Goal: Task Accomplishment & Management: Use online tool/utility

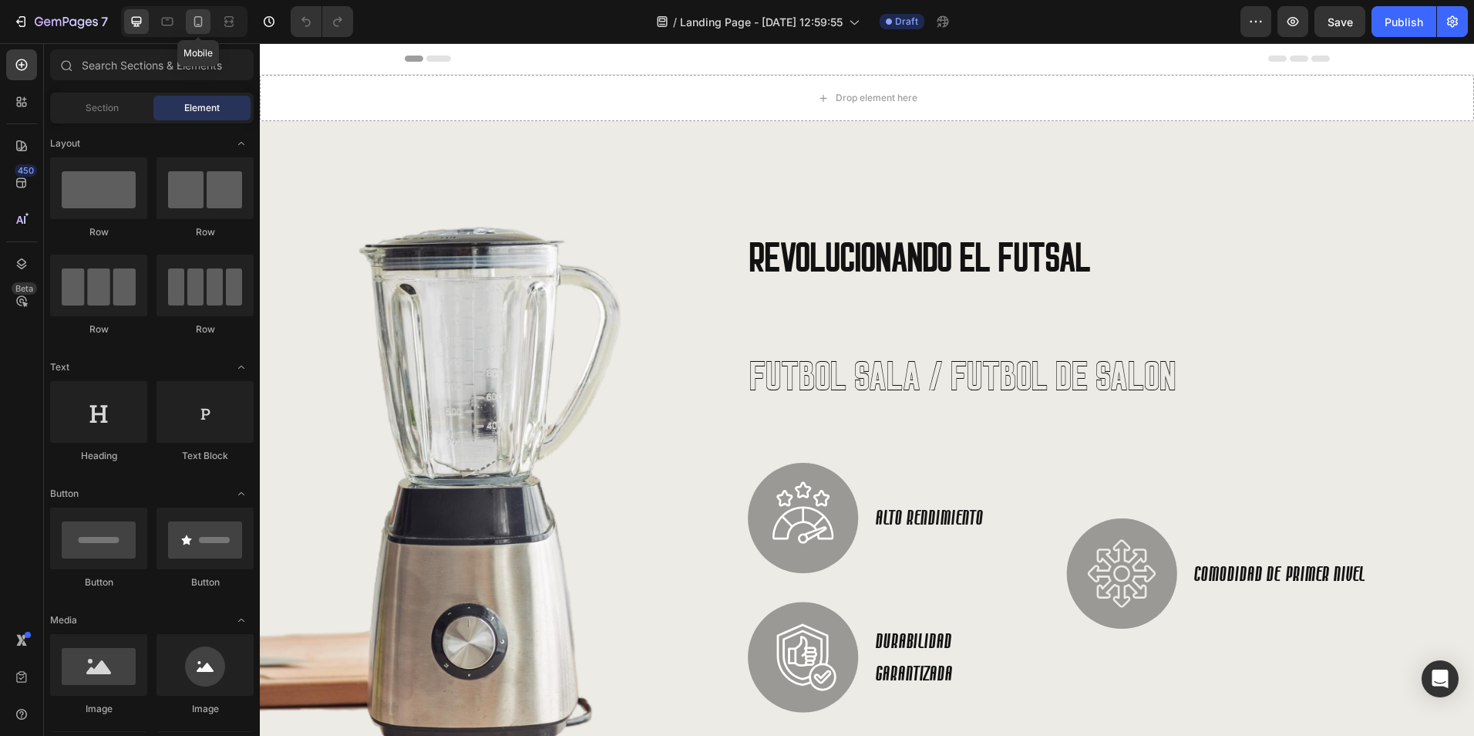
click at [196, 23] on icon at bounding box center [197, 21] width 15 height 15
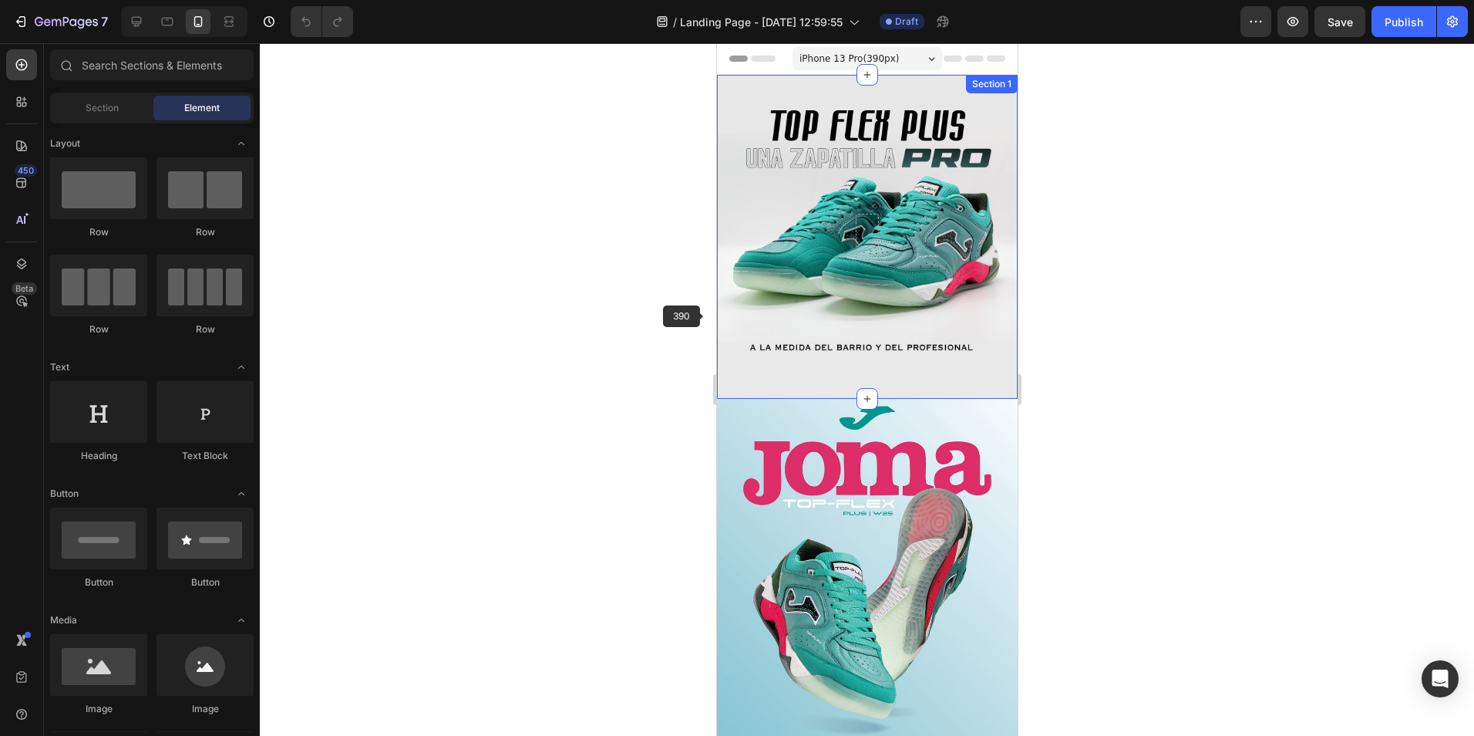
click at [662, 302] on div at bounding box center [867, 389] width 1214 height 692
click at [153, 0] on div "7 / Landing Page - [DATE] 12:59:55 Draft Preview Save Publish 450 Beta Sections…" at bounding box center [737, 0] width 1474 height 0
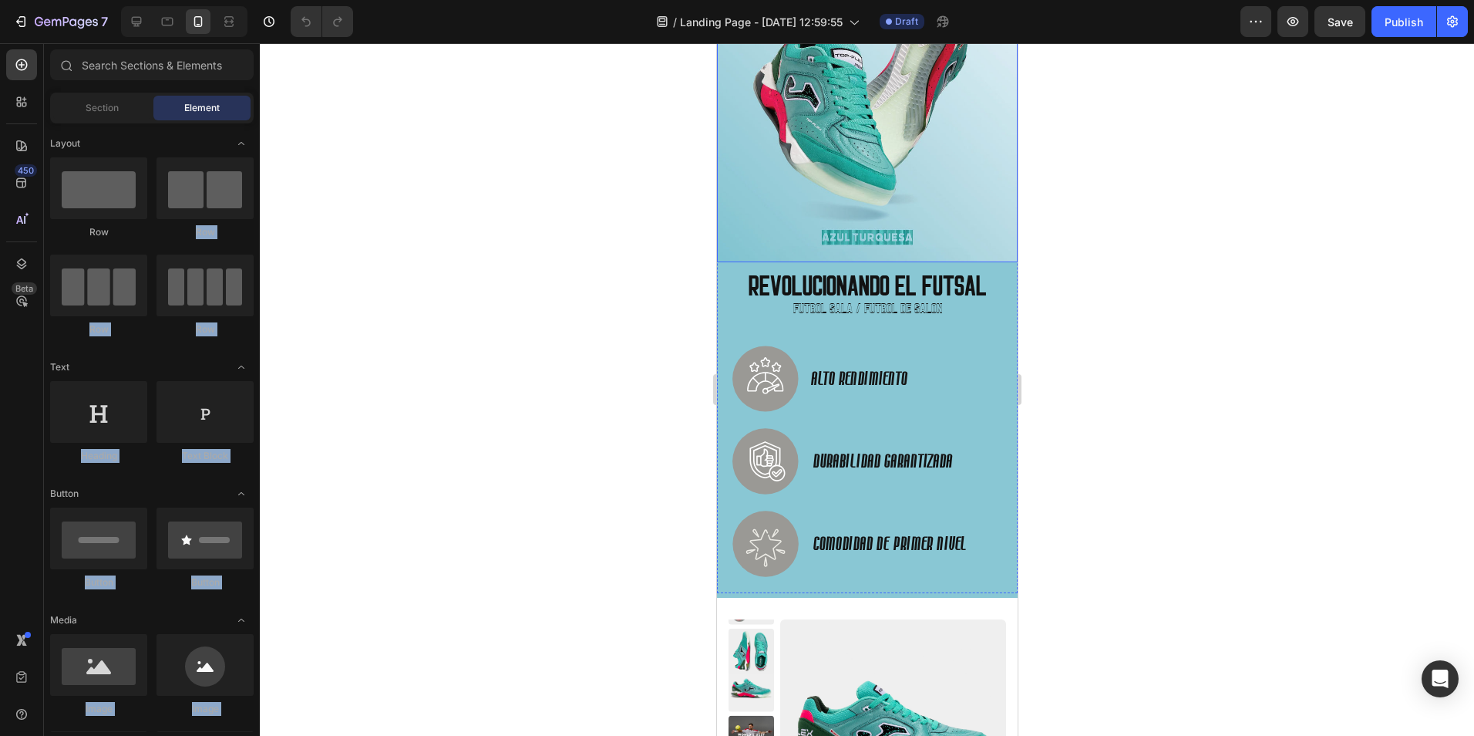
scroll to position [540, 0]
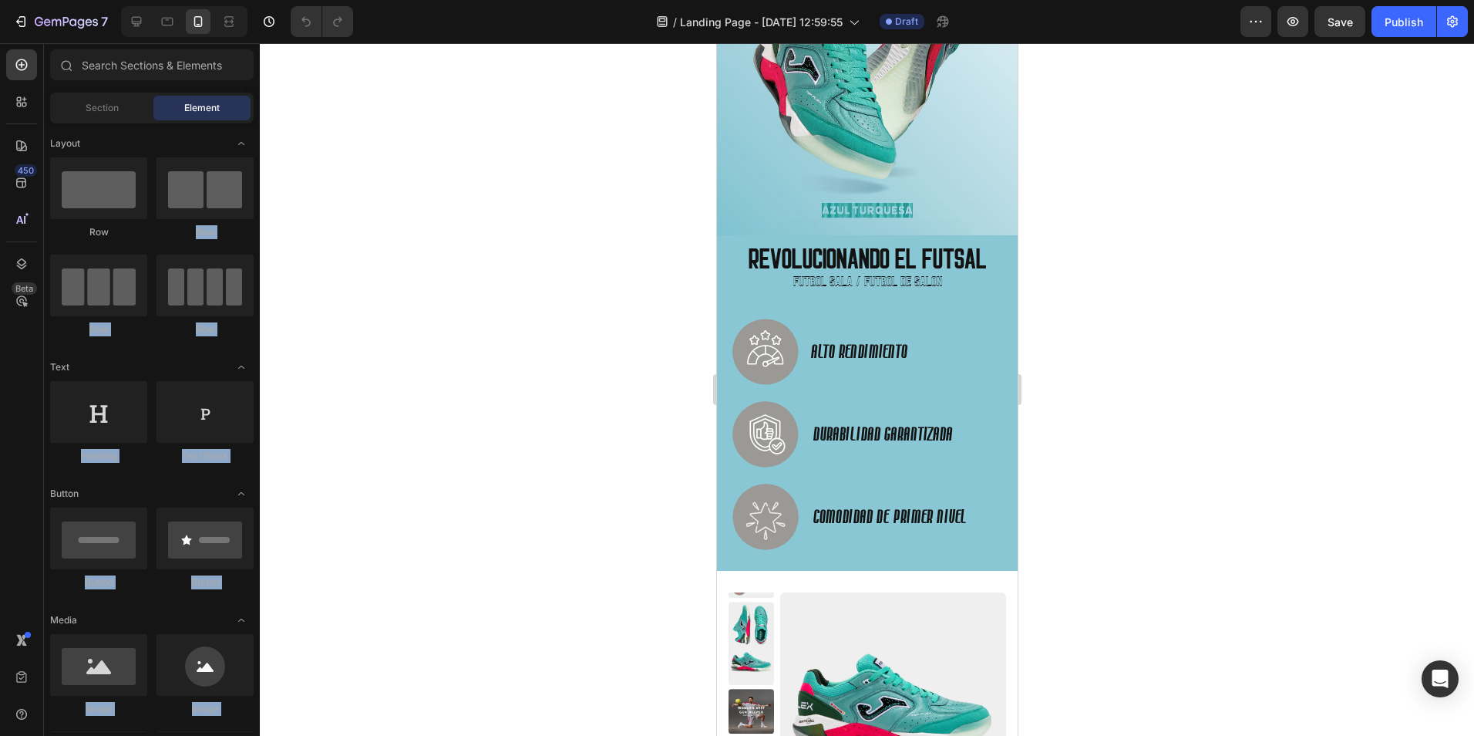
click at [617, 274] on div at bounding box center [867, 389] width 1214 height 692
click at [692, 366] on div at bounding box center [867, 389] width 1214 height 692
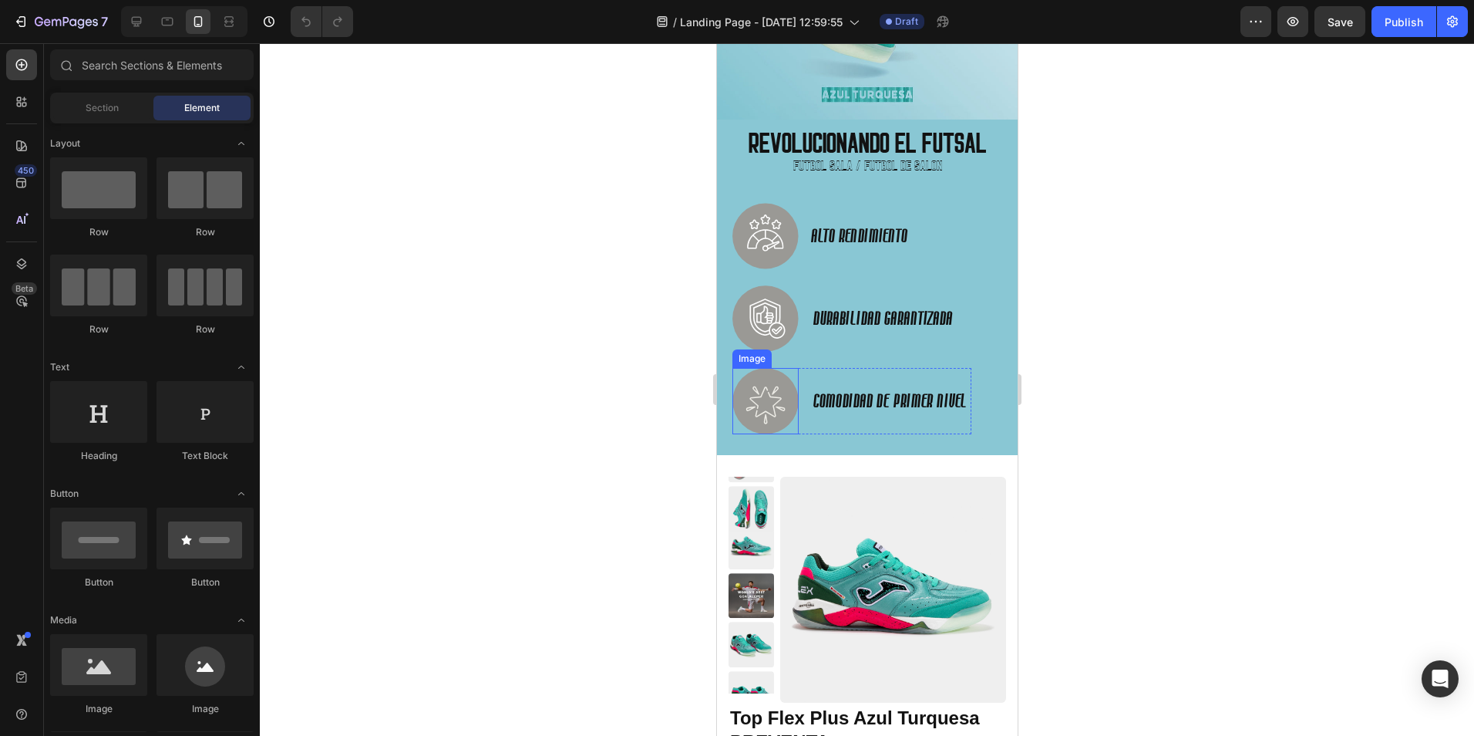
scroll to position [694, 0]
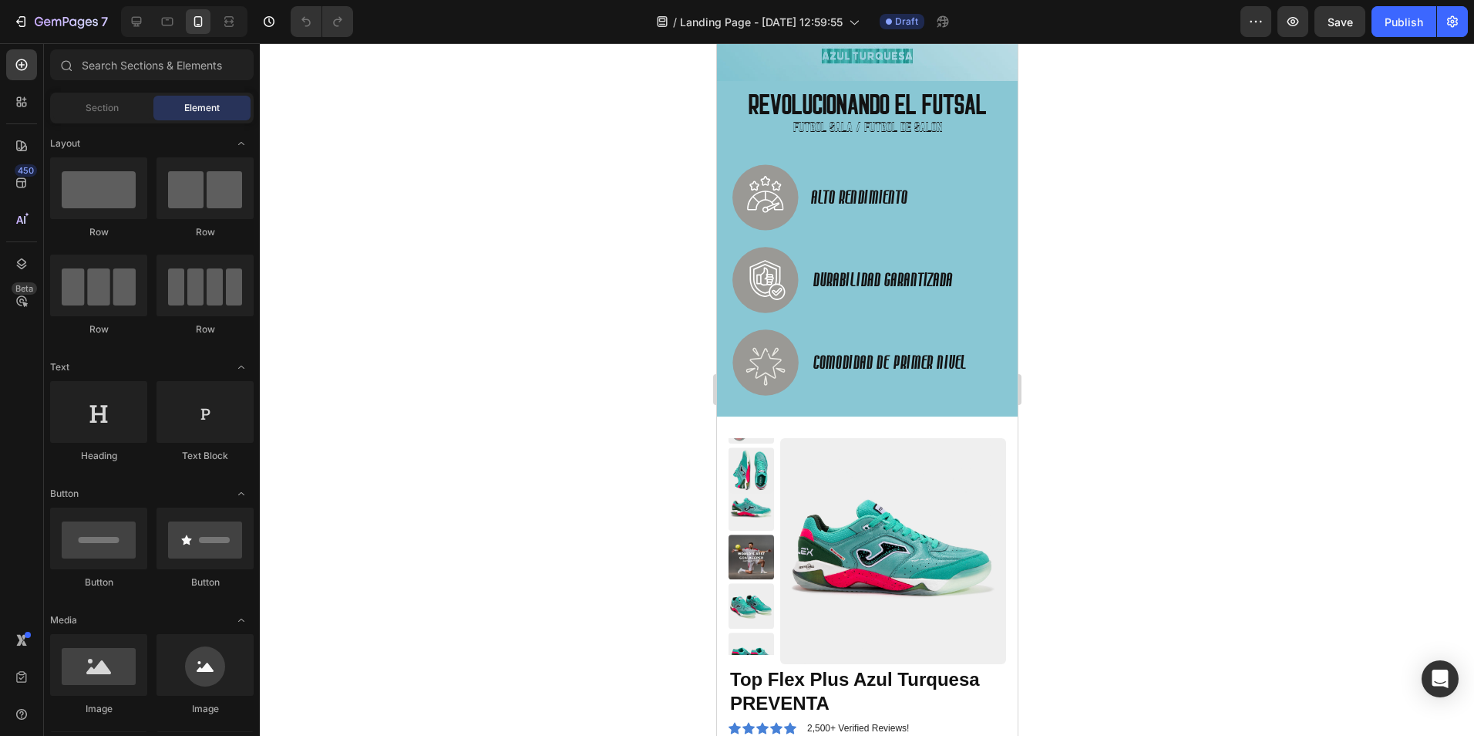
click at [571, 317] on div at bounding box center [867, 389] width 1214 height 692
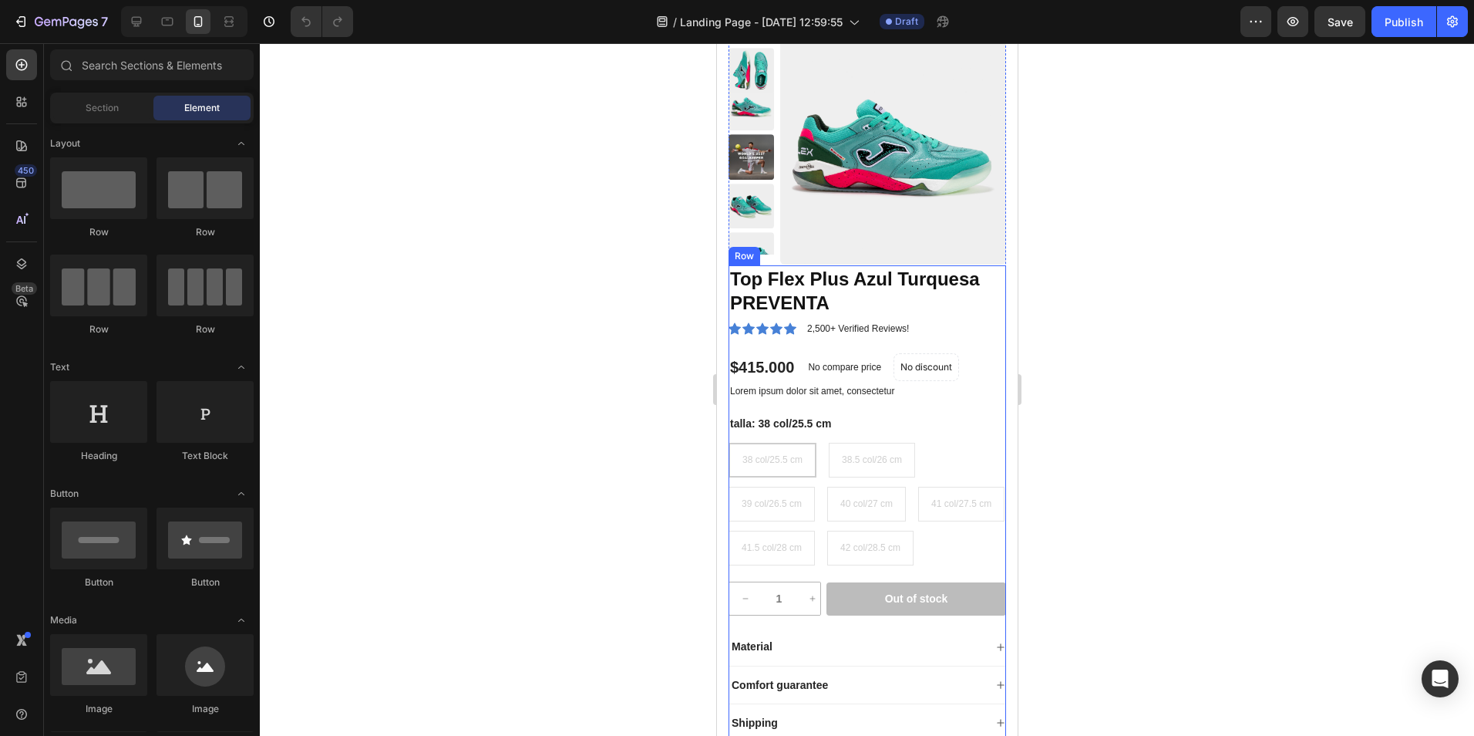
scroll to position [1156, 0]
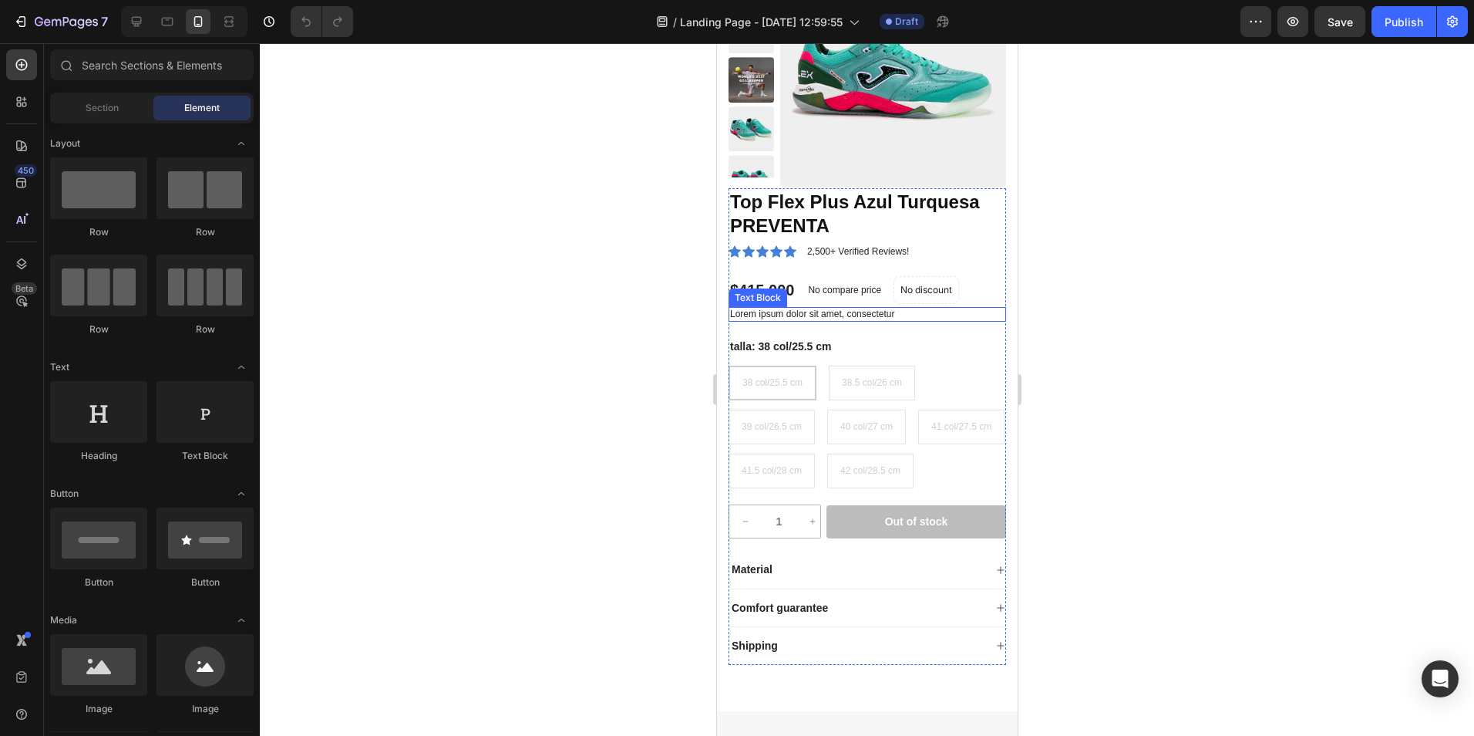
click at [841, 311] on p "Lorem ipsum dolor sit amet, consectetur" at bounding box center [866, 314] width 274 height 12
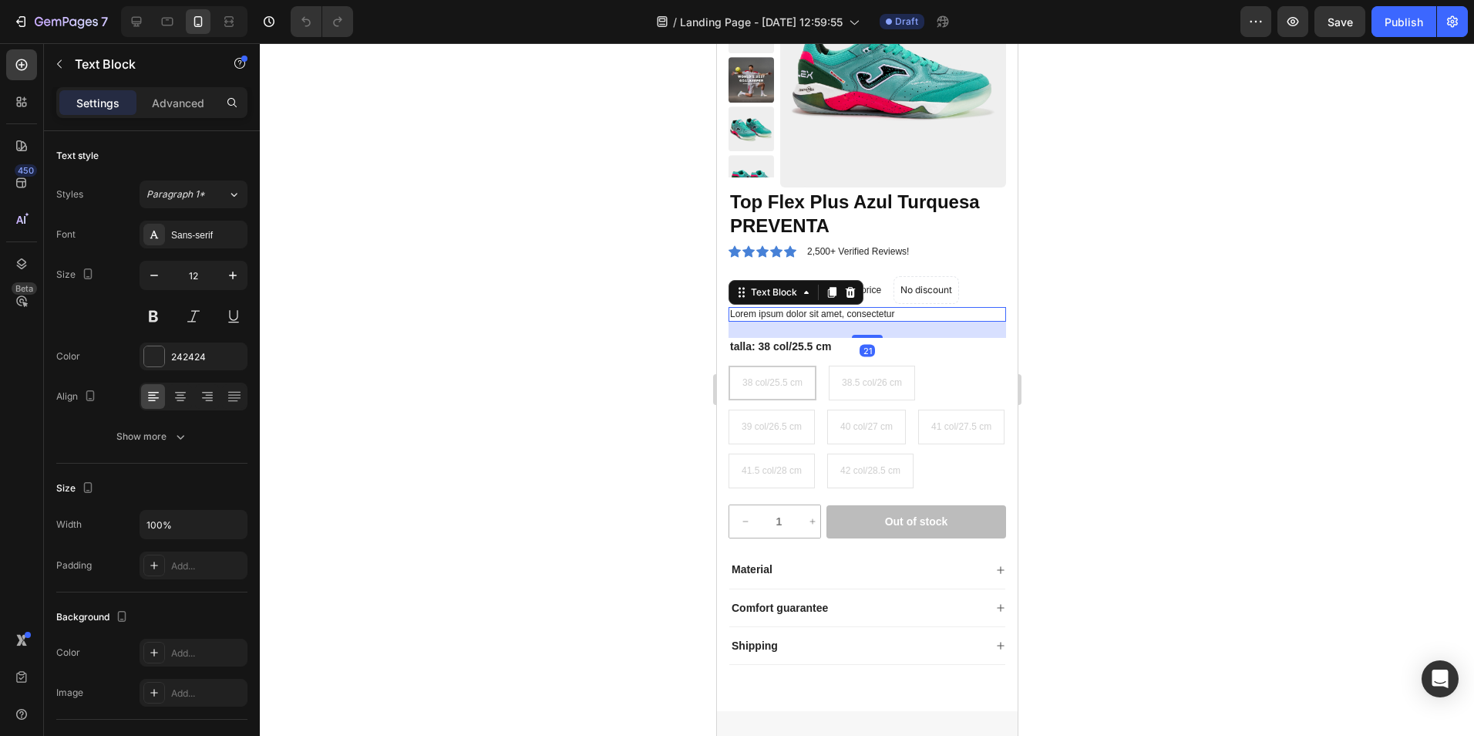
click at [857, 314] on p "Lorem ipsum dolor sit amet, consectetur" at bounding box center [866, 314] width 274 height 12
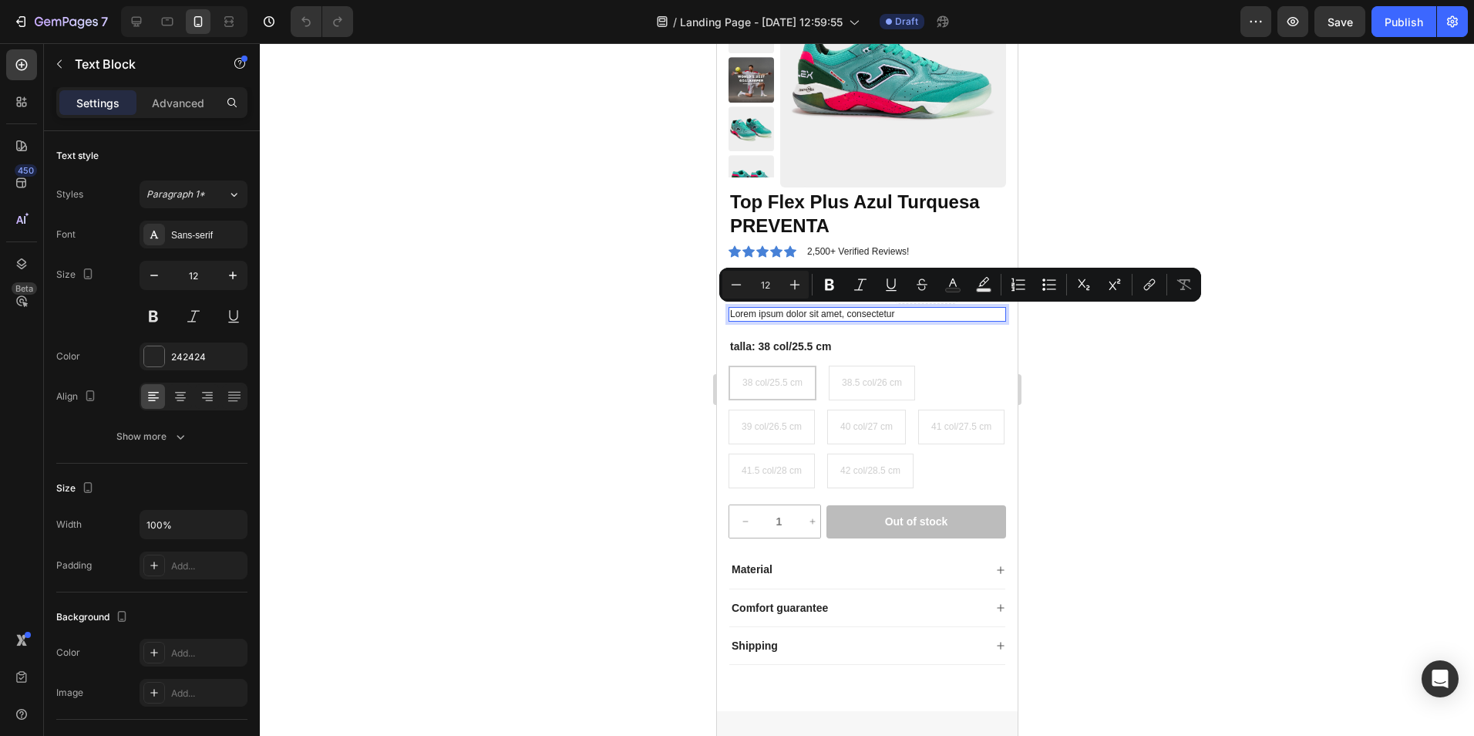
click at [650, 323] on div at bounding box center [867, 389] width 1214 height 692
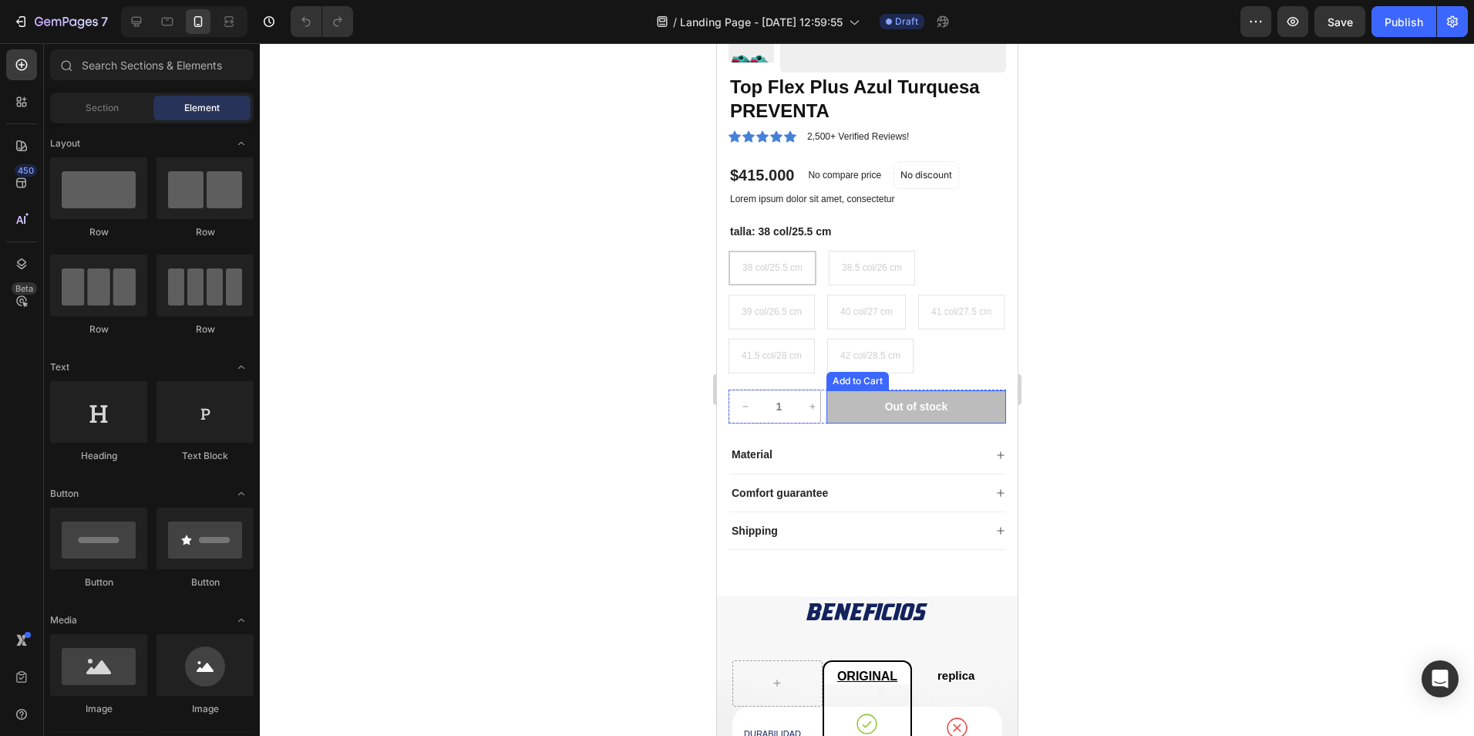
scroll to position [1388, 0]
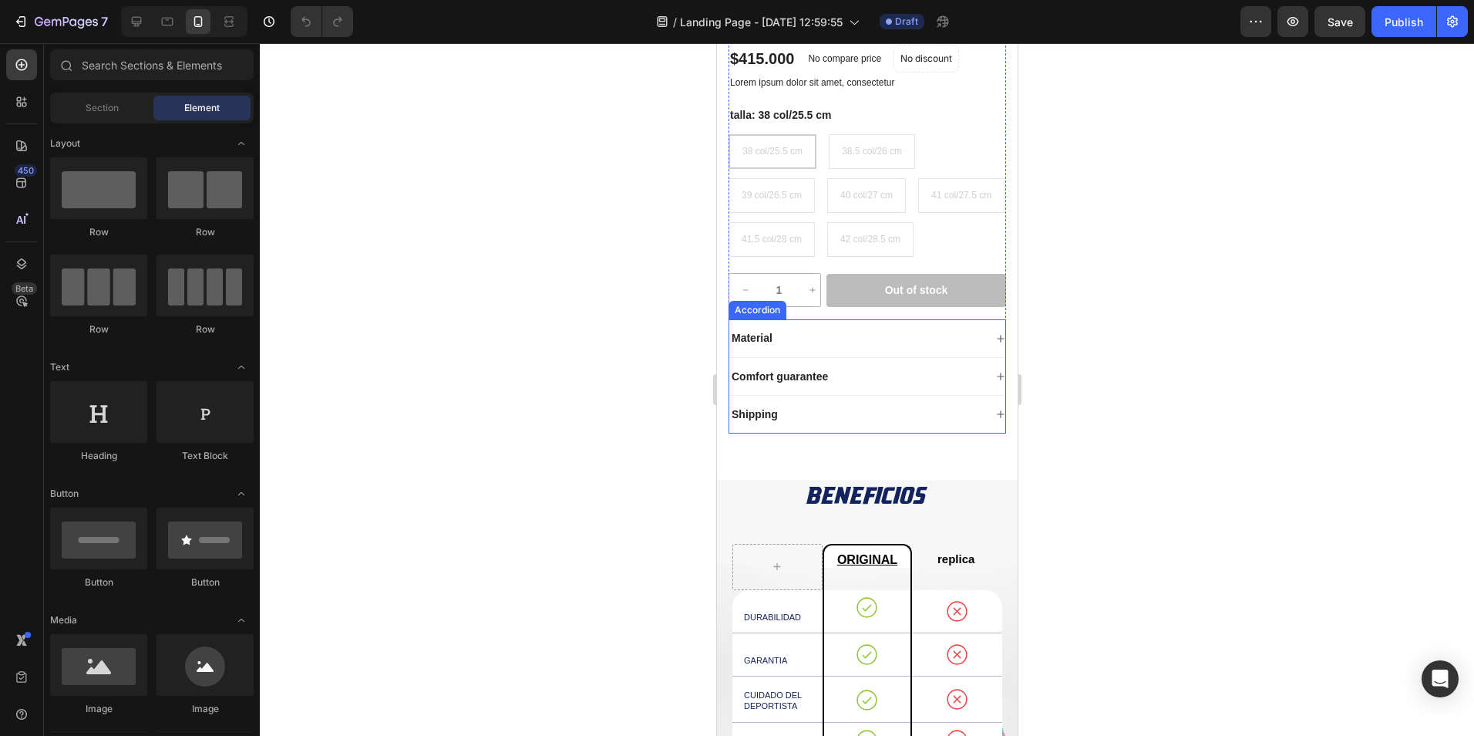
click at [851, 347] on div "Material" at bounding box center [856, 337] width 254 height 19
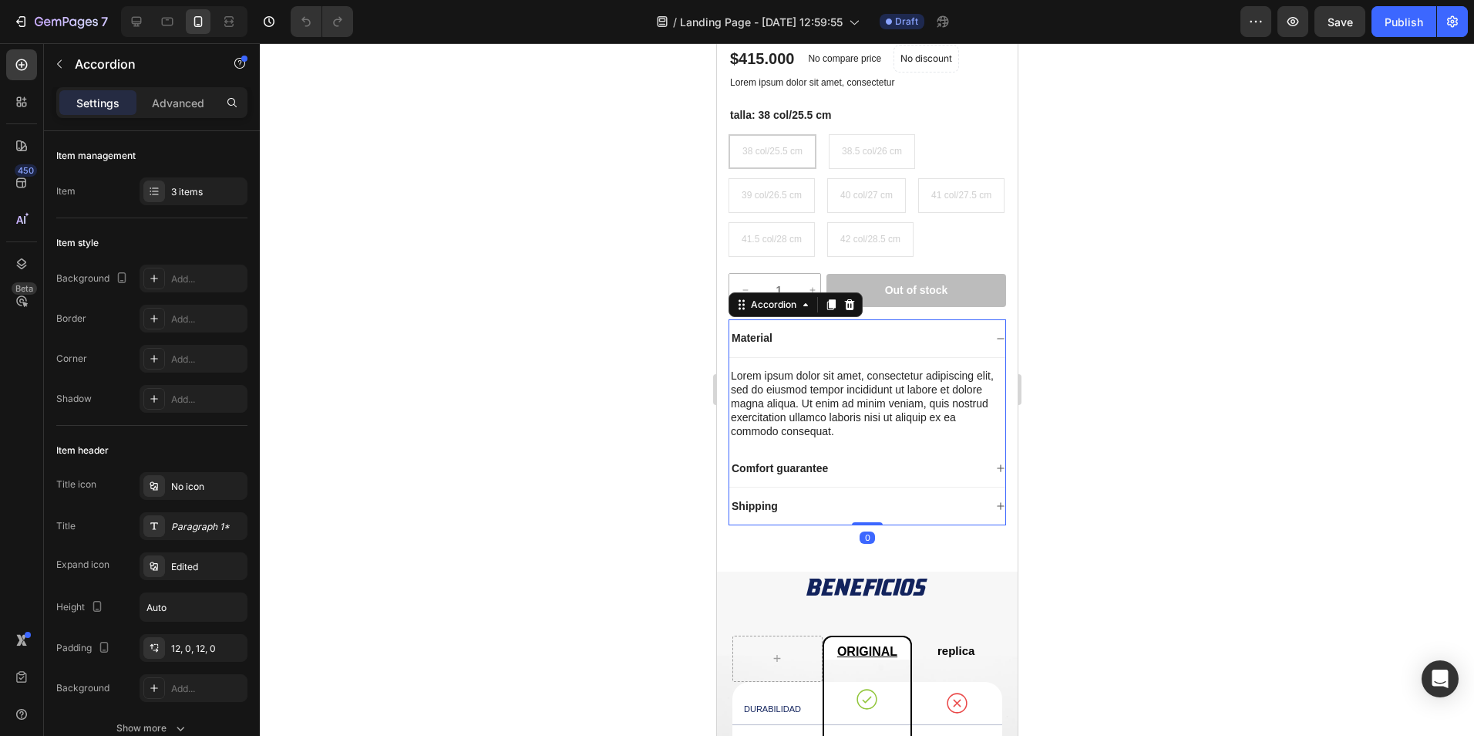
click at [760, 345] on p "Material" at bounding box center [751, 338] width 41 height 14
click at [763, 345] on p "Material" at bounding box center [751, 338] width 41 height 14
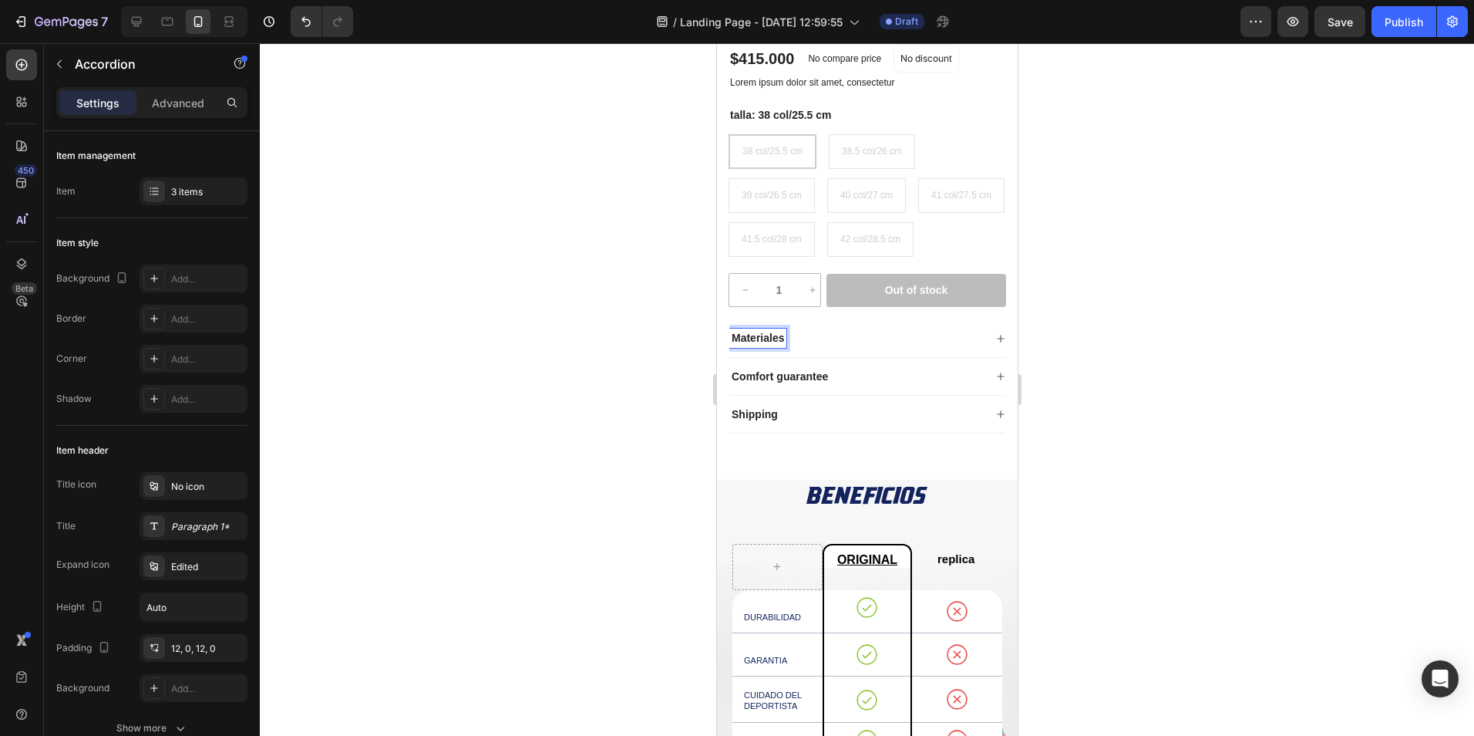
click at [500, 466] on div at bounding box center [867, 389] width 1214 height 692
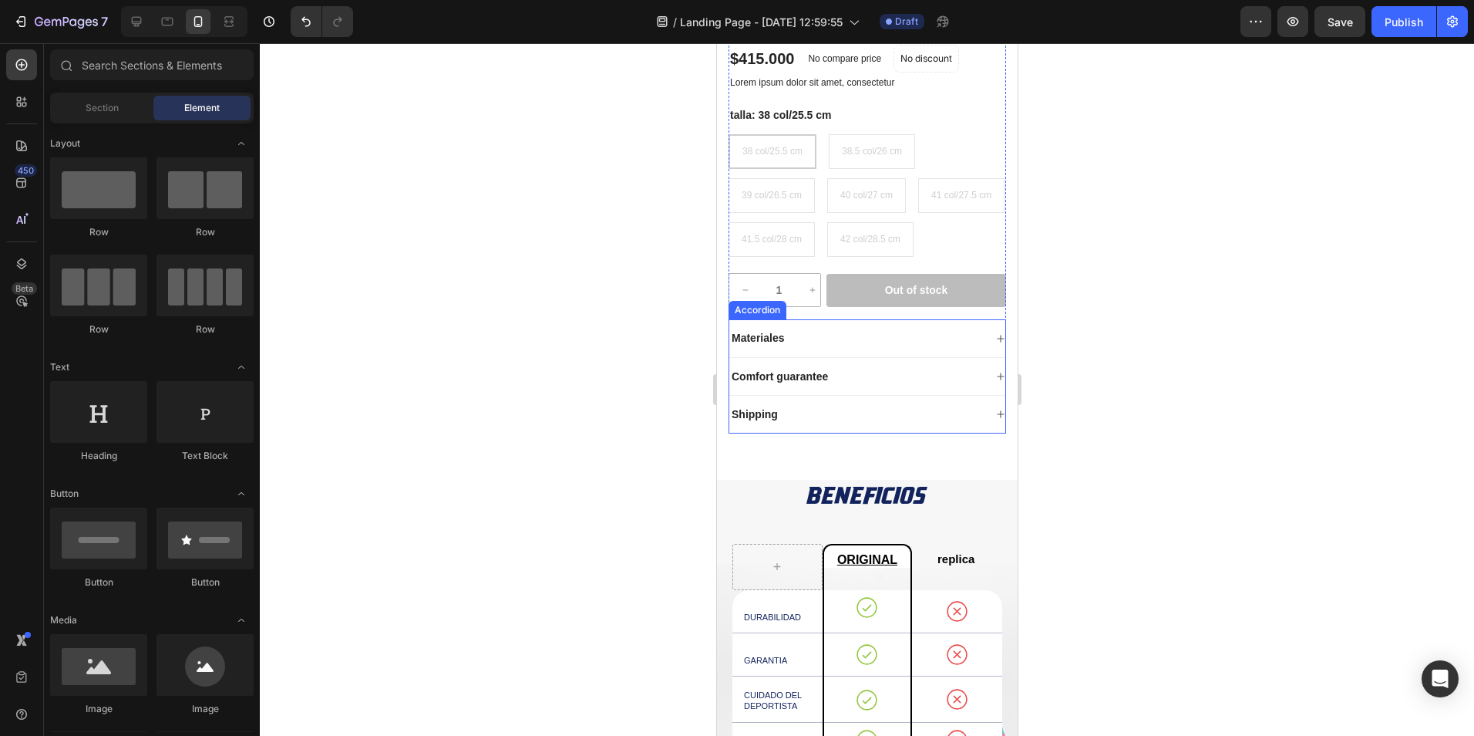
click at [797, 347] on div "Materiales" at bounding box center [856, 337] width 254 height 19
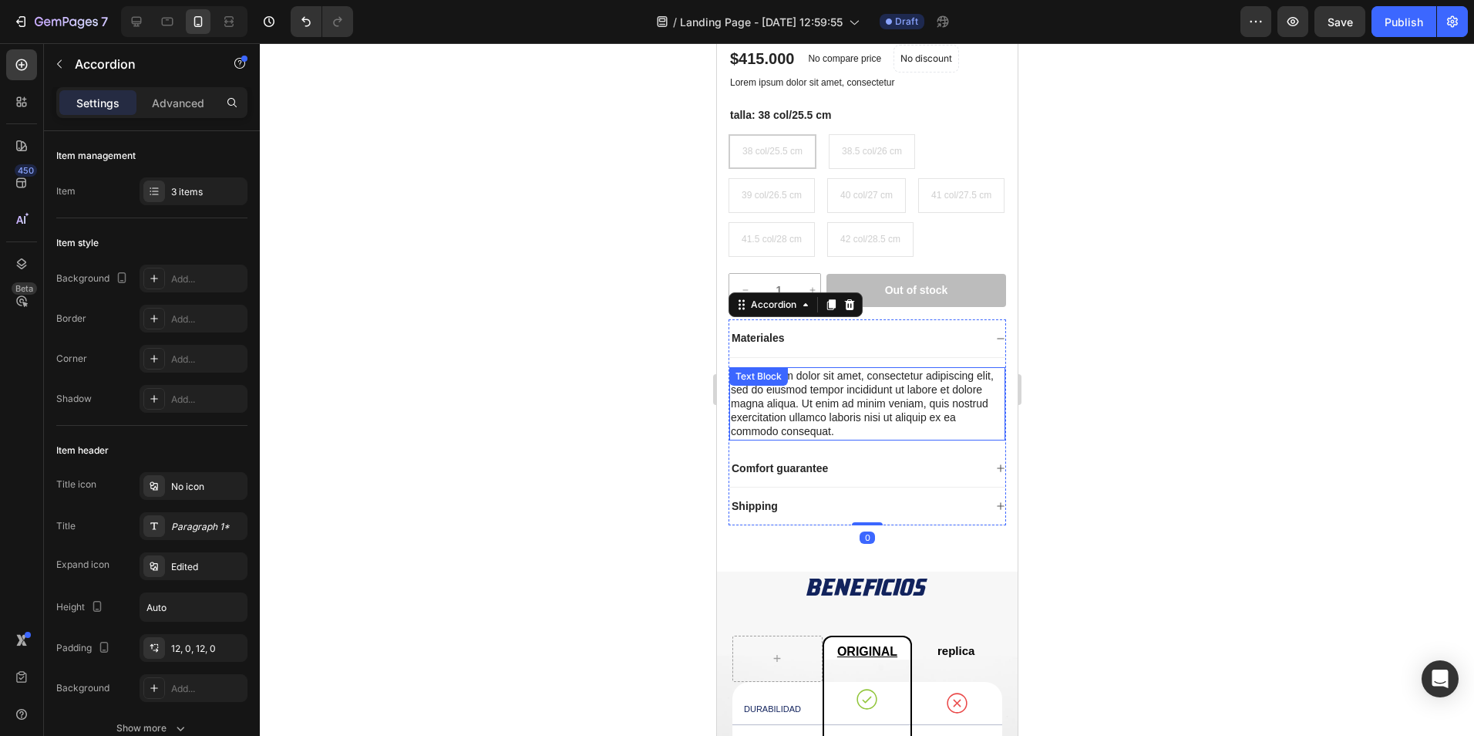
click at [828, 440] on div "Lorem ipsum dolor sit amet, consectetur adipiscing elit, sed do eiusmod tempor …" at bounding box center [867, 403] width 276 height 73
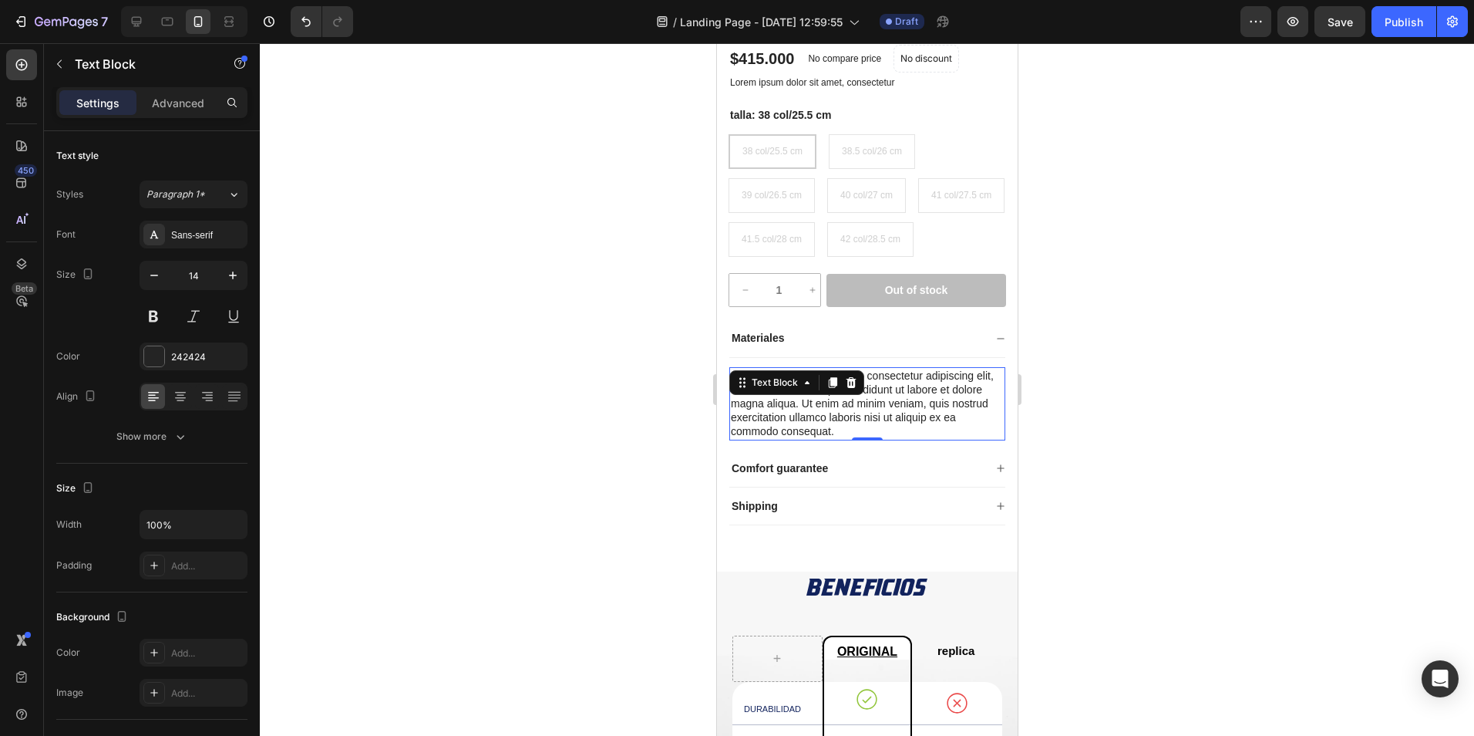
click at [830, 440] on div "Lorem ipsum dolor sit amet, consectetur adipiscing elit, sed do eiusmod tempor …" at bounding box center [867, 403] width 276 height 73
click at [830, 439] on p "Lorem ipsum dolor sit amet, consectetur adipiscing elit, sed do eiusmod tempor …" at bounding box center [866, 404] width 273 height 70
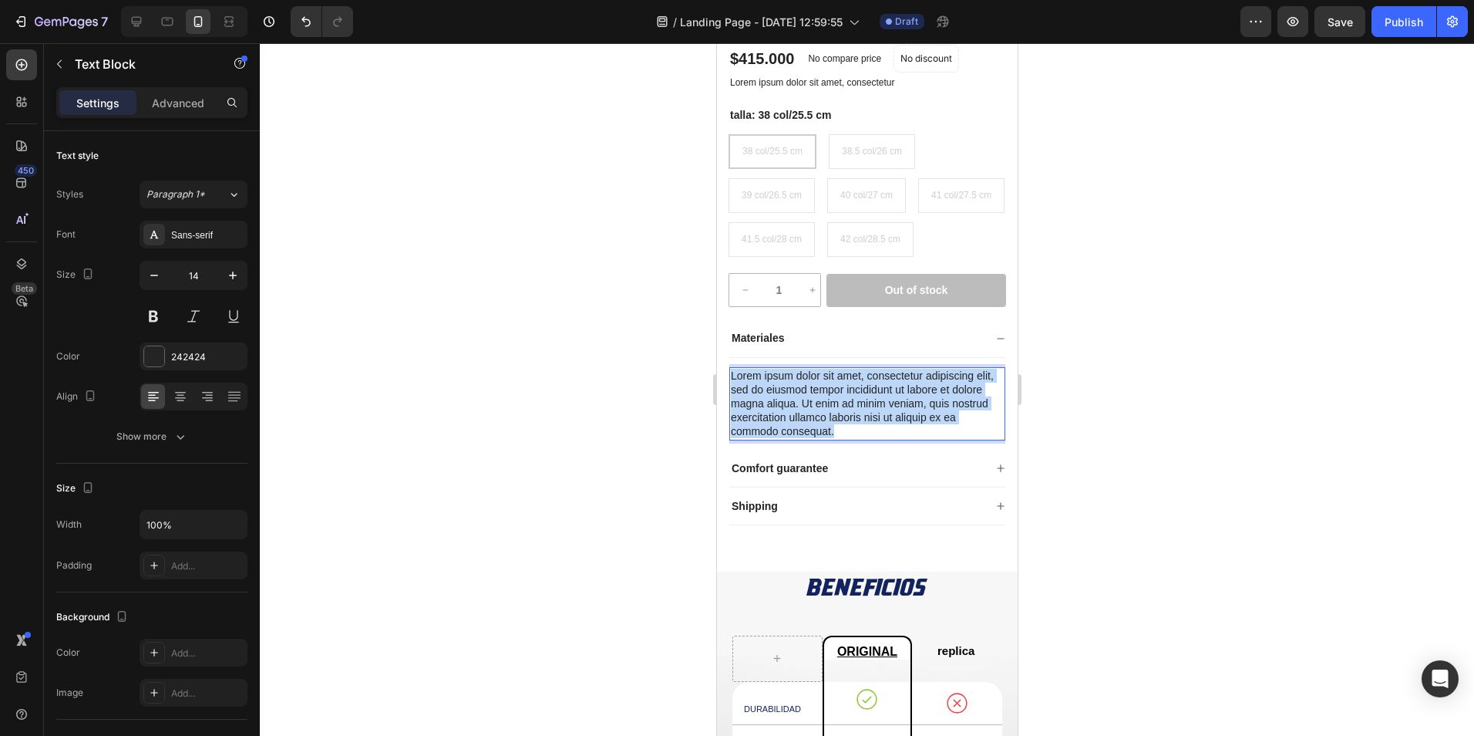
click at [830, 439] on p "Lorem ipsum dolor sit amet, consectetur adipiscing elit, sed do eiusmod tempor …" at bounding box center [866, 404] width 273 height 70
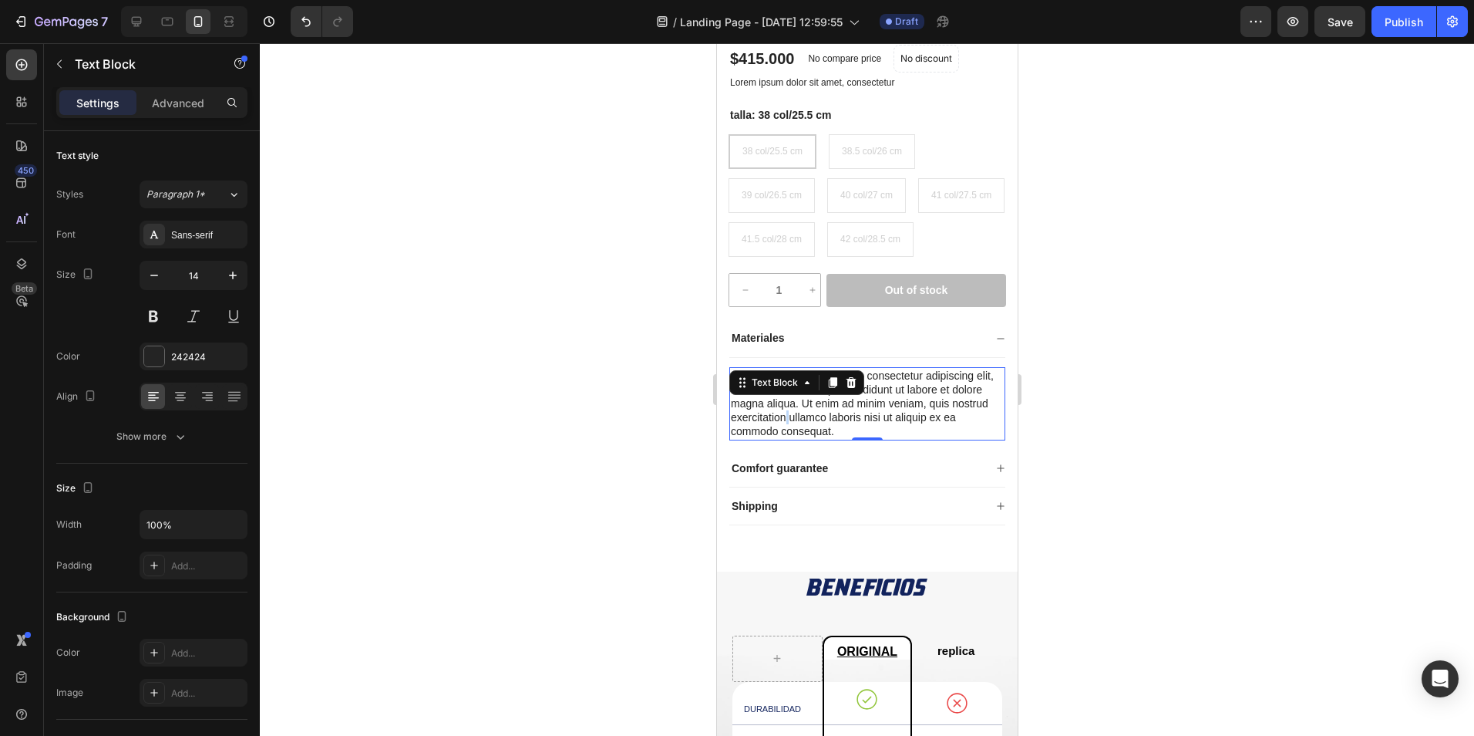
click at [822, 439] on p "Lorem ipsum dolor sit amet, consectetur adipiscing elit, sed do eiusmod tempor …" at bounding box center [866, 404] width 273 height 70
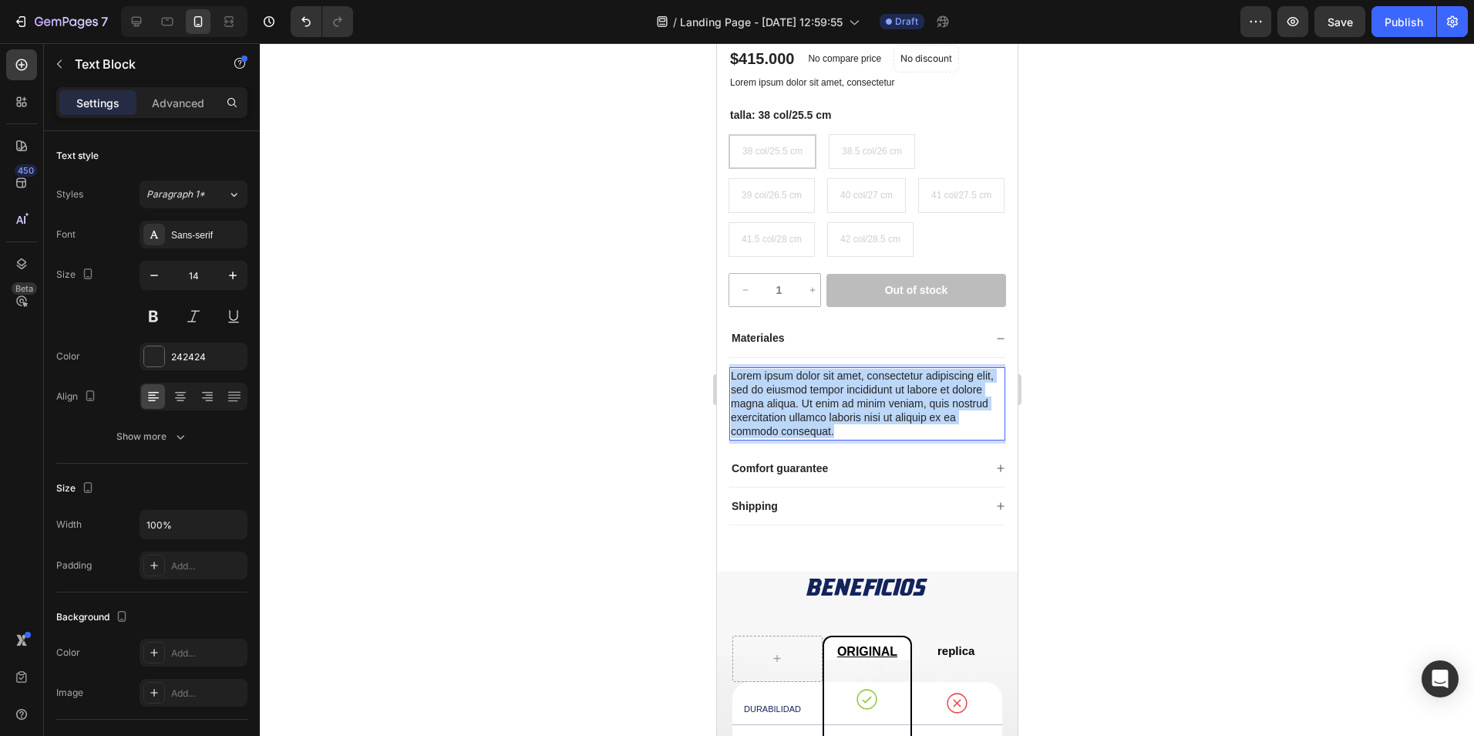
click at [822, 439] on p "Lorem ipsum dolor sit amet, consectetur adipiscing elit, sed do eiusmod tempor …" at bounding box center [866, 404] width 273 height 70
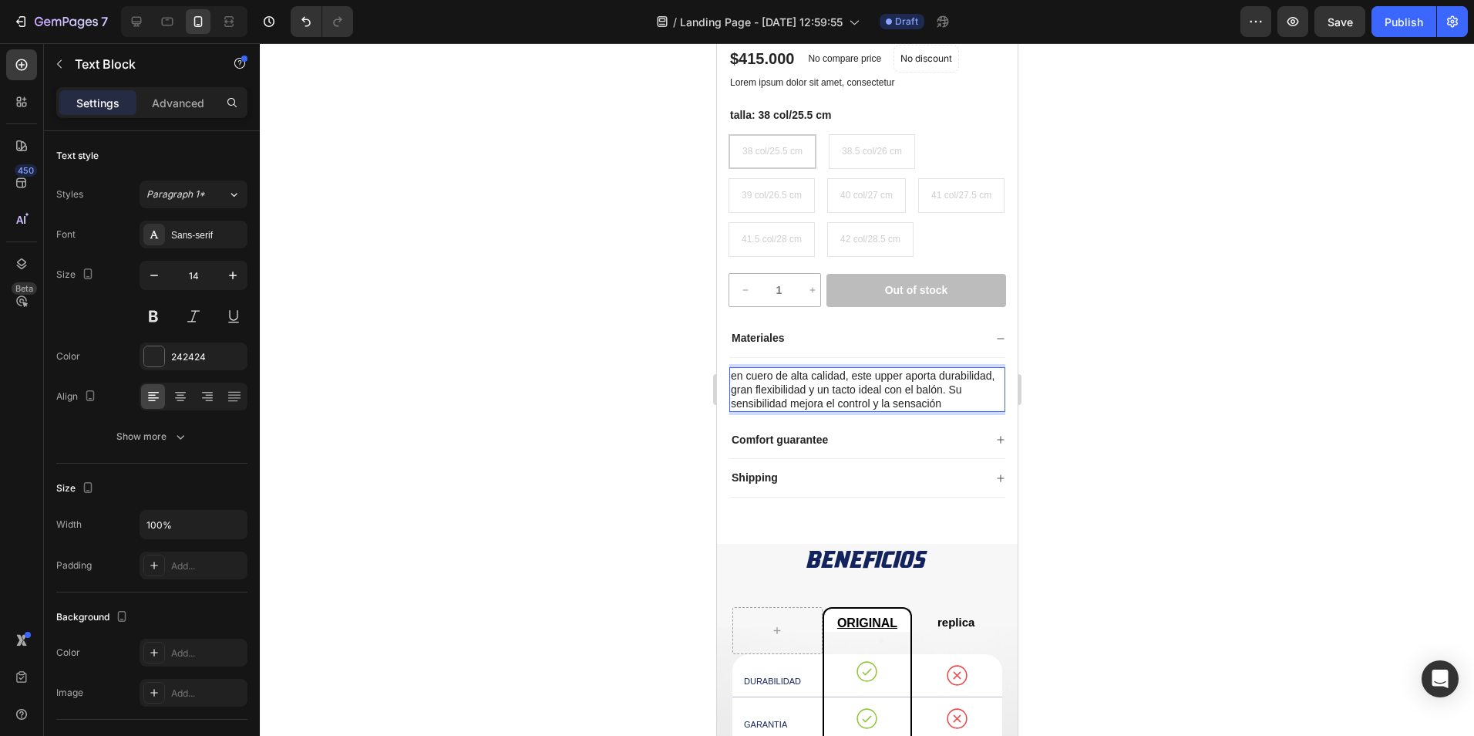
click at [737, 411] on p "en cuero de alta calidad, este upper aporta durabilidad, gran flexibilidad y un…" at bounding box center [866, 390] width 273 height 42
click at [745, 411] on p "en cuero de alta calidad, este upper aporta durabilidad, gran flexibilidad y un…" at bounding box center [866, 390] width 273 height 42
click at [537, 389] on div at bounding box center [867, 389] width 1214 height 692
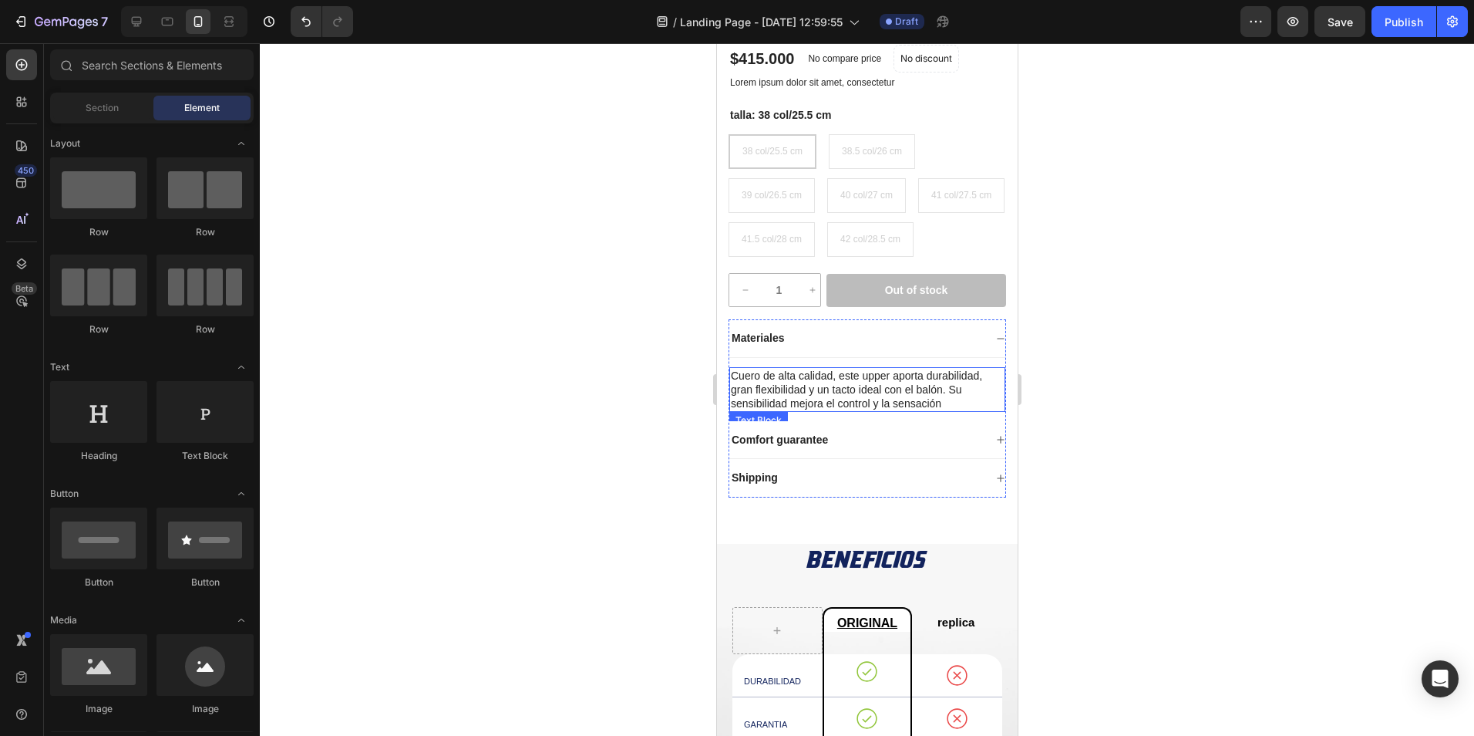
click at [822, 411] on p "Cuero de alta calidad, este upper aporta durabilidad, gran flexibilidad y un ta…" at bounding box center [866, 390] width 273 height 42
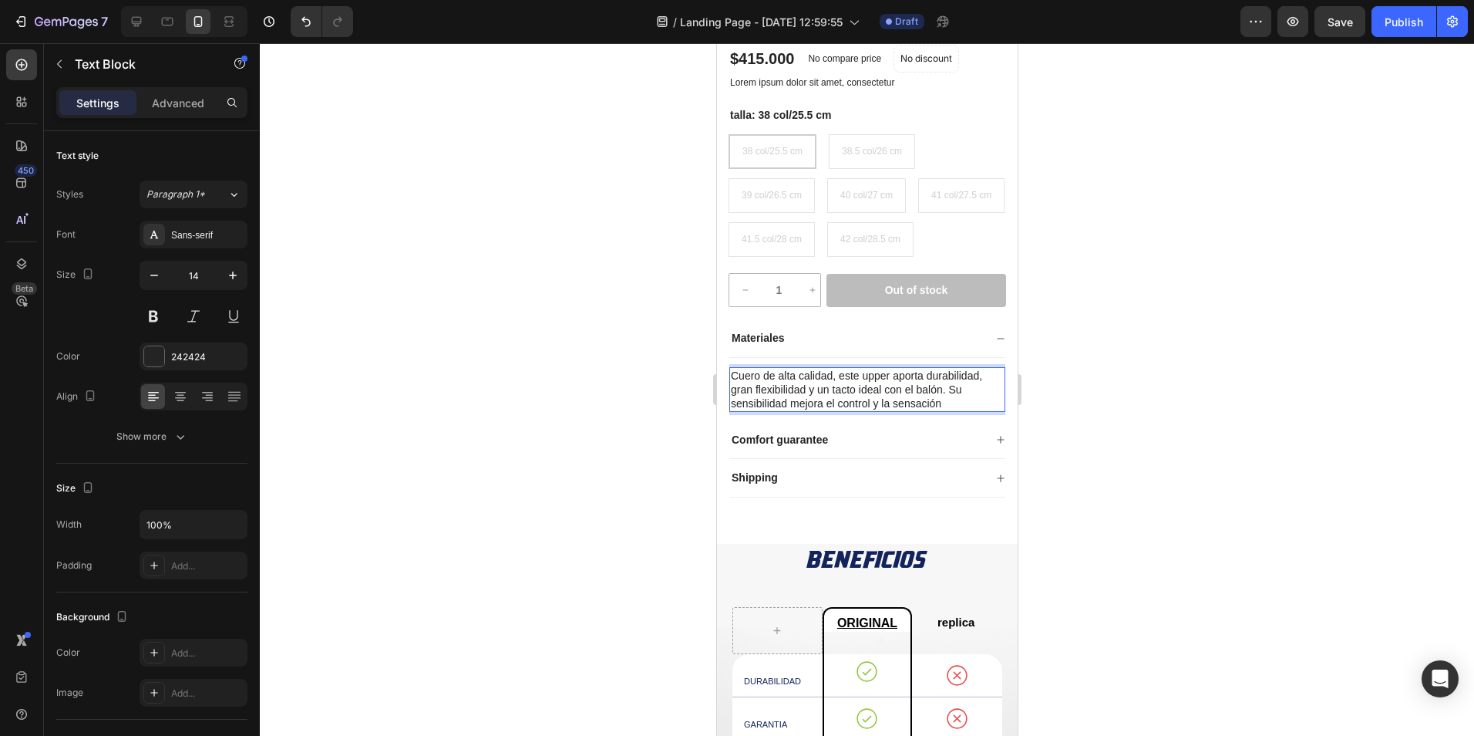
click at [839, 411] on p "Cuero de alta calidad, este upper aporta durabilidad, gran flexibilidad y un ta…" at bounding box center [866, 390] width 273 height 42
click at [894, 411] on p "Cuero de alta calidad, este upper aporta durabilidad, gran flexibilidad y un ta…" at bounding box center [866, 390] width 273 height 42
click at [944, 411] on p "Cuero de alta calidad, este material aporta durabilidad, gran flexibilidad y un…" at bounding box center [866, 390] width 273 height 42
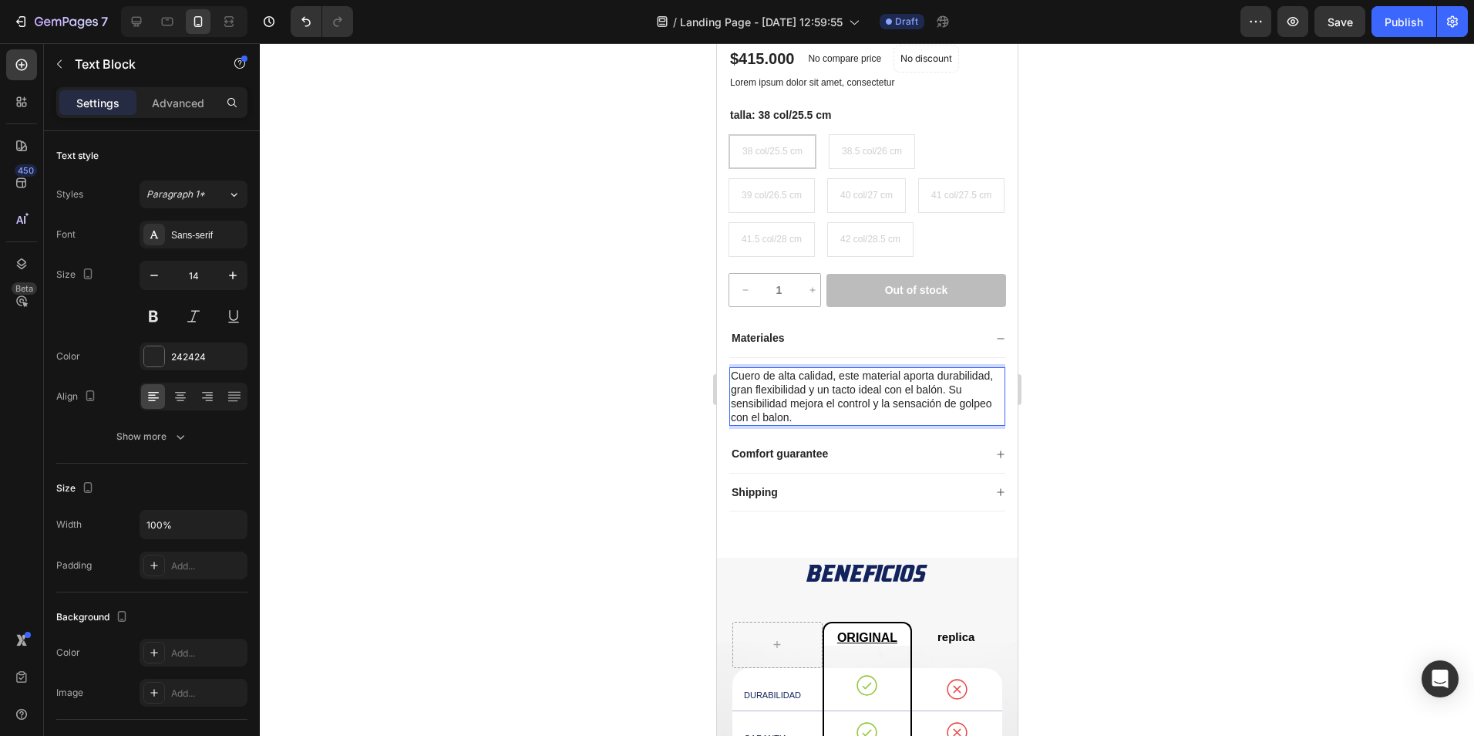
click at [627, 437] on div at bounding box center [867, 389] width 1214 height 692
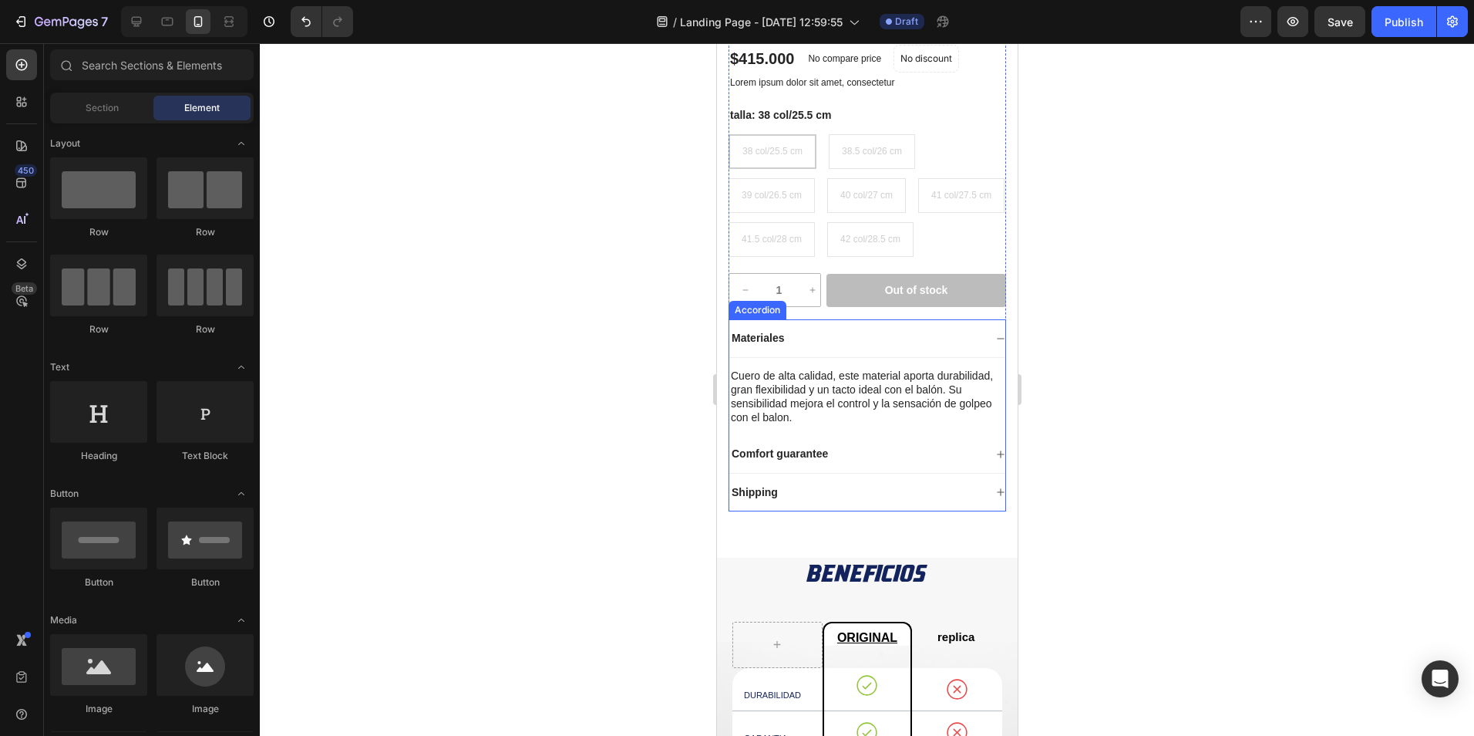
click at [971, 347] on div "Materiales" at bounding box center [856, 337] width 254 height 19
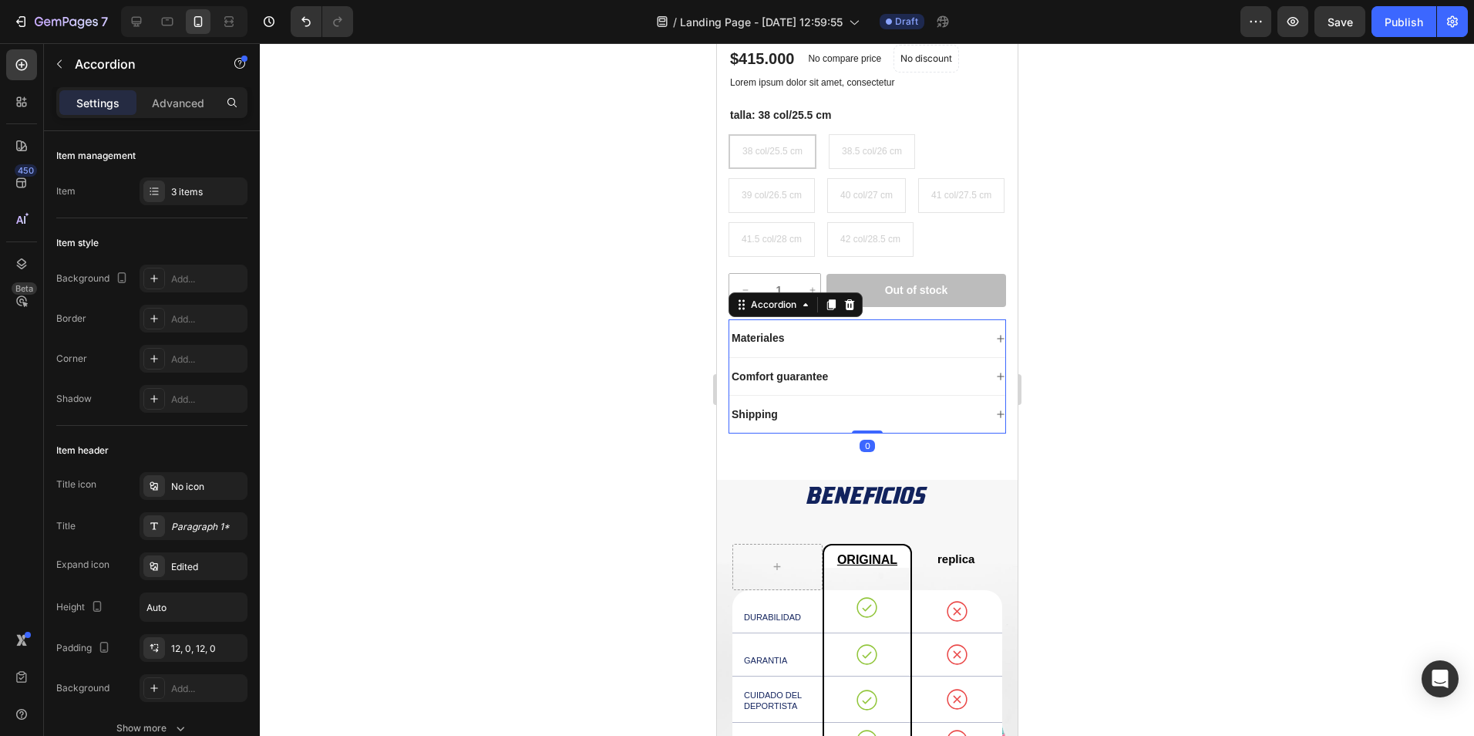
click at [918, 385] on div "Comfort guarantee" at bounding box center [856, 376] width 254 height 19
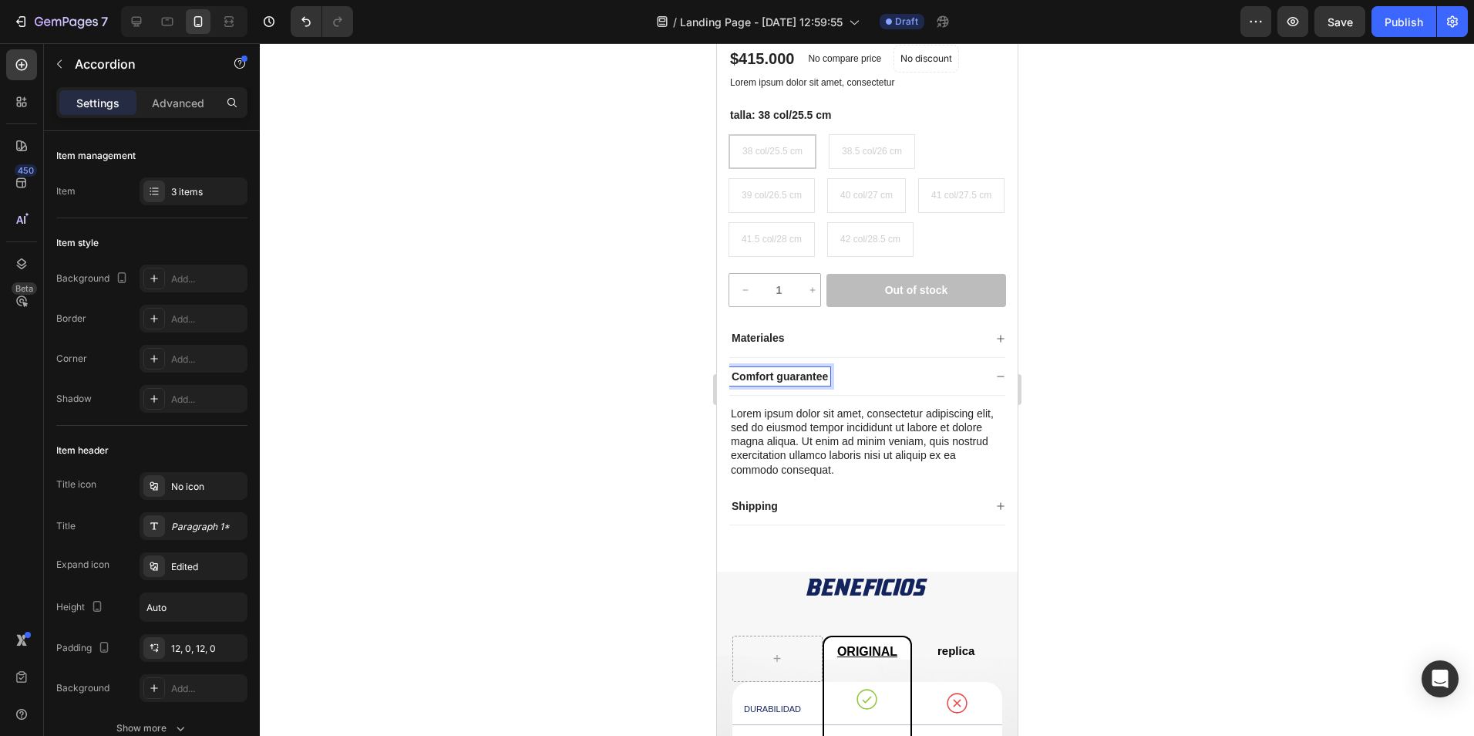
click at [803, 383] on p "Comfort guarantee" at bounding box center [779, 376] width 96 height 14
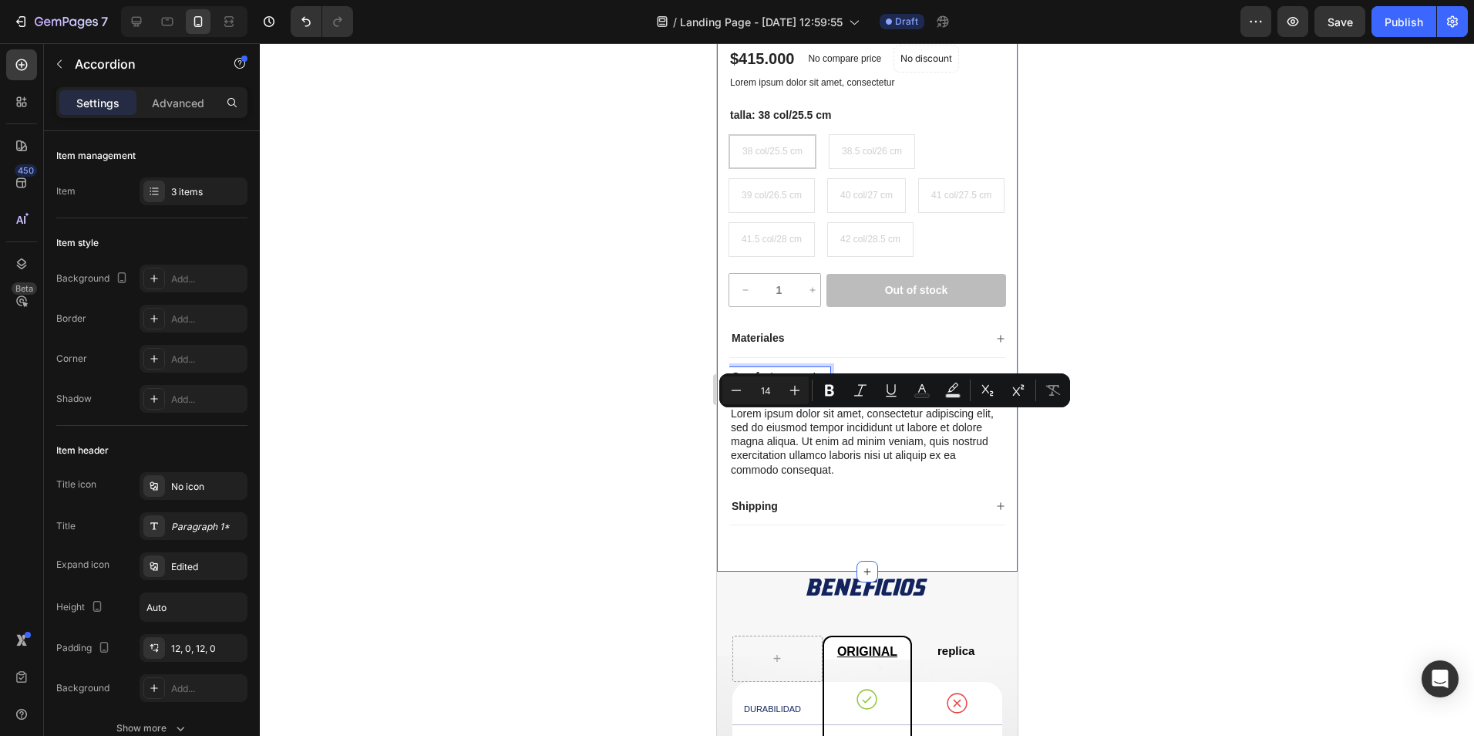
click at [594, 453] on div at bounding box center [867, 389] width 1214 height 692
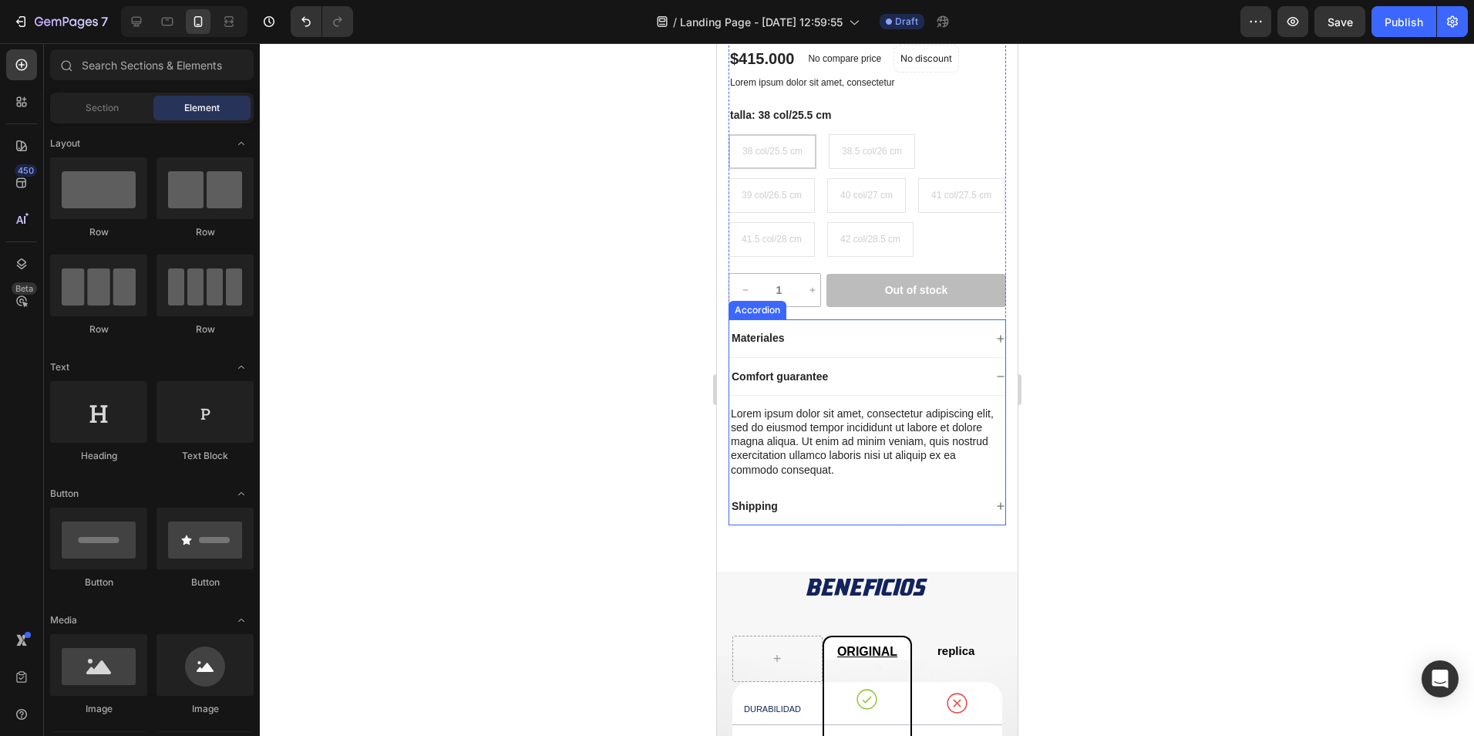
click at [995, 381] on icon at bounding box center [999, 376] width 9 height 9
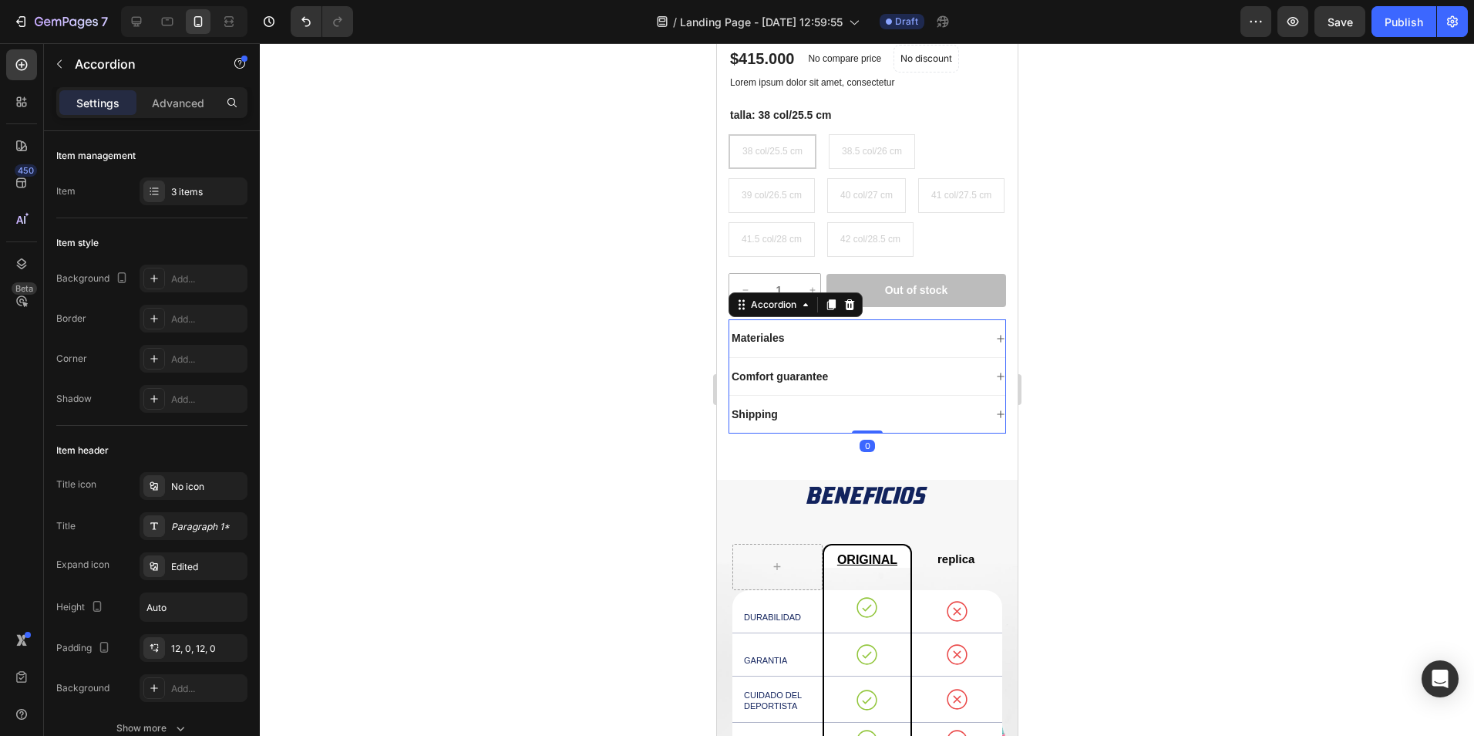
click at [995, 419] on icon at bounding box center [999, 413] width 9 height 9
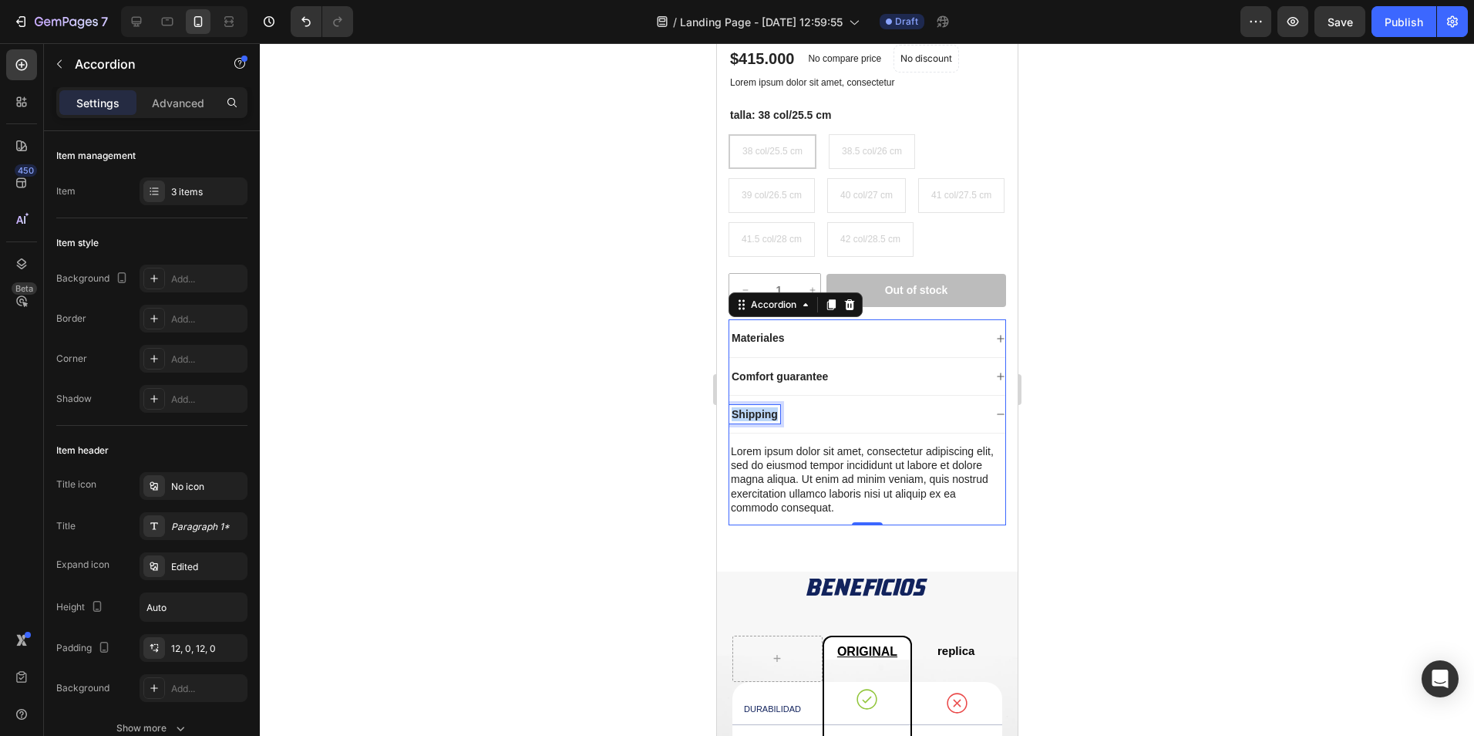
click at [754, 421] on p "Shipping" at bounding box center [754, 414] width 46 height 14
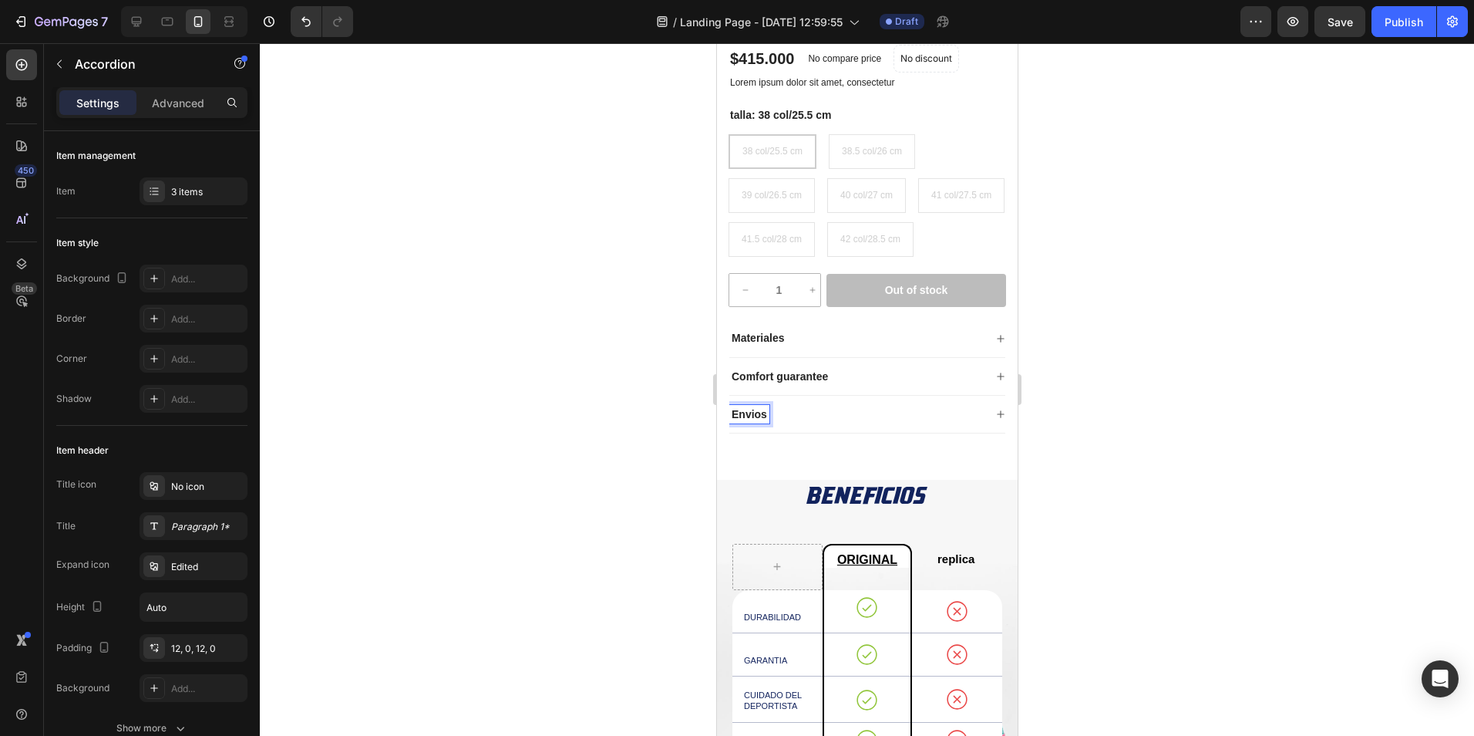
click at [601, 463] on div at bounding box center [867, 389] width 1214 height 692
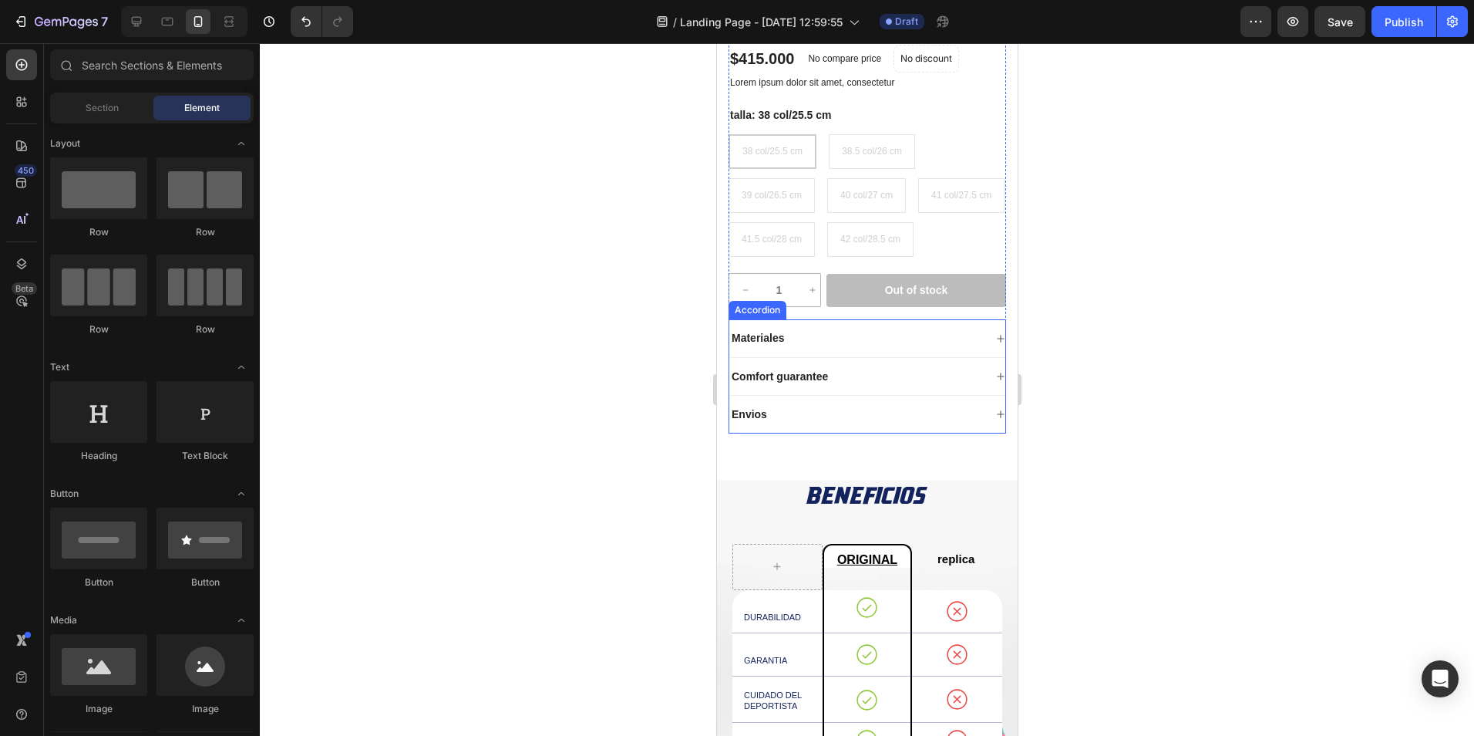
click at [756, 421] on p "Envios" at bounding box center [748, 414] width 35 height 14
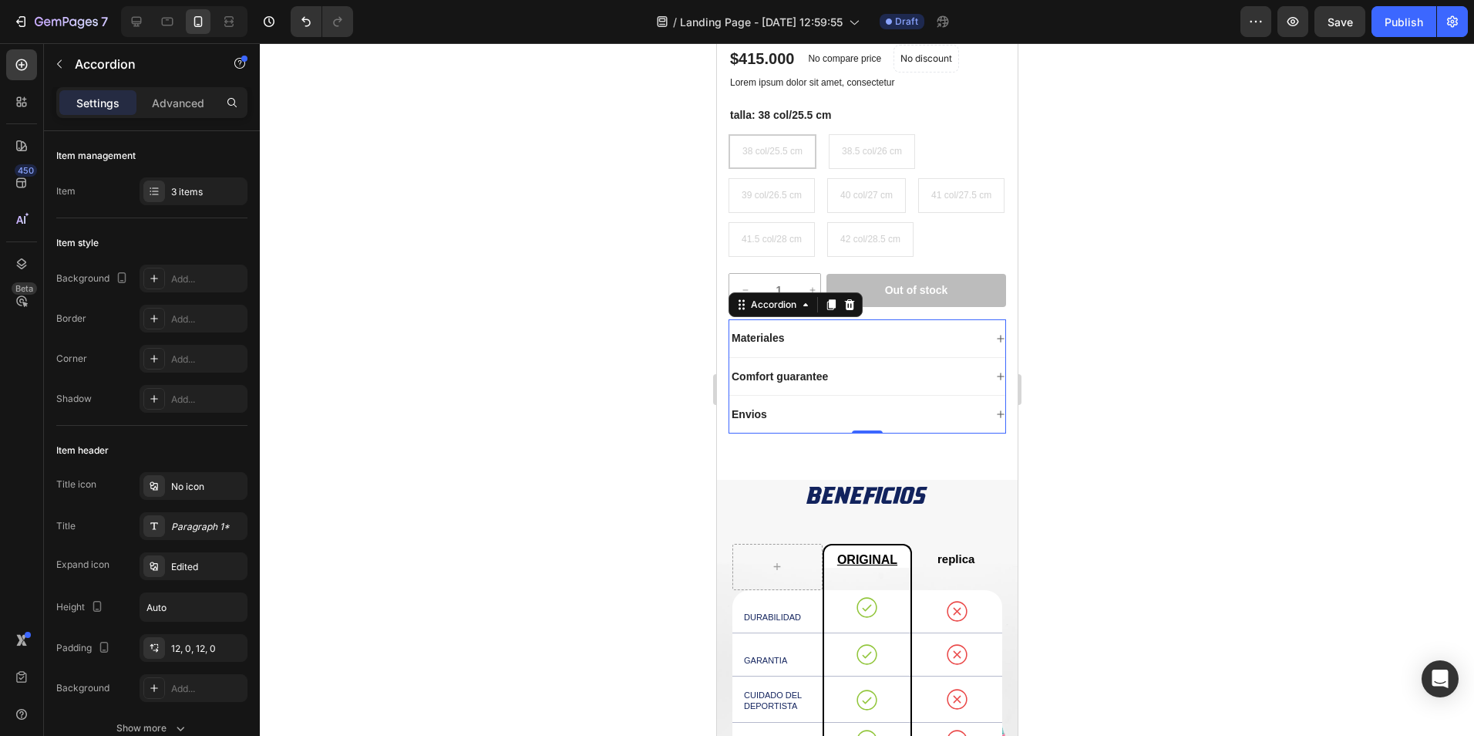
click at [995, 453] on div "Product Images Top Flex Plus Azul Turquesa PREVENTA Product Title Icon Icon Ico…" at bounding box center [866, 94] width 301 height 772
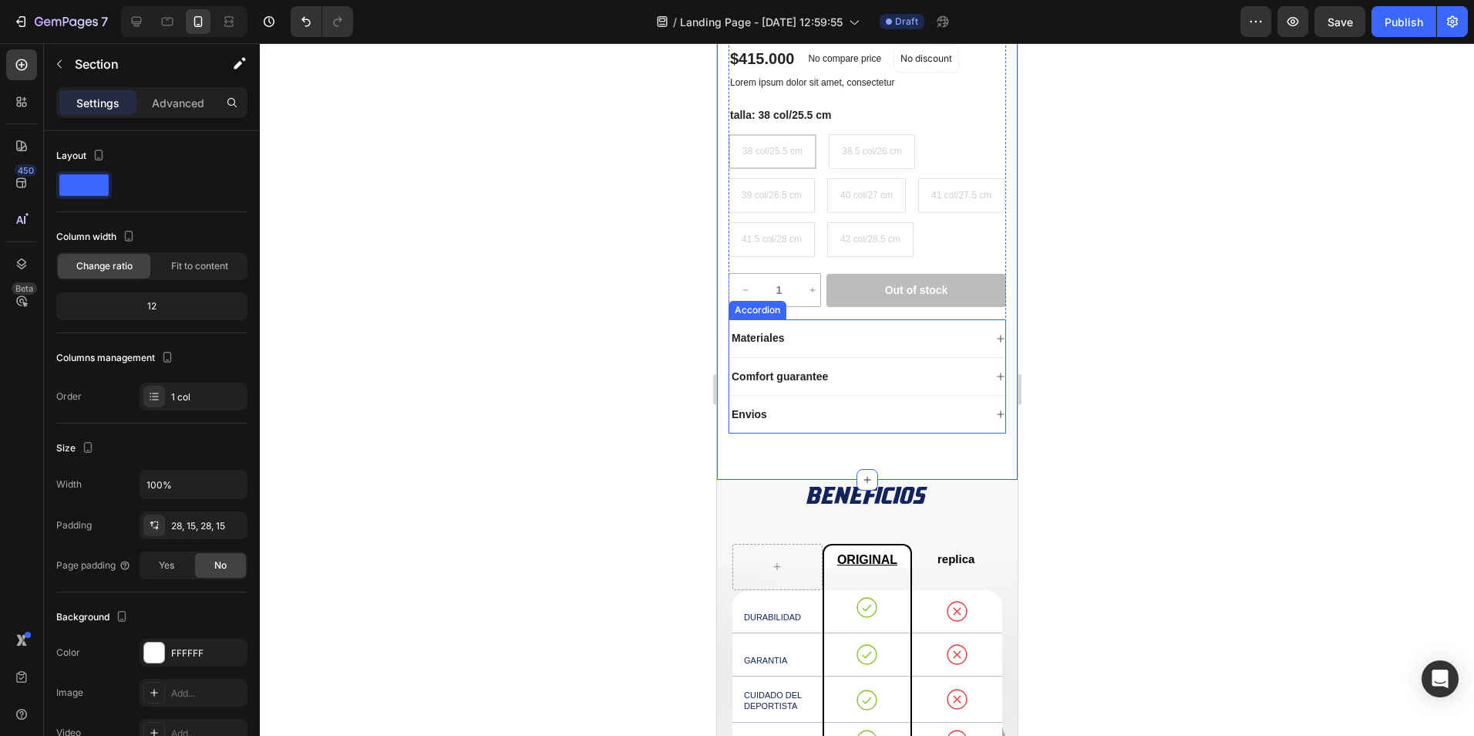
click at [981, 433] on div "Envios" at bounding box center [867, 415] width 276 height 38
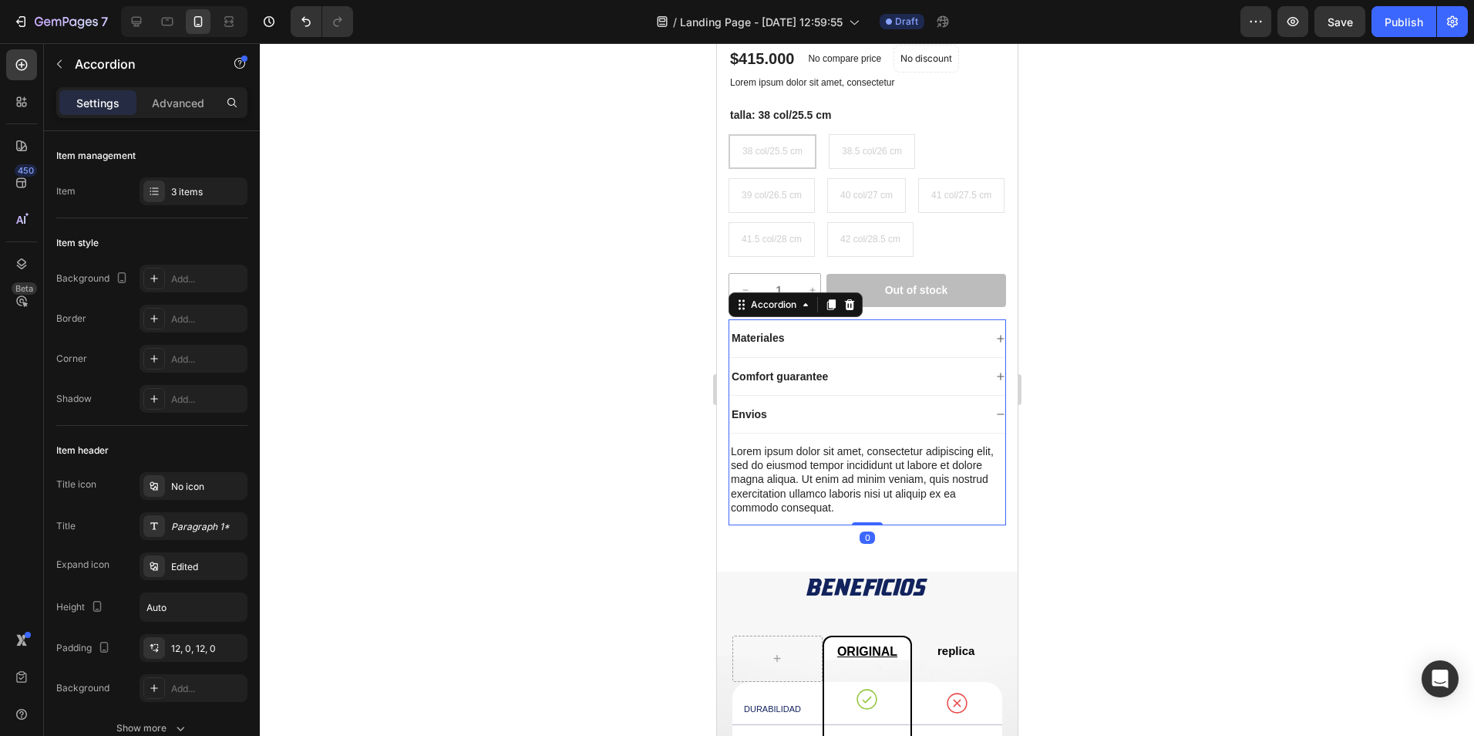
click at [981, 433] on div "Envios" at bounding box center [867, 415] width 276 height 38
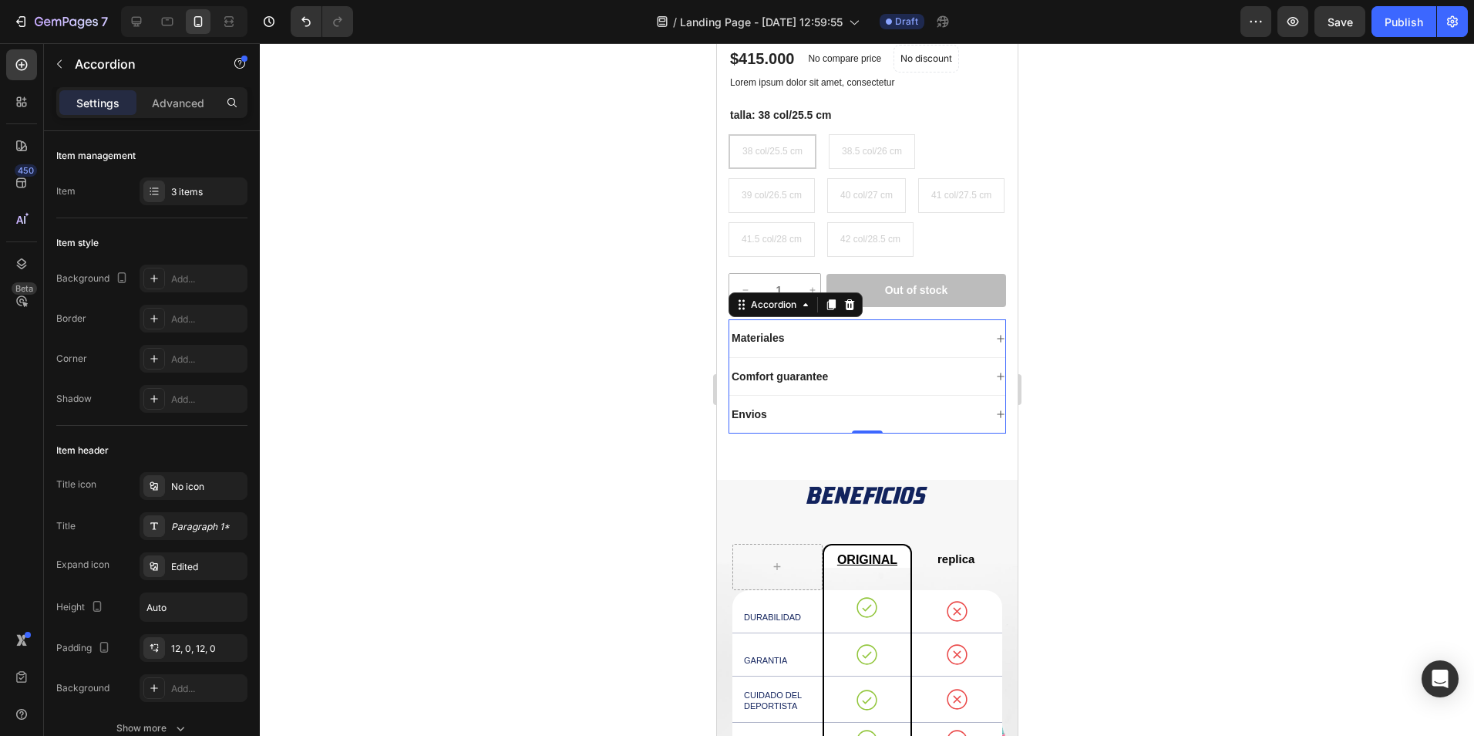
click at [995, 381] on icon at bounding box center [999, 376] width 9 height 9
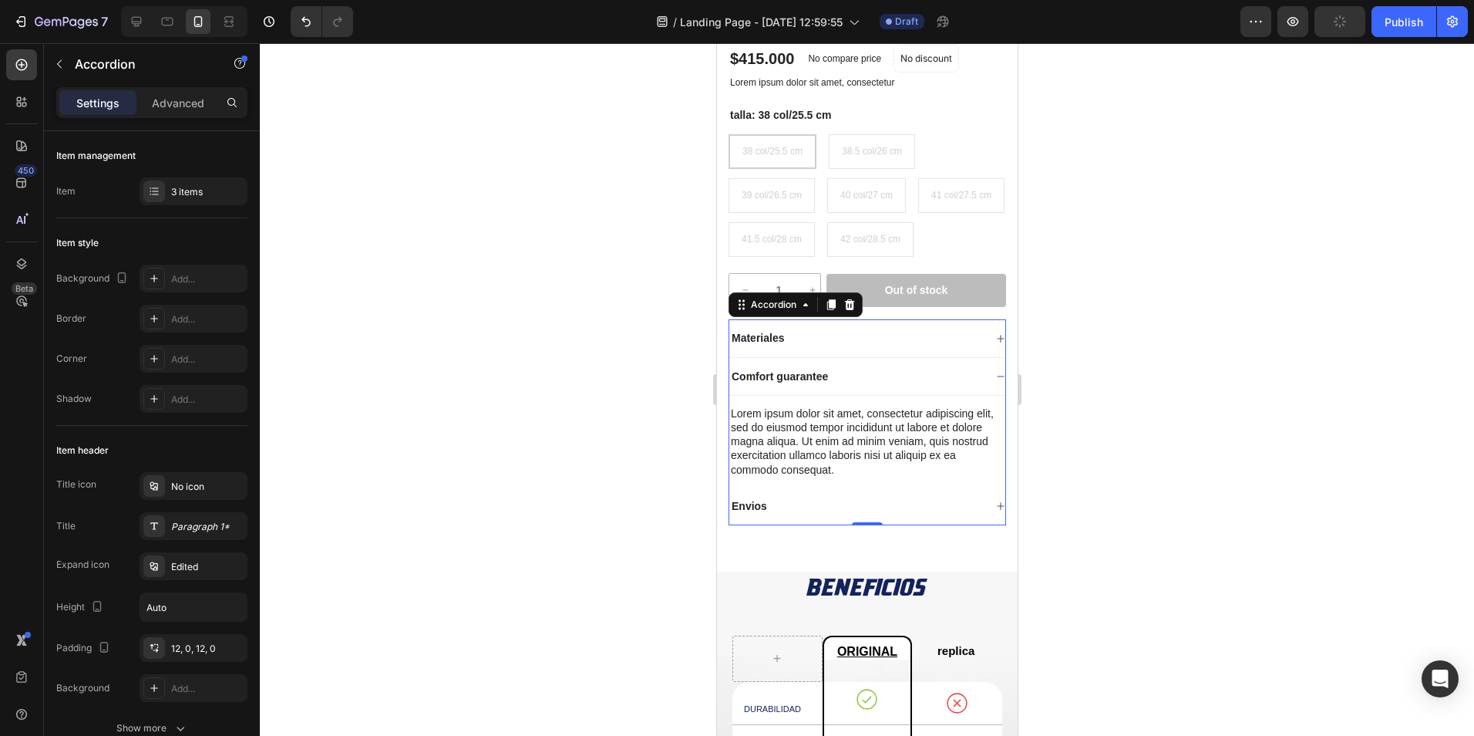
click at [981, 396] on div "Comfort guarantee" at bounding box center [867, 377] width 276 height 38
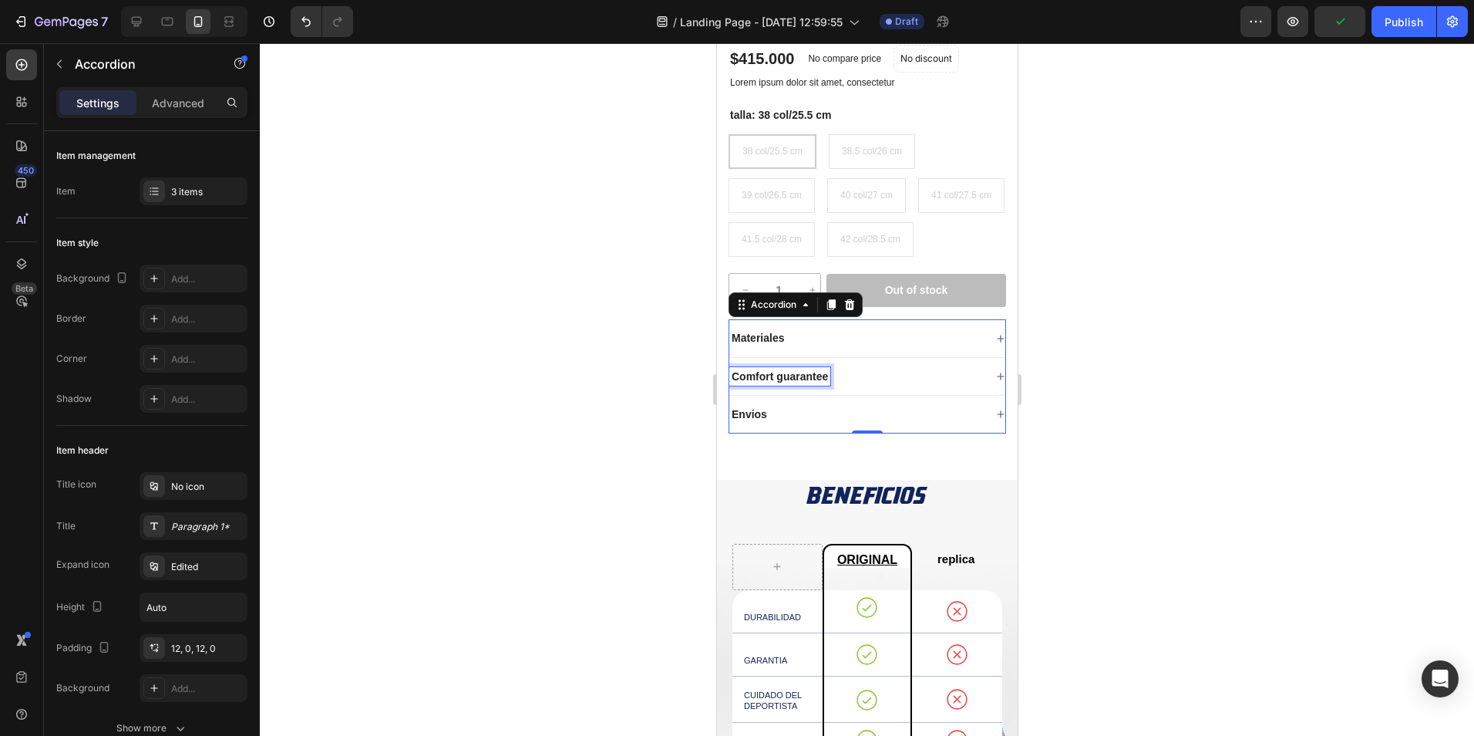
click at [810, 383] on p "Comfort guarantee" at bounding box center [779, 376] width 96 height 14
click at [655, 450] on div at bounding box center [867, 389] width 1214 height 692
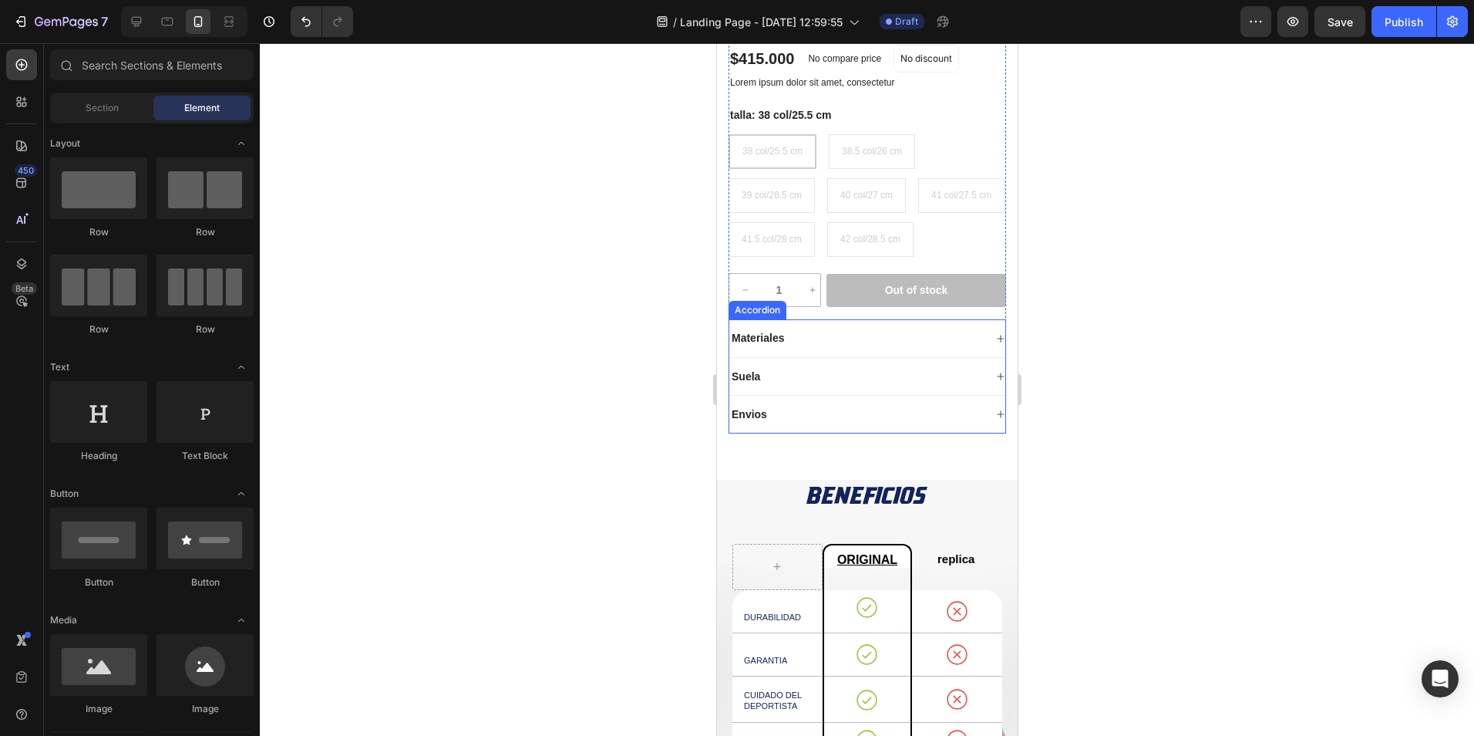
click at [979, 396] on div "Suela" at bounding box center [867, 377] width 276 height 38
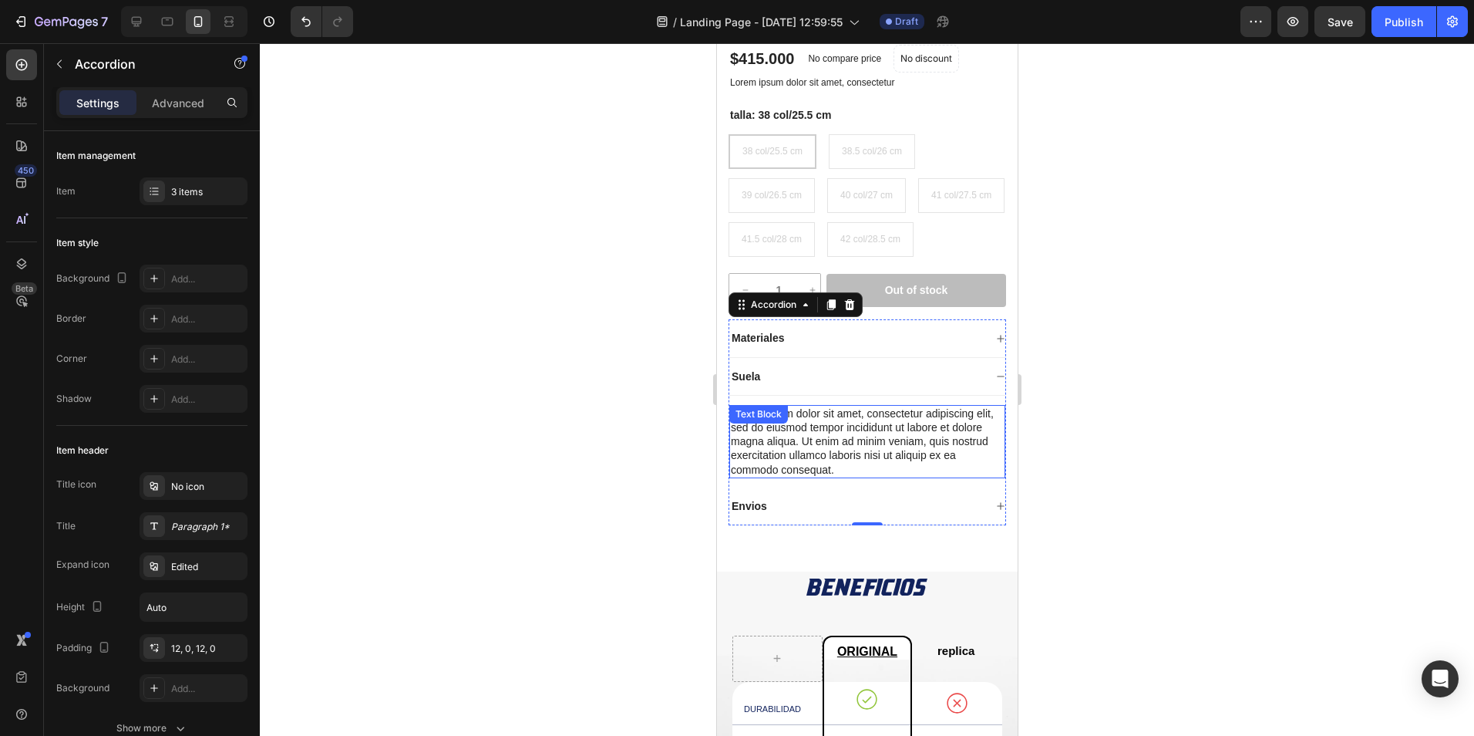
click at [814, 478] on div "Lorem ipsum dolor sit amet, consectetur adipiscing elit, sed do eiusmod tempor …" at bounding box center [867, 441] width 276 height 73
click at [815, 478] on div "Lorem ipsum dolor sit amet, consectetur adipiscing elit, sed do eiusmod tempor …" at bounding box center [867, 441] width 276 height 73
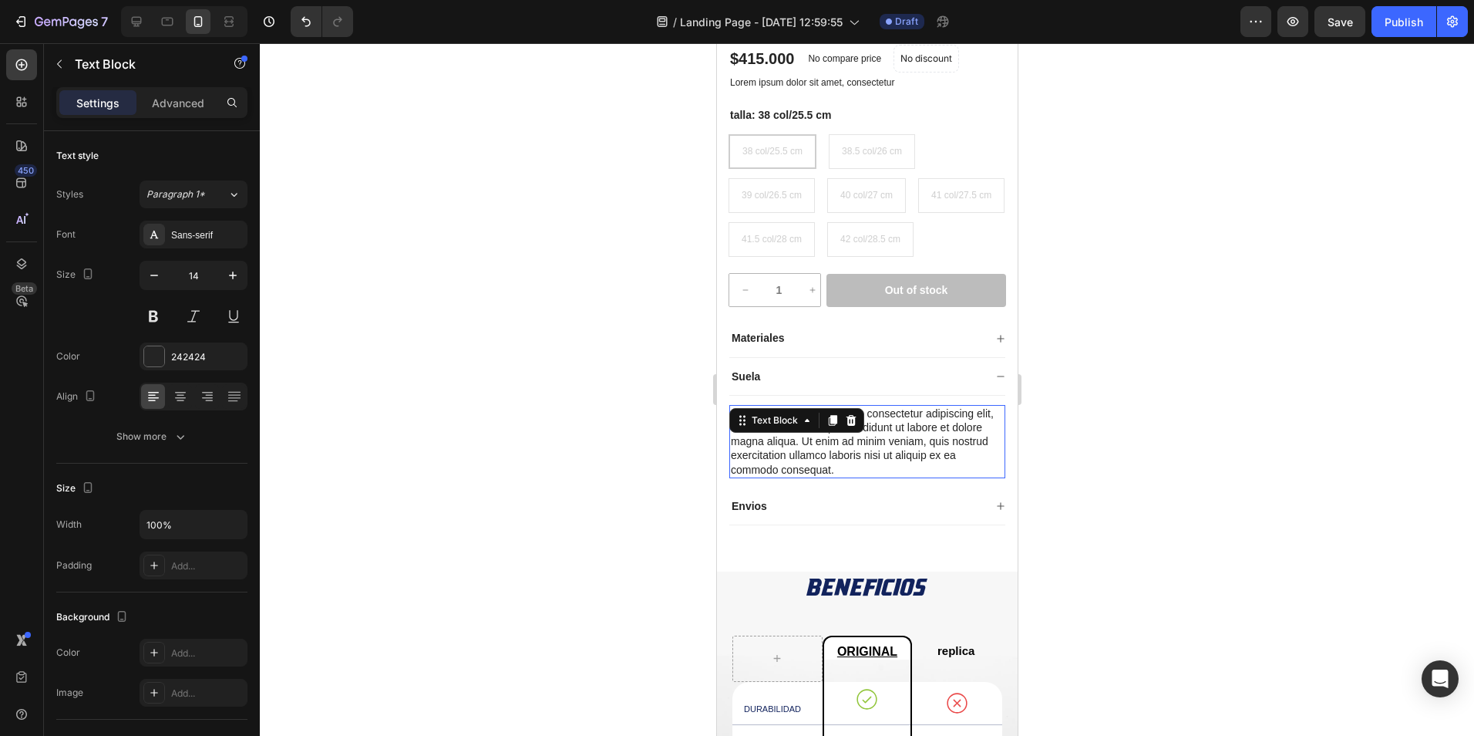
click at [815, 476] on p "Lorem ipsum dolor sit amet, consectetur adipiscing elit, sed do eiusmod tempor …" at bounding box center [866, 441] width 273 height 70
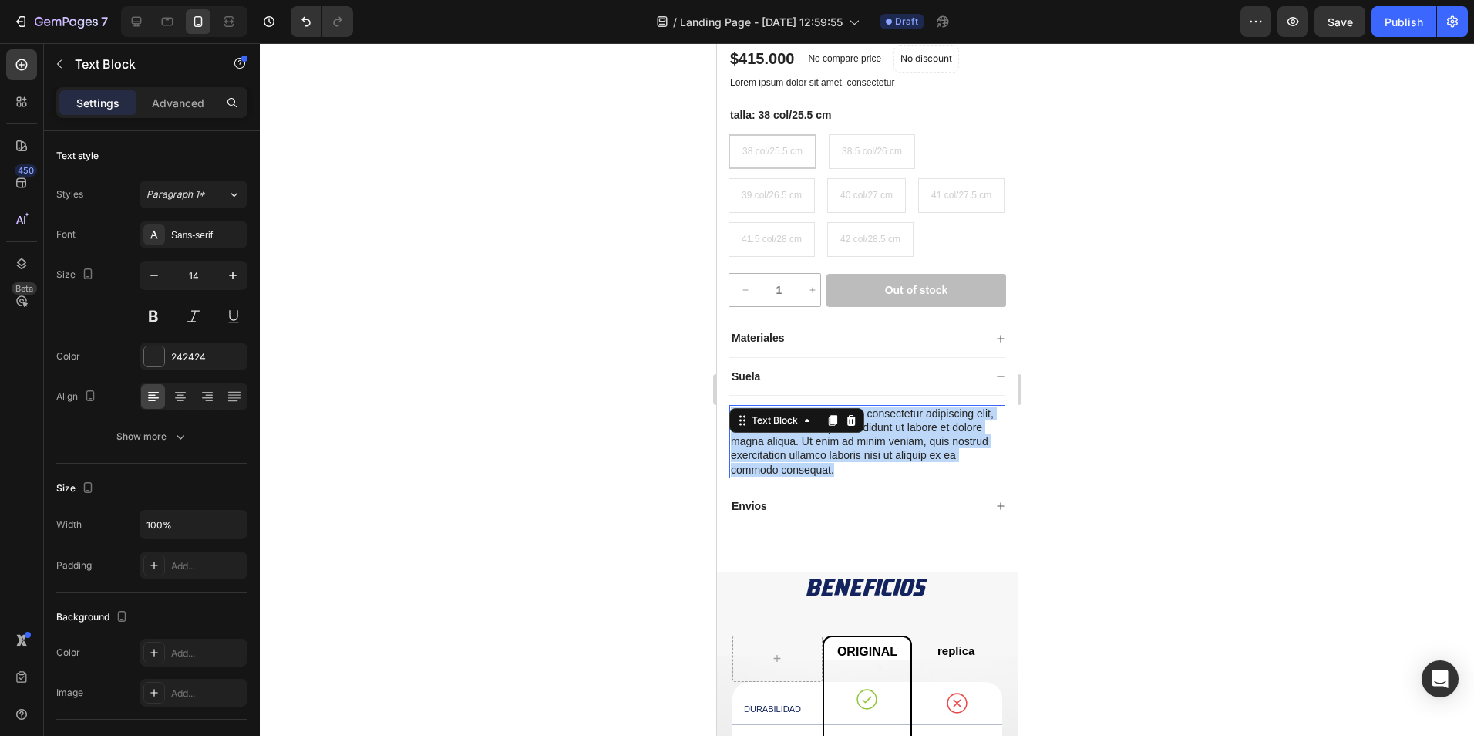
click at [815, 476] on p "Lorem ipsum dolor sit amet, consectetur adipiscing elit, sed do eiusmod tempor …" at bounding box center [866, 441] width 273 height 70
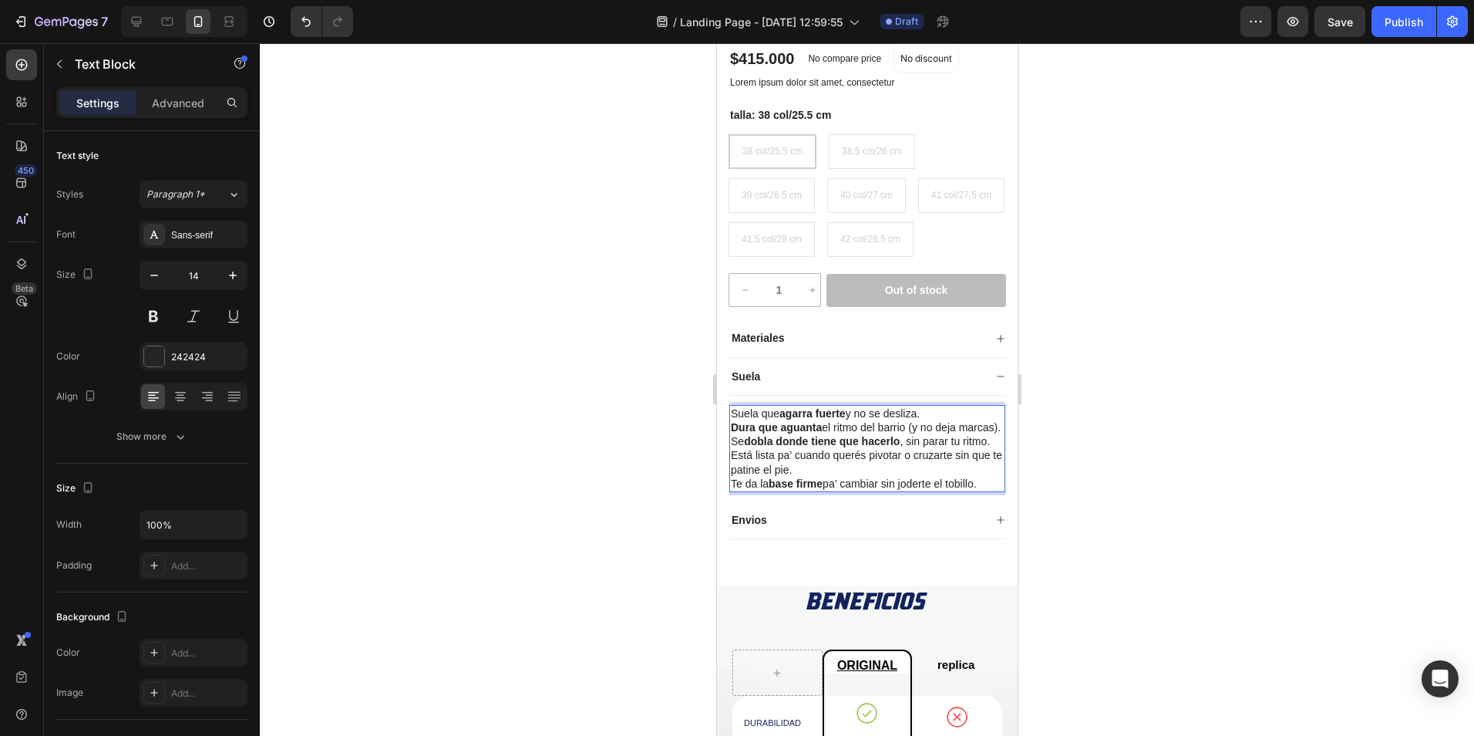
click at [784, 433] on strong "Dura que aguanta" at bounding box center [775, 427] width 91 height 12
click at [771, 434] on p "Dura que aguanta el ritmo del barrio (y no deja marcas)." at bounding box center [866, 427] width 273 height 14
click at [914, 434] on p "Dura que aguanta el ritmo del barrio (y no deja marcas)." at bounding box center [866, 427] width 273 height 14
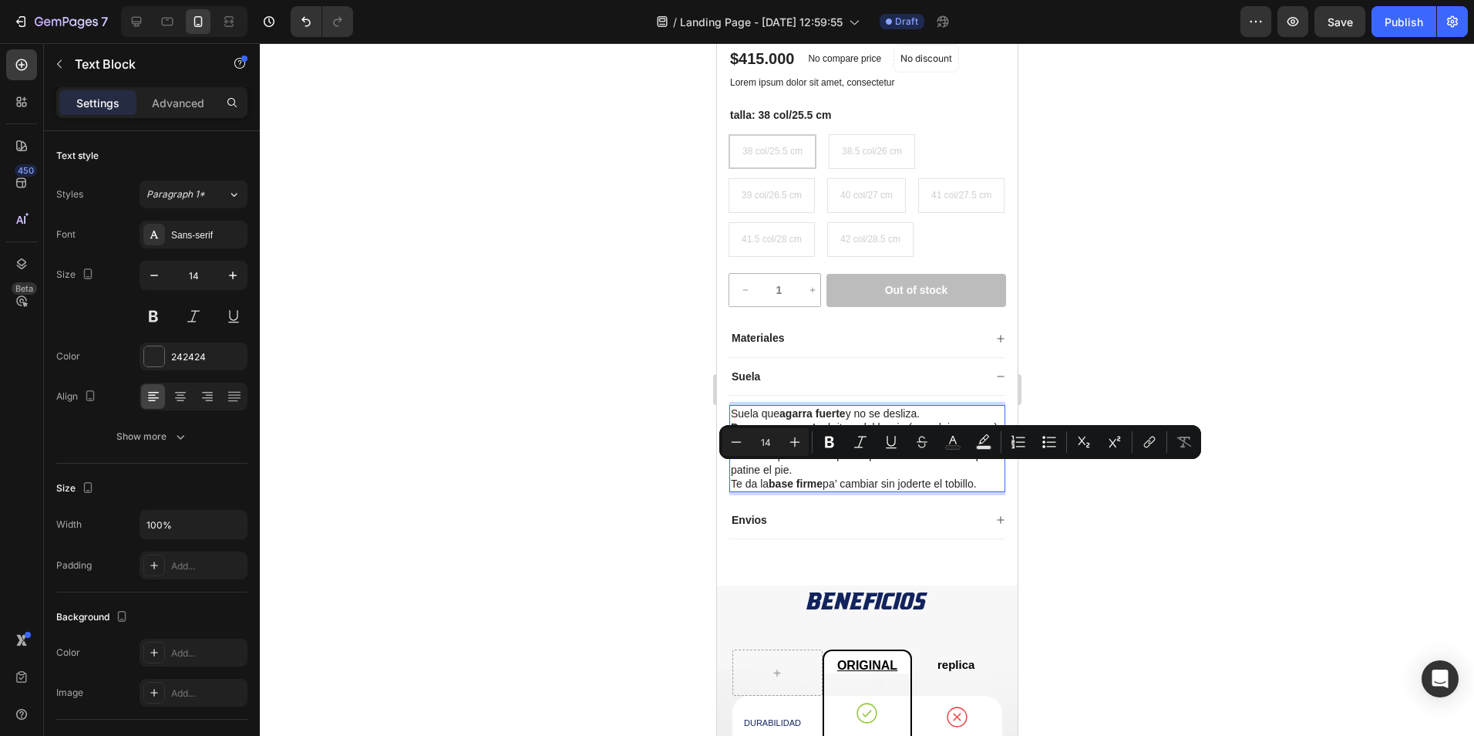
click at [907, 434] on p "Dura que aguanta el ritmo del barrio (y no deja marcas)." at bounding box center [866, 427] width 273 height 14
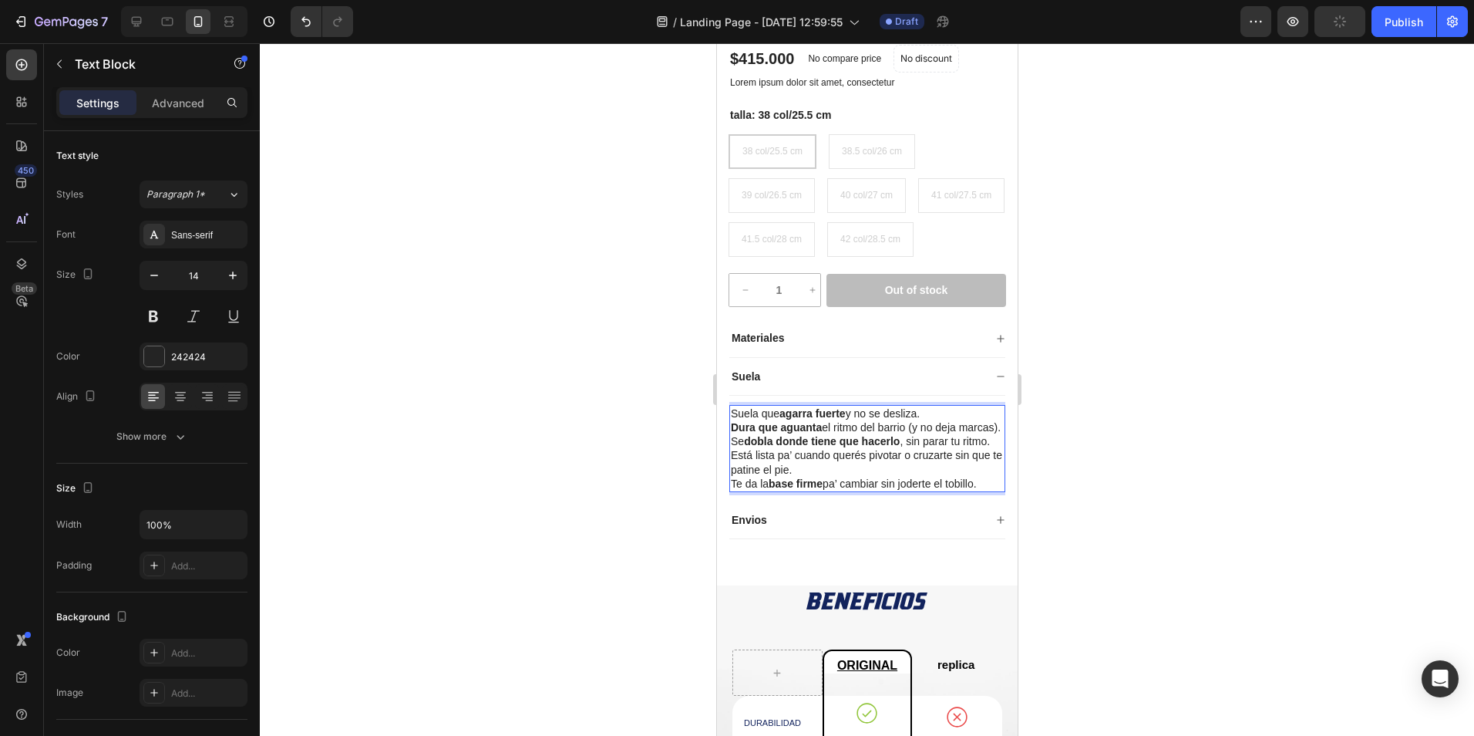
click at [911, 434] on p "Dura que aguanta el ritmo del barrio (y no deja marcas)." at bounding box center [866, 427] width 273 height 14
click at [787, 434] on p "Dura que aguanta el ritmo del barrio (y no deja marcas)." at bounding box center [866, 427] width 273 height 14
click at [768, 448] on p "Se dobla donde tiene que hacerlo , sin parar tu ritmo." at bounding box center [866, 441] width 273 height 14
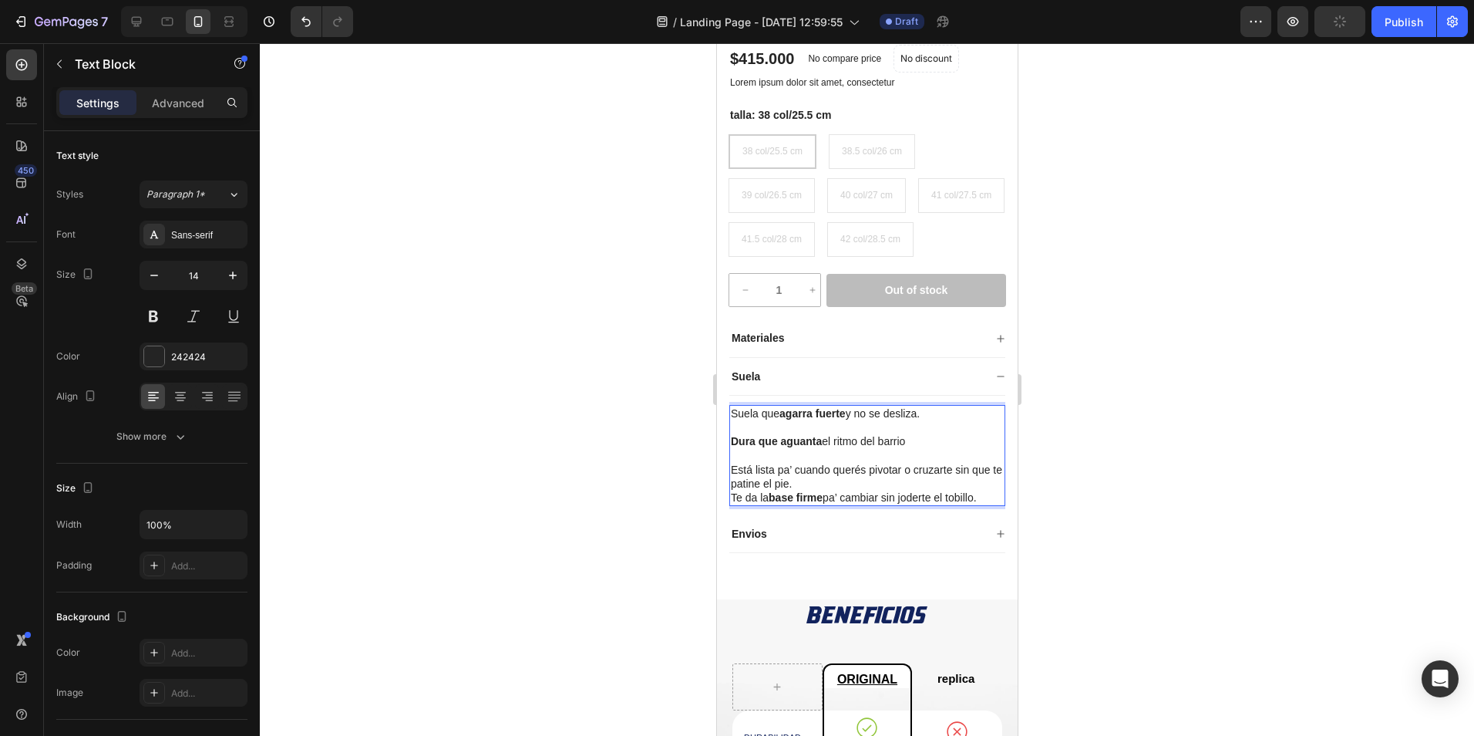
click at [793, 490] on p "Está lista pa’ cuando querés pivotar o cruzarte sin que te patine el pie." at bounding box center [866, 477] width 273 height 28
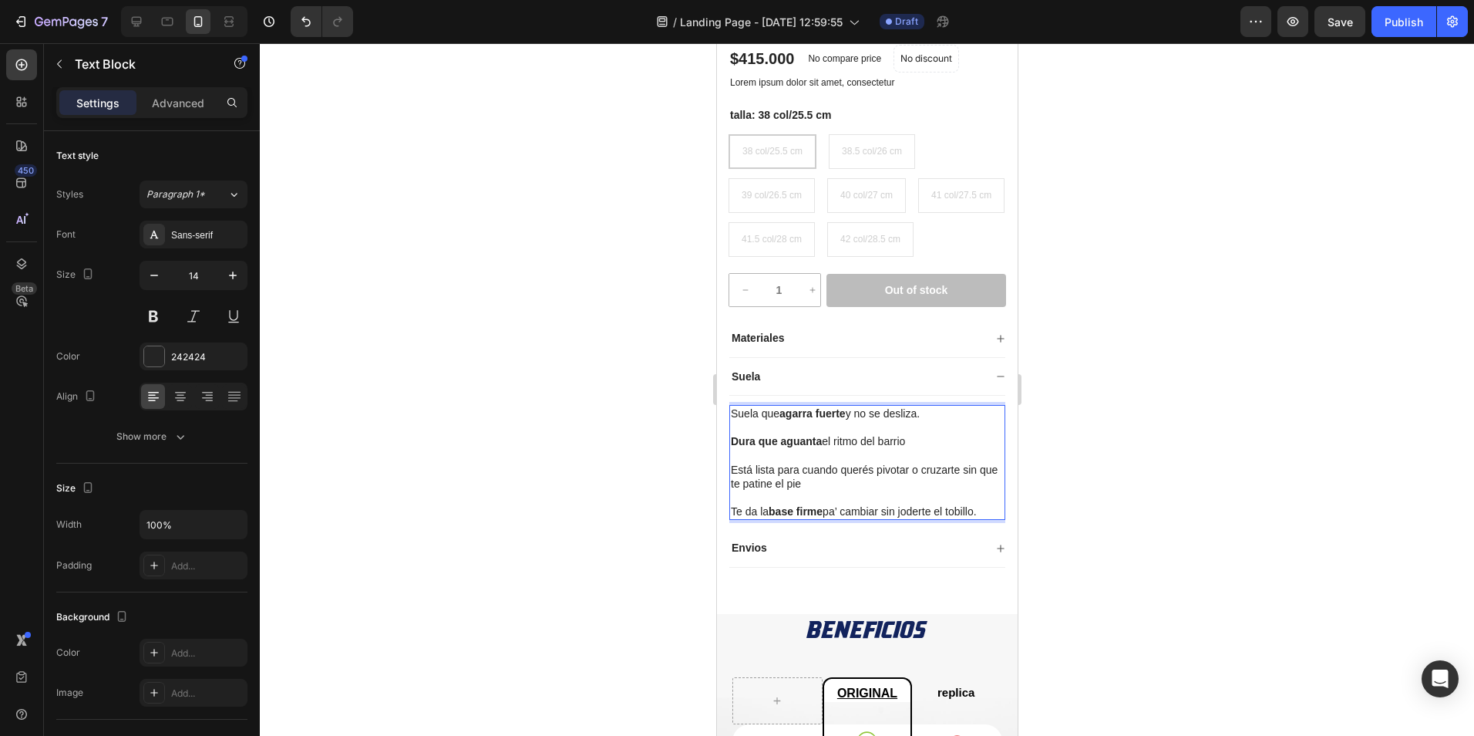
click at [842, 518] on p "Te da la base firme pa’ cambiar sin joderte el tobillo." at bounding box center [866, 511] width 273 height 14
click at [886, 504] on p "Rich Text Editor. Editing area: main" at bounding box center [866, 497] width 273 height 14
click at [922, 532] on p "Te da la base firme para cambiar de titmo sin joderte el tobillo." at bounding box center [866, 518] width 273 height 28
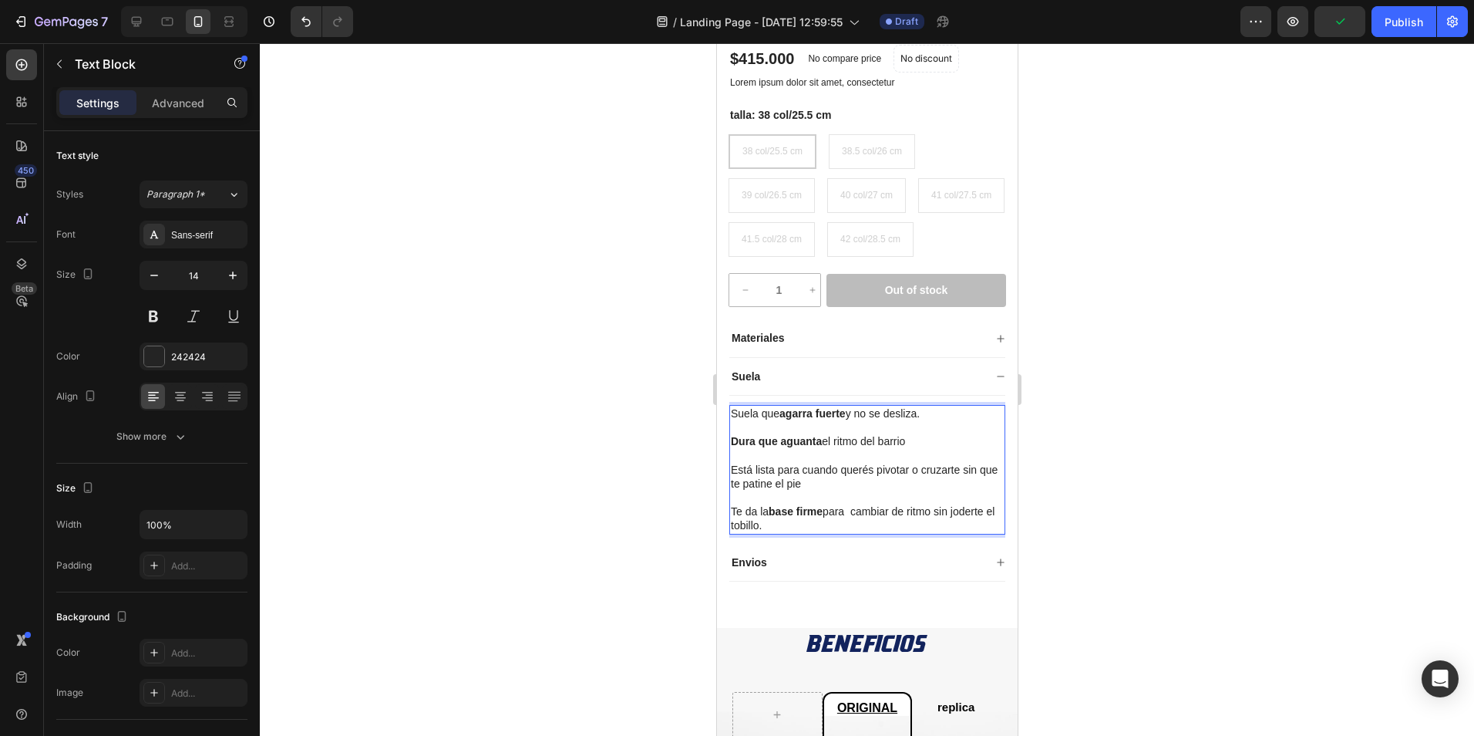
click at [881, 532] on p "Te da la base firme para cambiar de ritmo sin joderte el tobillo." at bounding box center [866, 518] width 273 height 28
click at [995, 381] on icon at bounding box center [999, 376] width 9 height 9
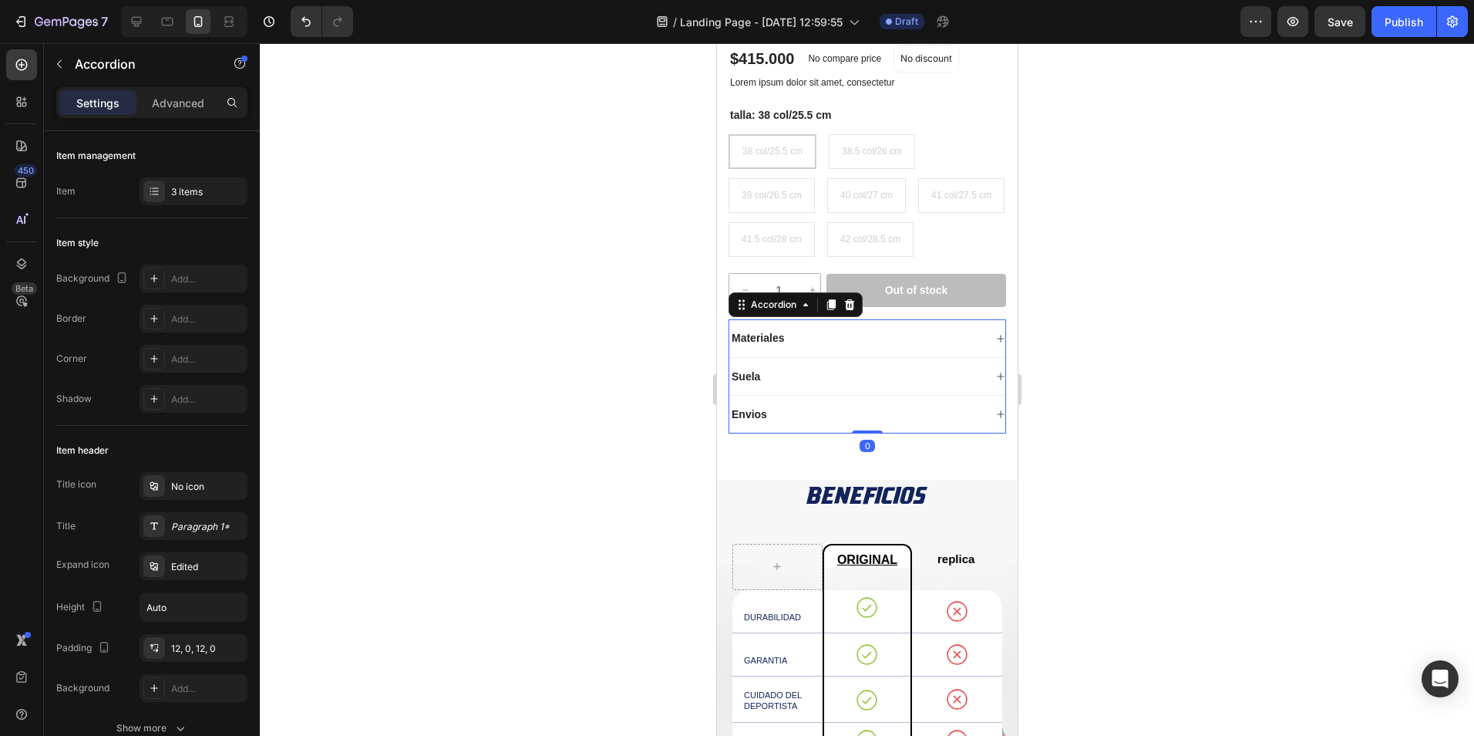
click at [809, 385] on div "Suela" at bounding box center [856, 376] width 254 height 19
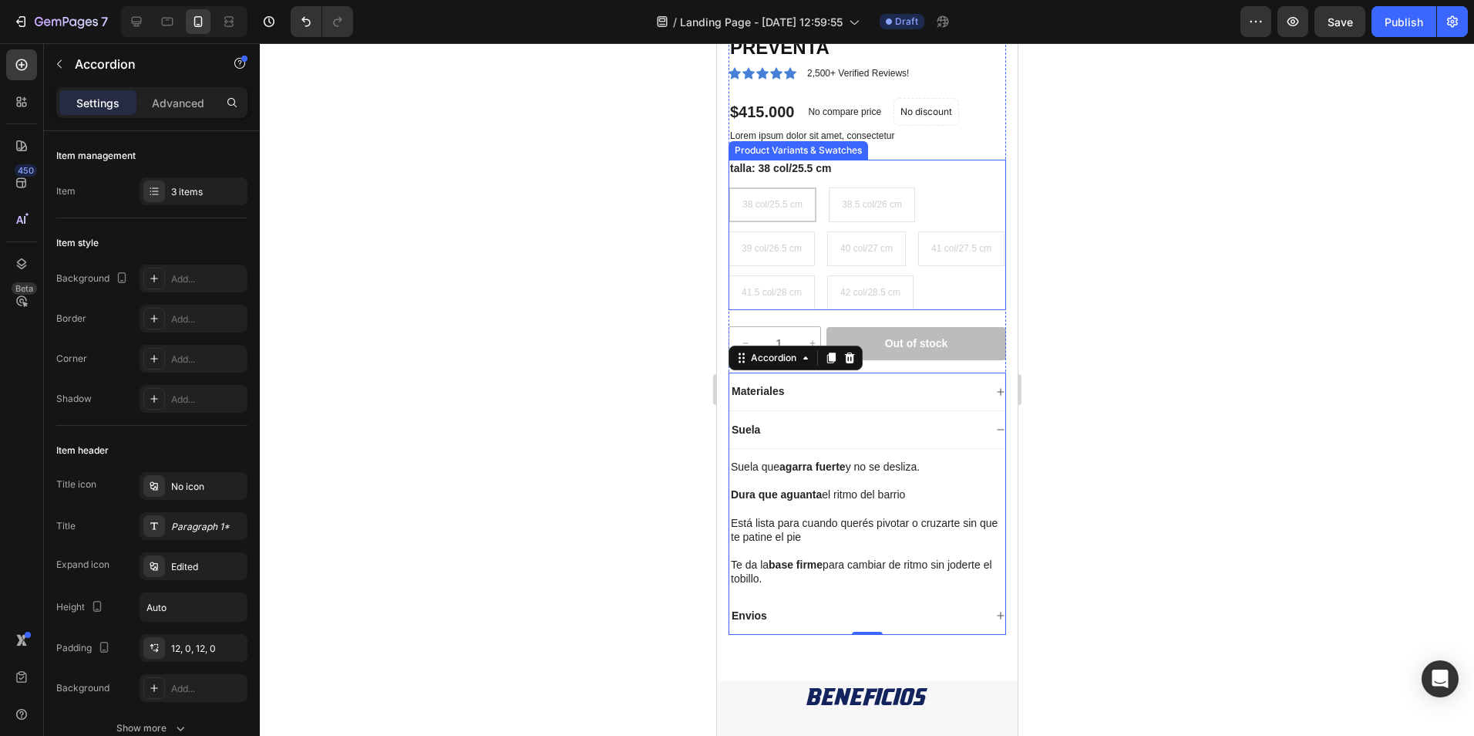
scroll to position [1465, 0]
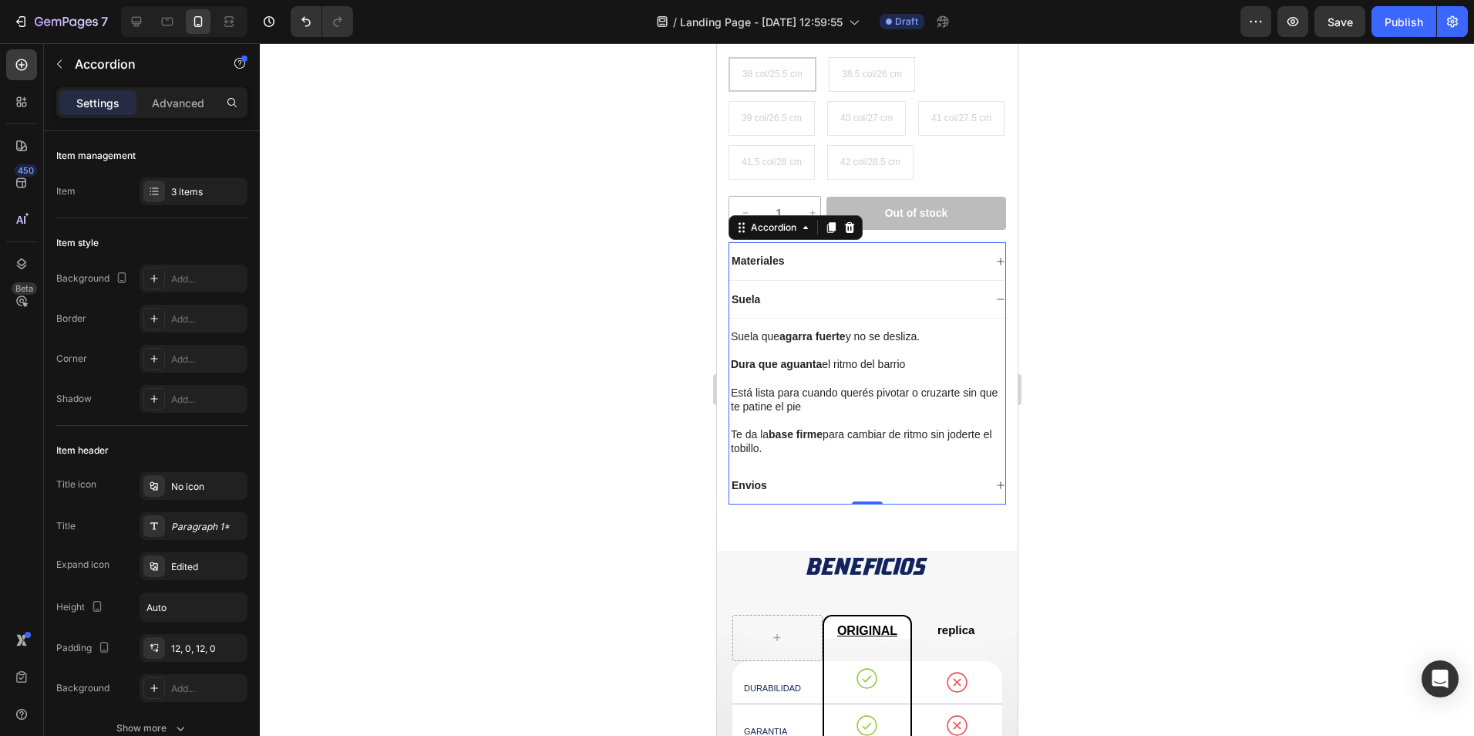
click at [965, 308] on div "Suela" at bounding box center [856, 299] width 254 height 19
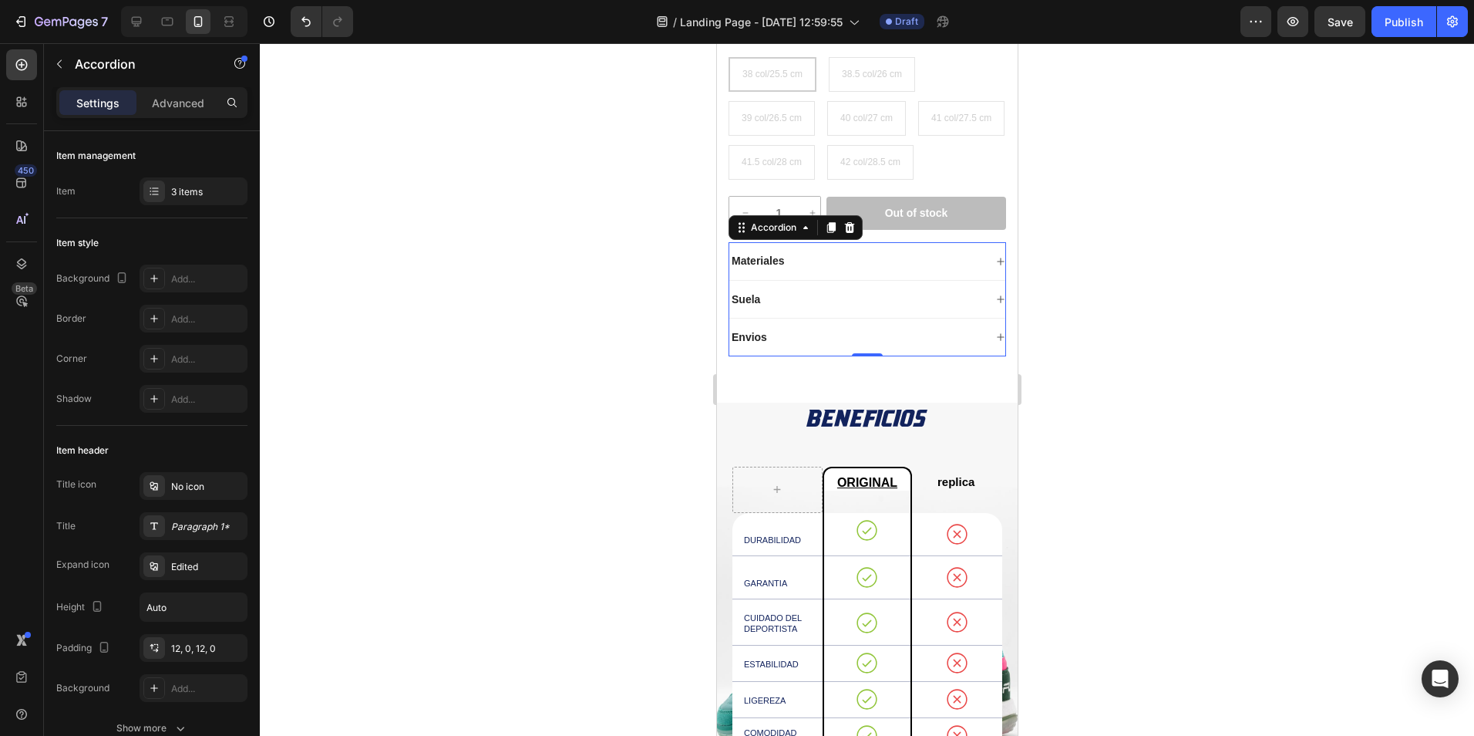
click at [965, 308] on div "Suela" at bounding box center [856, 299] width 254 height 19
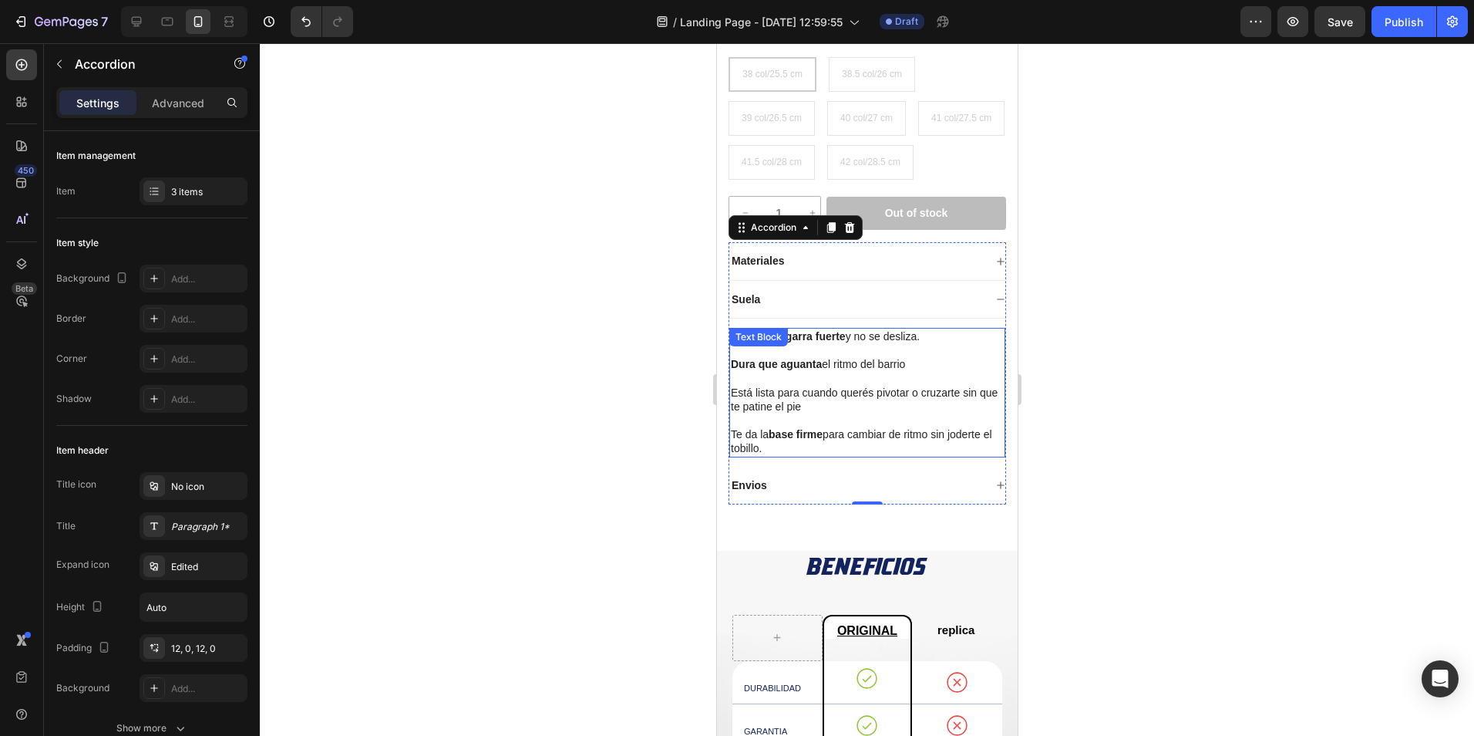
scroll to position [1542, 0]
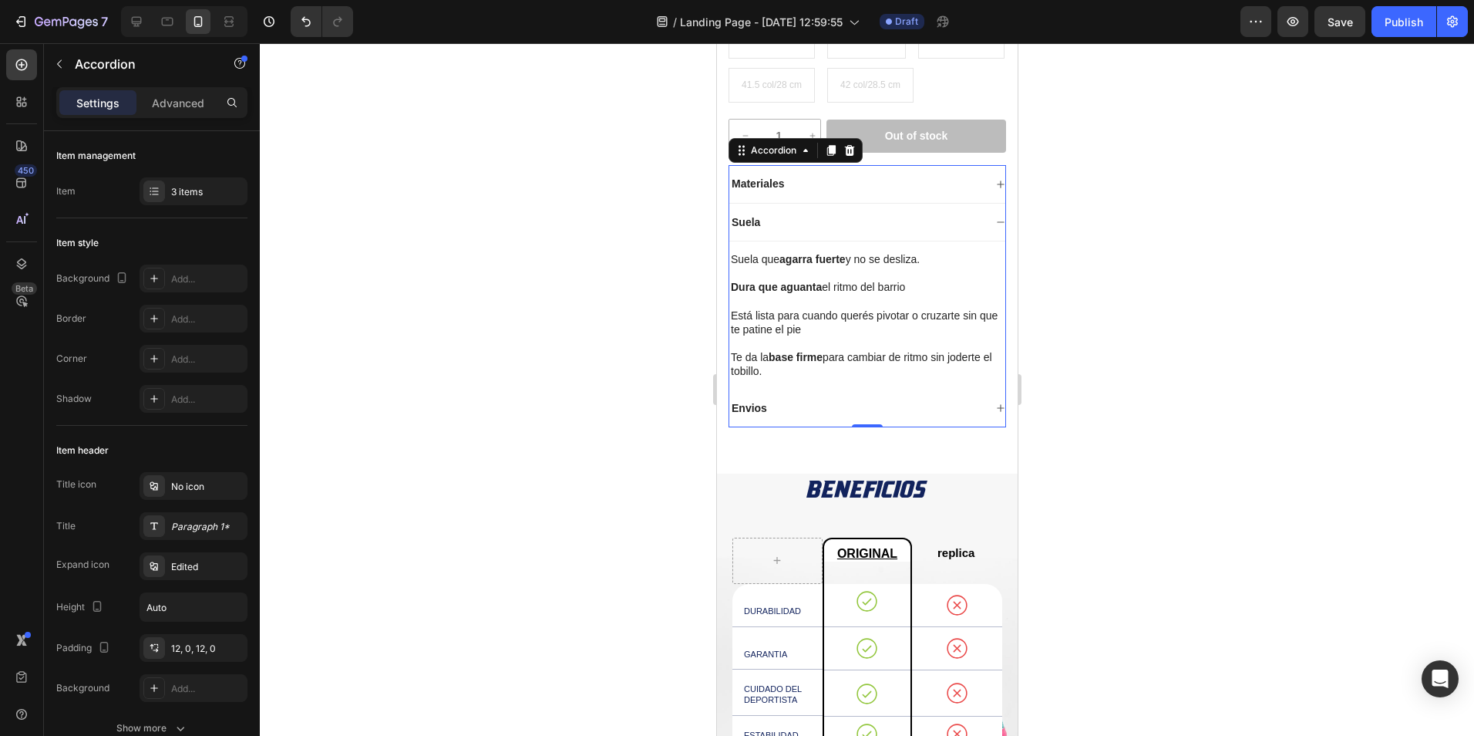
click at [981, 241] on div "Suela" at bounding box center [867, 223] width 276 height 38
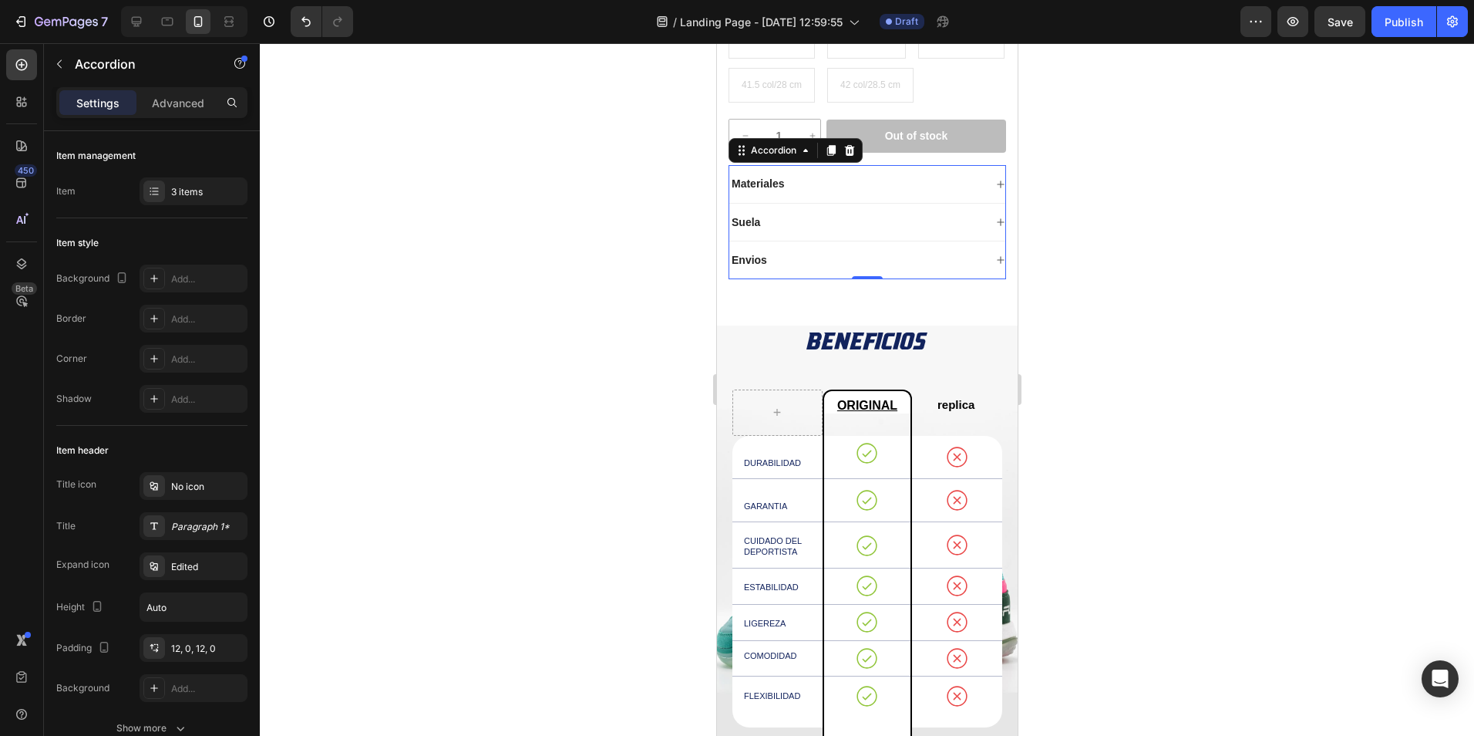
click at [962, 269] on div "Envios" at bounding box center [856, 260] width 254 height 19
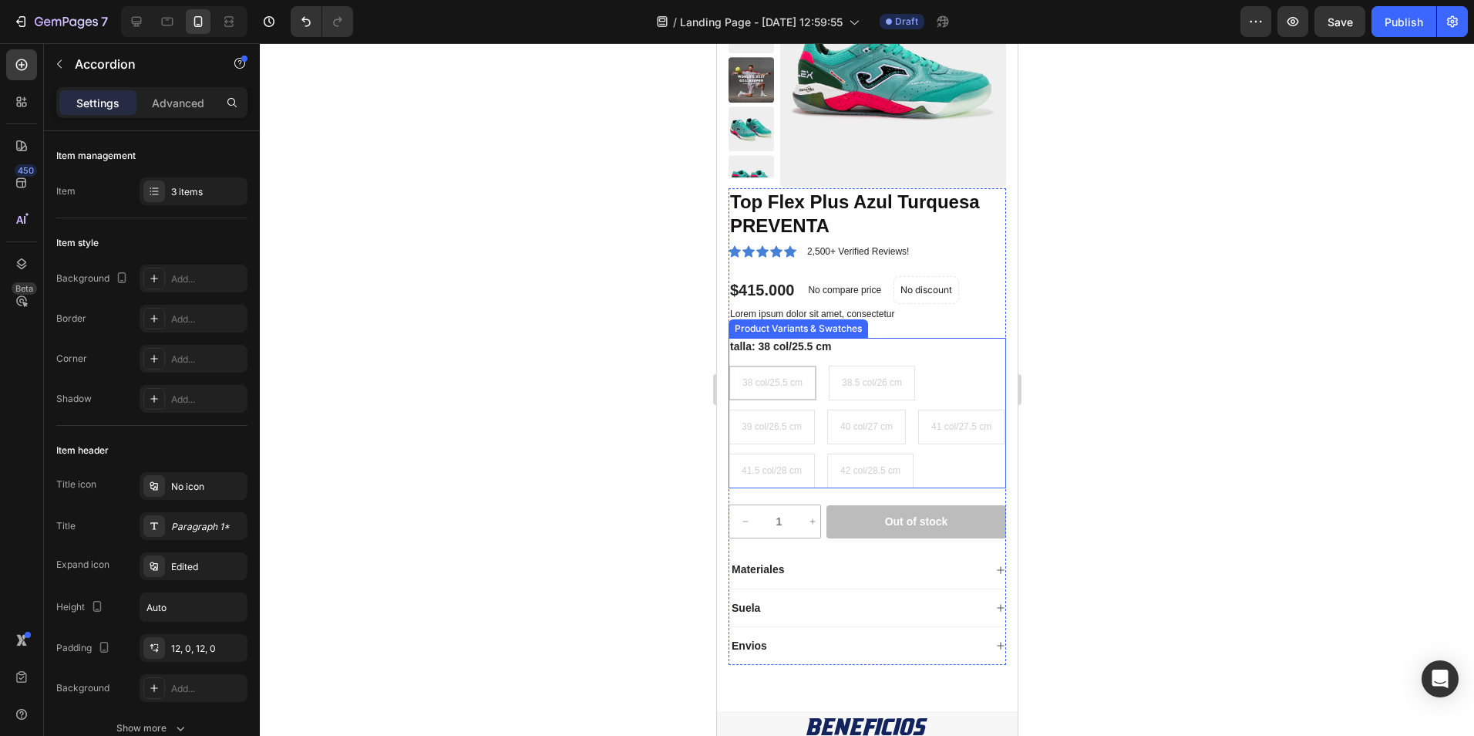
scroll to position [1465, 0]
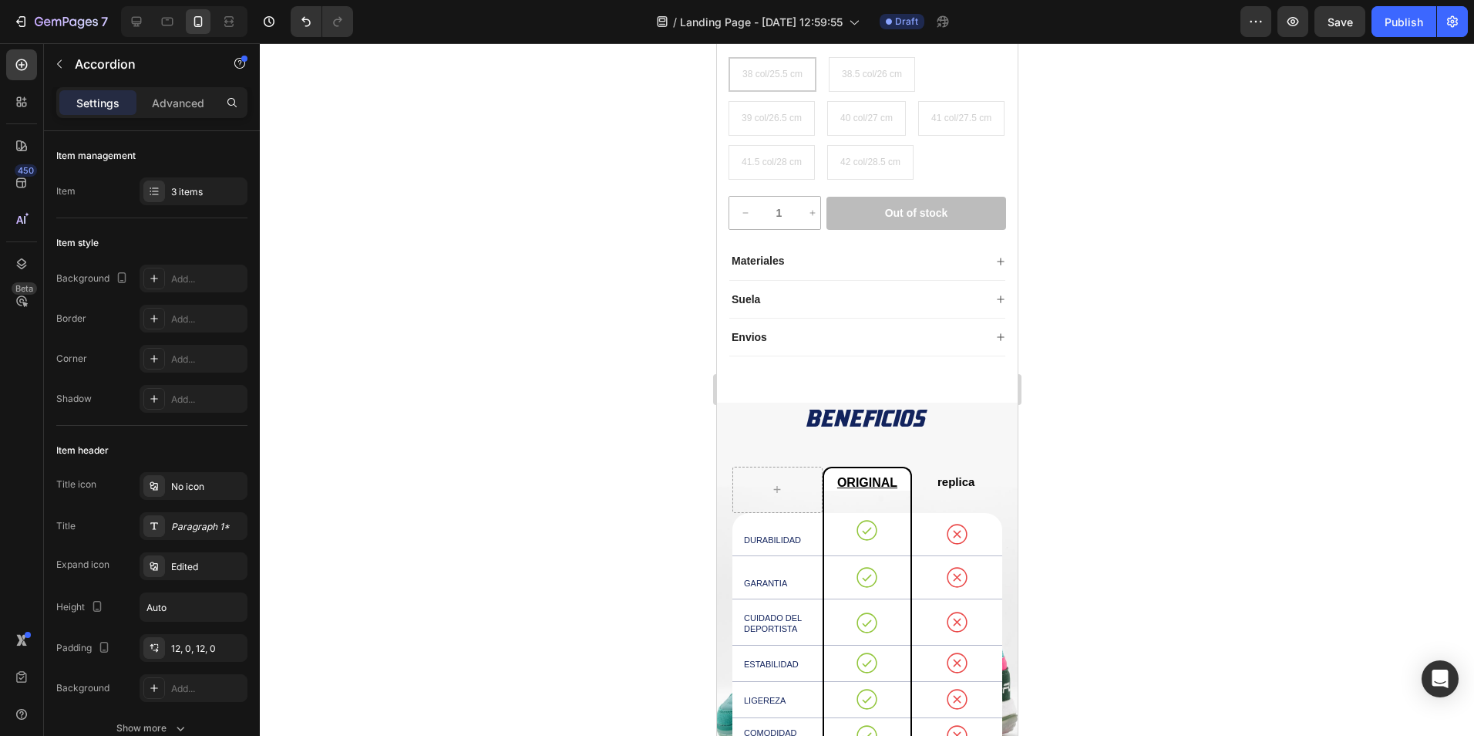
click at [826, 346] on div "Envios" at bounding box center [856, 337] width 254 height 19
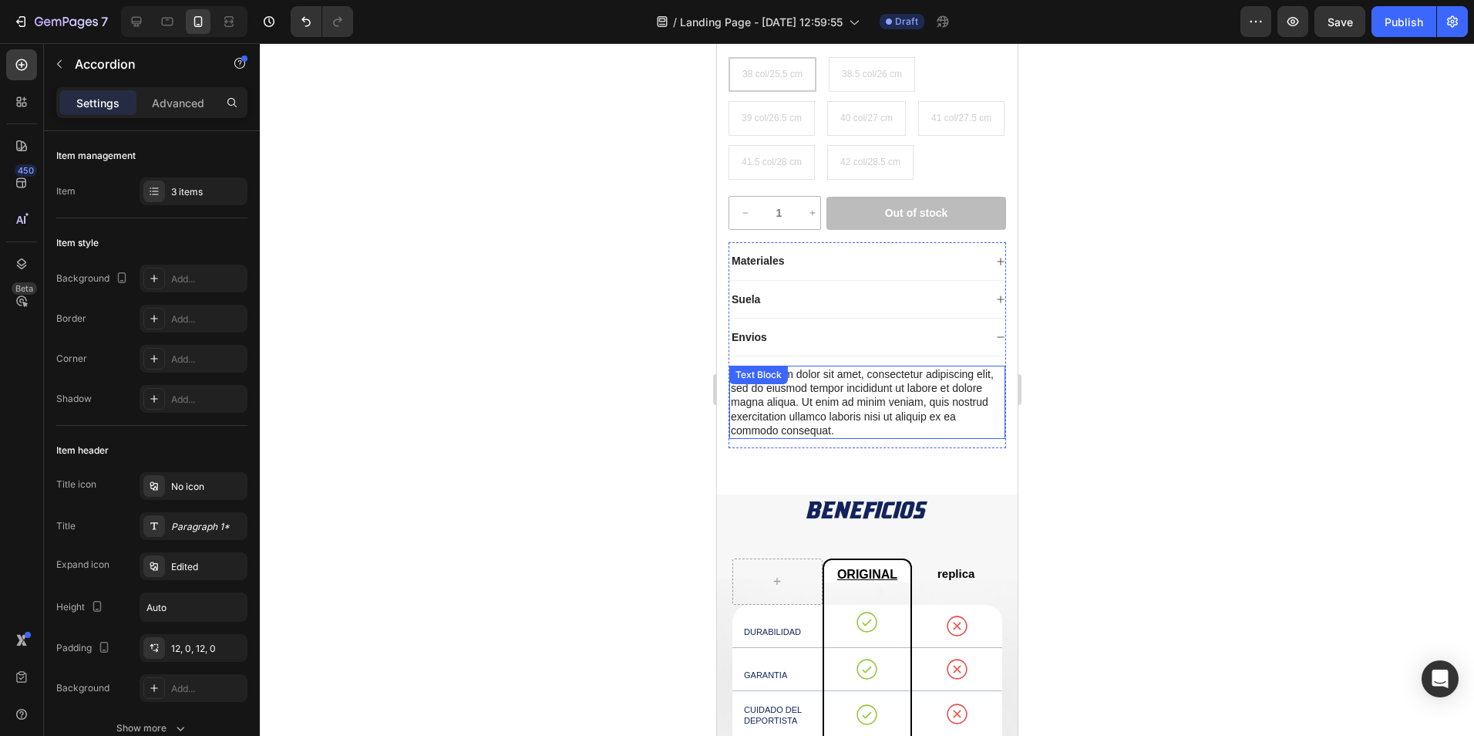
click at [802, 436] on div "Lorem ipsum dolor sit amet, consectetur adipiscing elit, sed do eiusmod tempor …" at bounding box center [867, 401] width 276 height 73
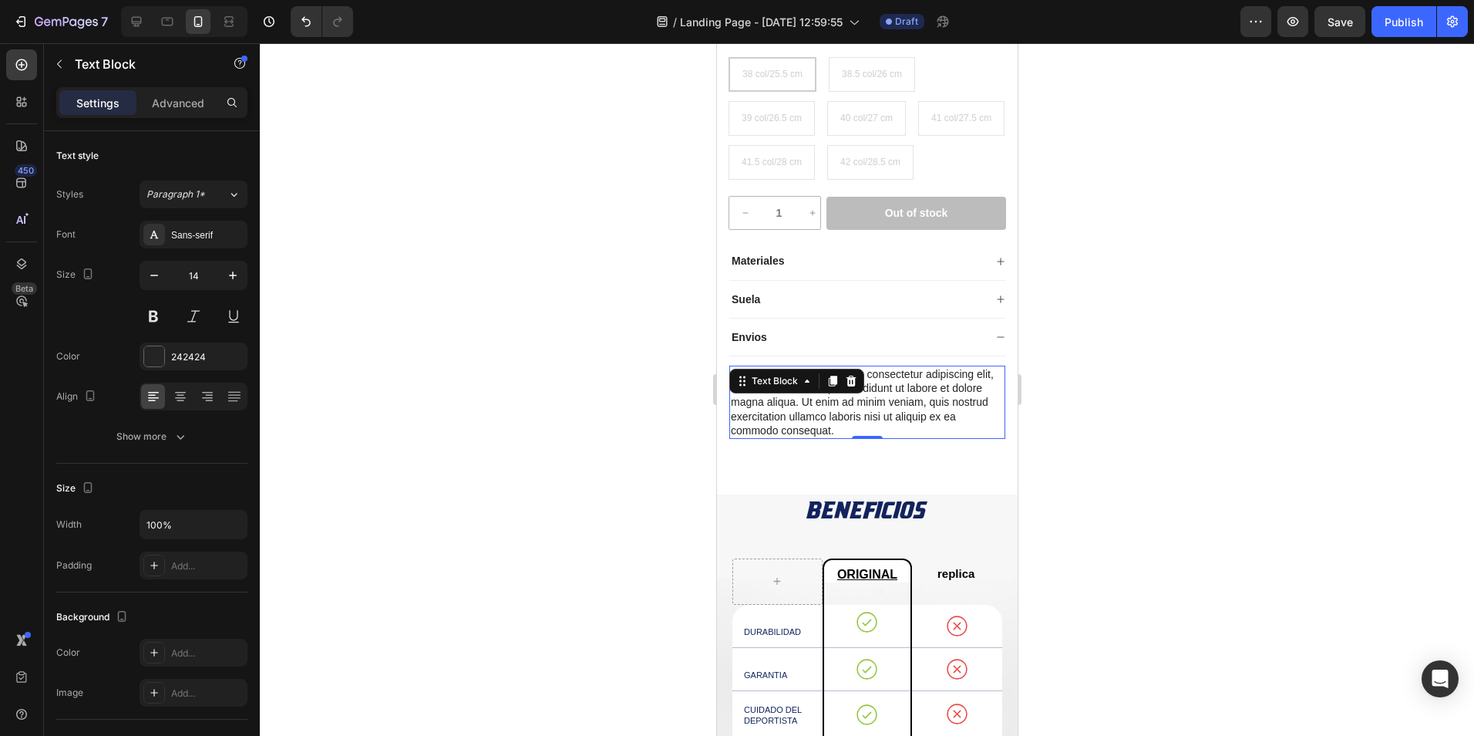
click at [802, 393] on div "Text Block" at bounding box center [796, 381] width 135 height 25
click at [816, 439] on div "Lorem ipsum dolor sit amet, consectetur adipiscing elit, sed do eiusmod tempor …" at bounding box center [867, 401] width 276 height 73
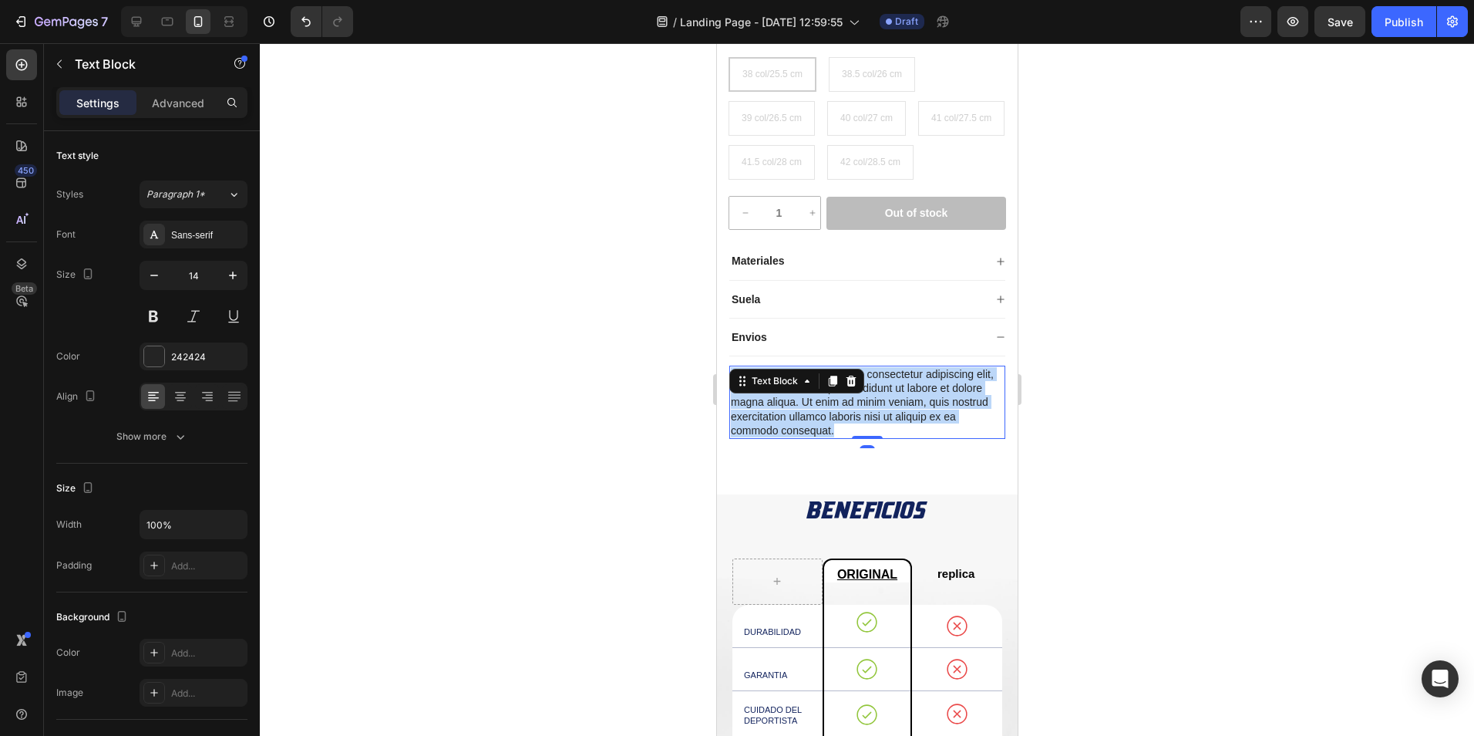
click at [816, 437] on p "Lorem ipsum dolor sit amet, consectetur adipiscing elit, sed do eiusmod tempor …" at bounding box center [866, 402] width 273 height 70
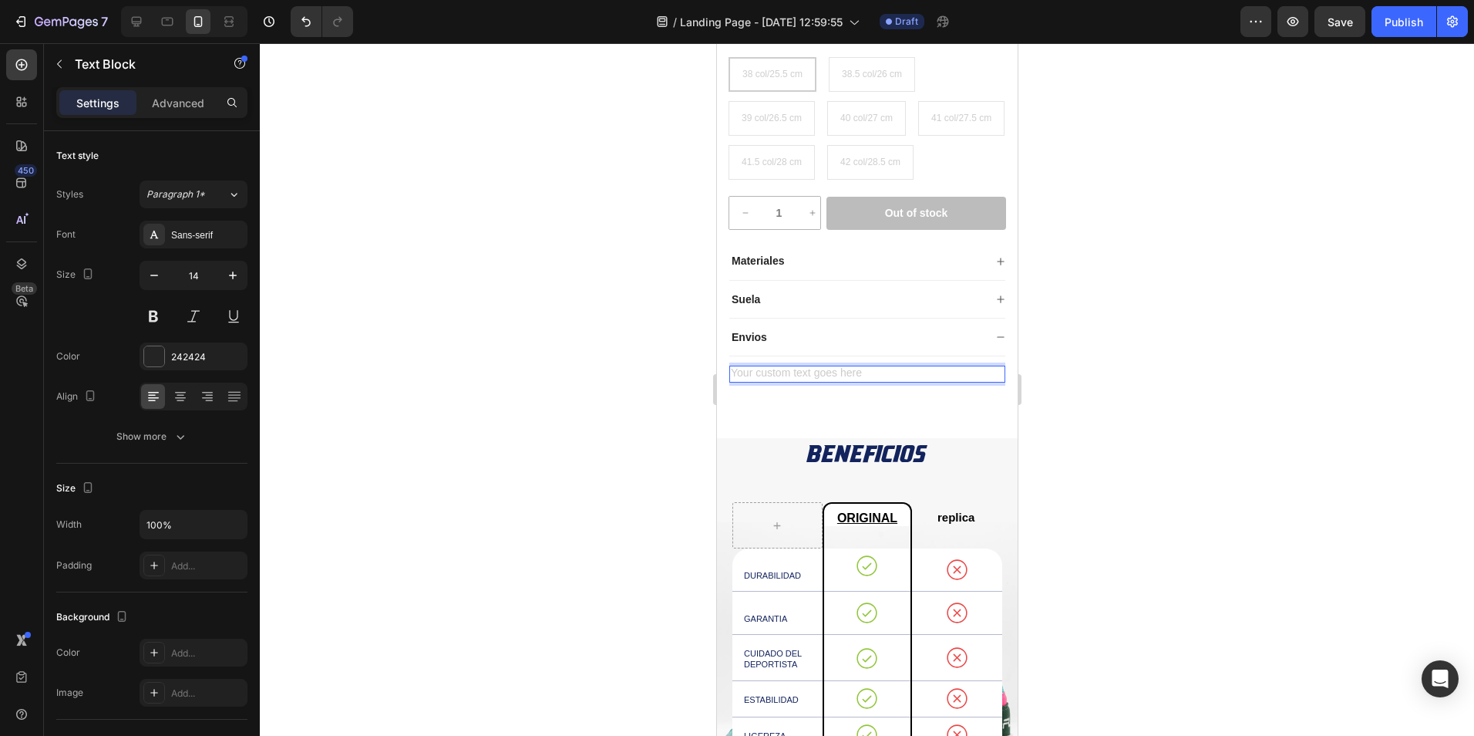
click at [548, 445] on div at bounding box center [867, 389] width 1214 height 692
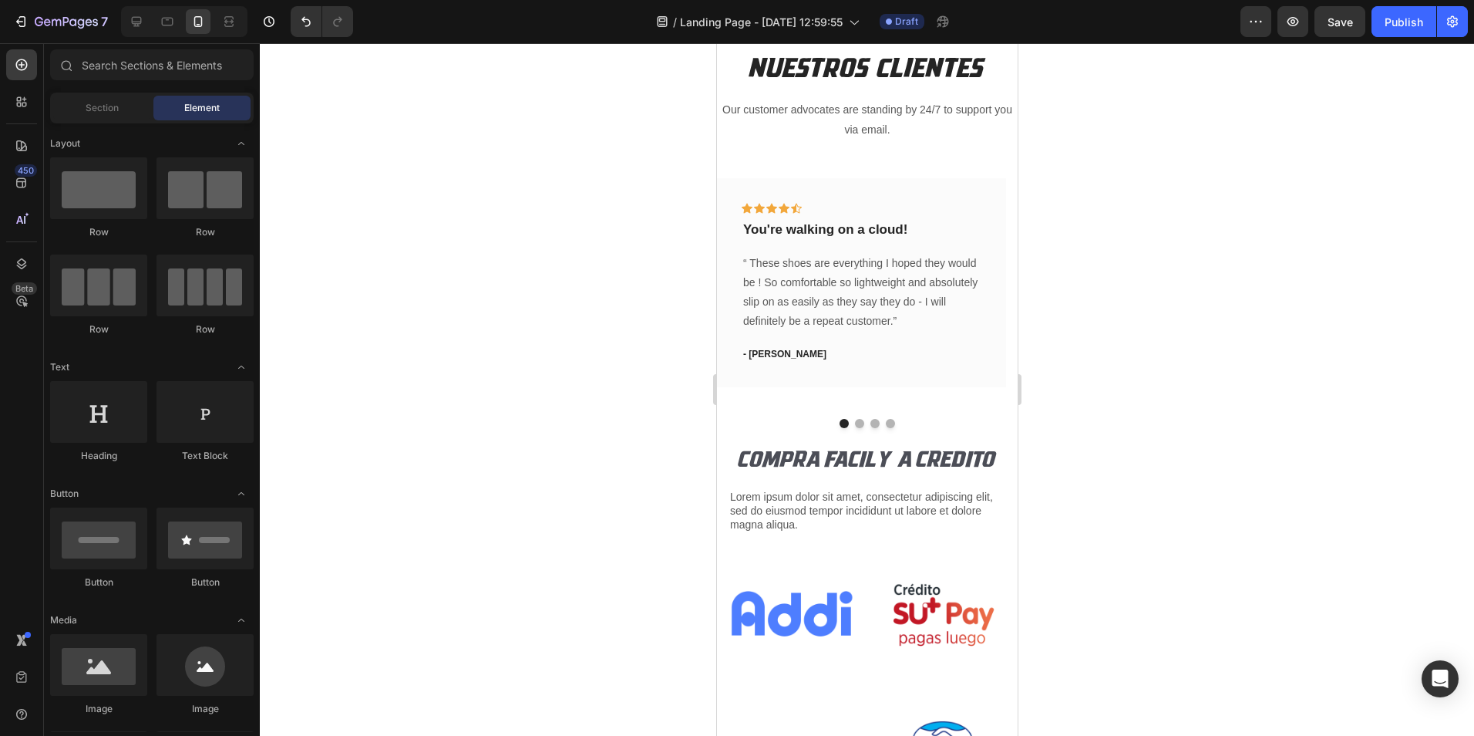
scroll to position [3084, 0]
